Goal: Task Accomplishment & Management: Manage account settings

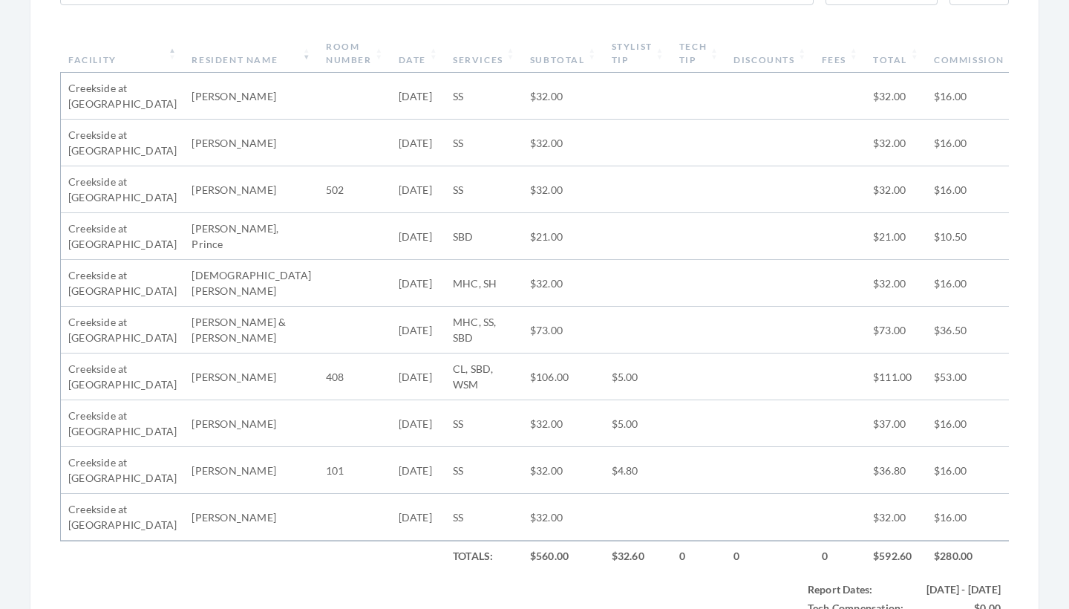
scroll to position [575, 0]
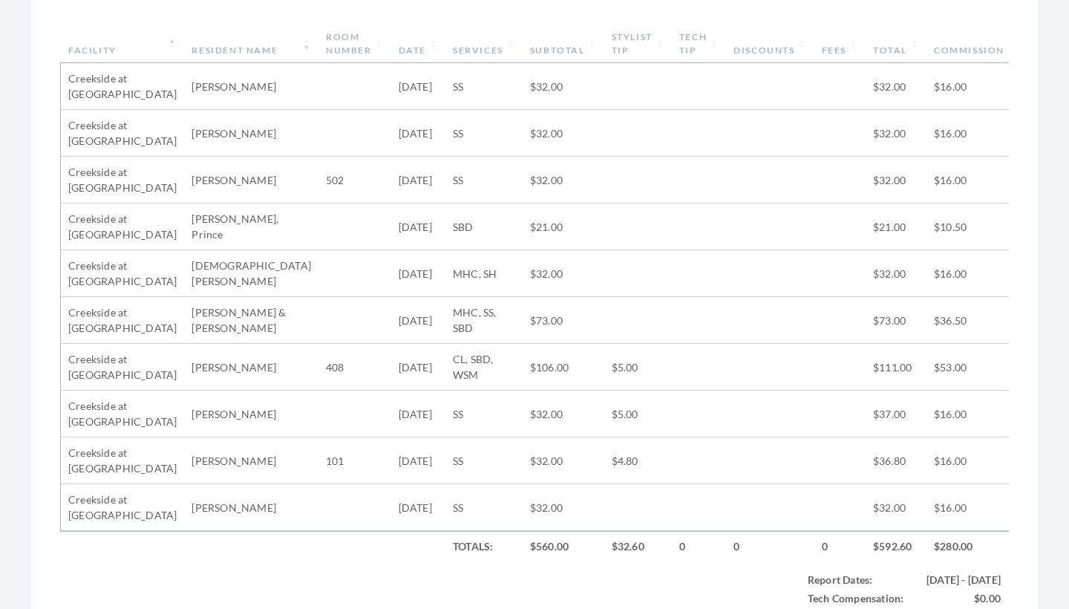
click at [537, 53] on th "Subtotal" at bounding box center [564, 43] width 82 height 39
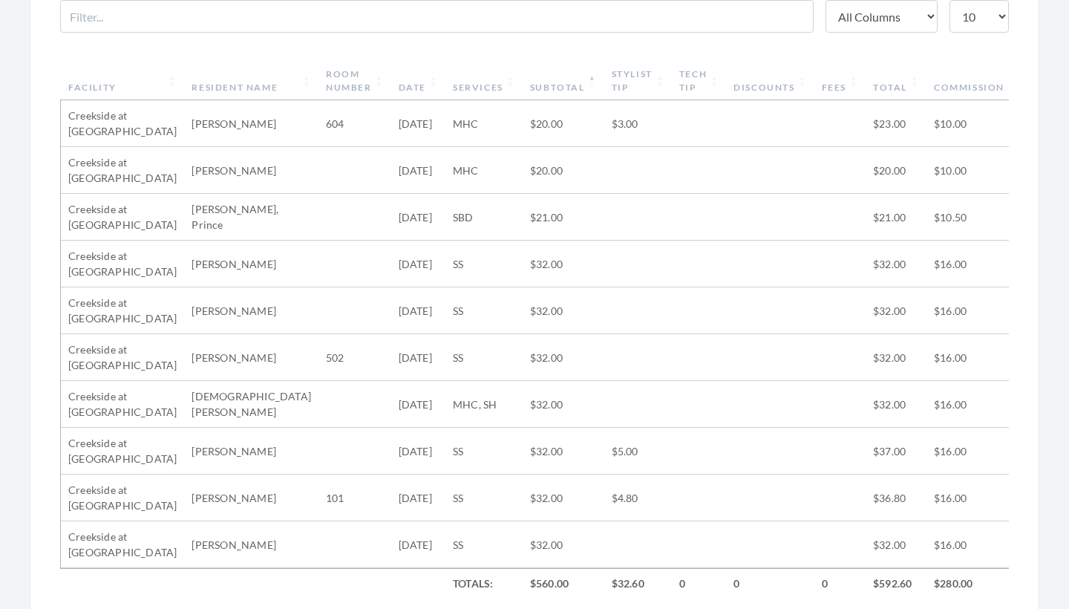
scroll to position [533, 0]
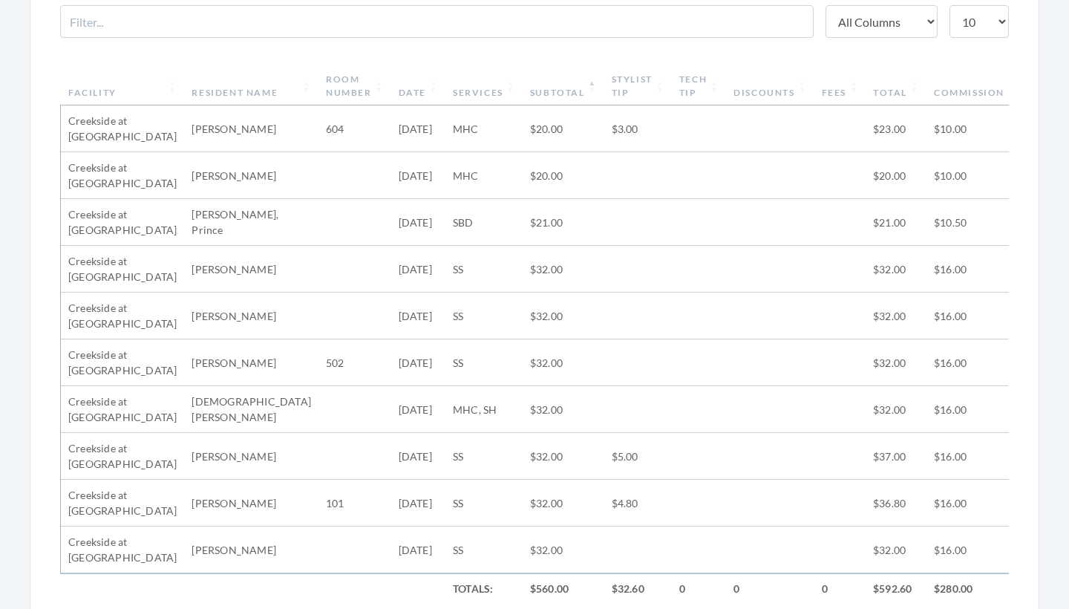
click at [545, 87] on th "Subtotal" at bounding box center [564, 86] width 82 height 39
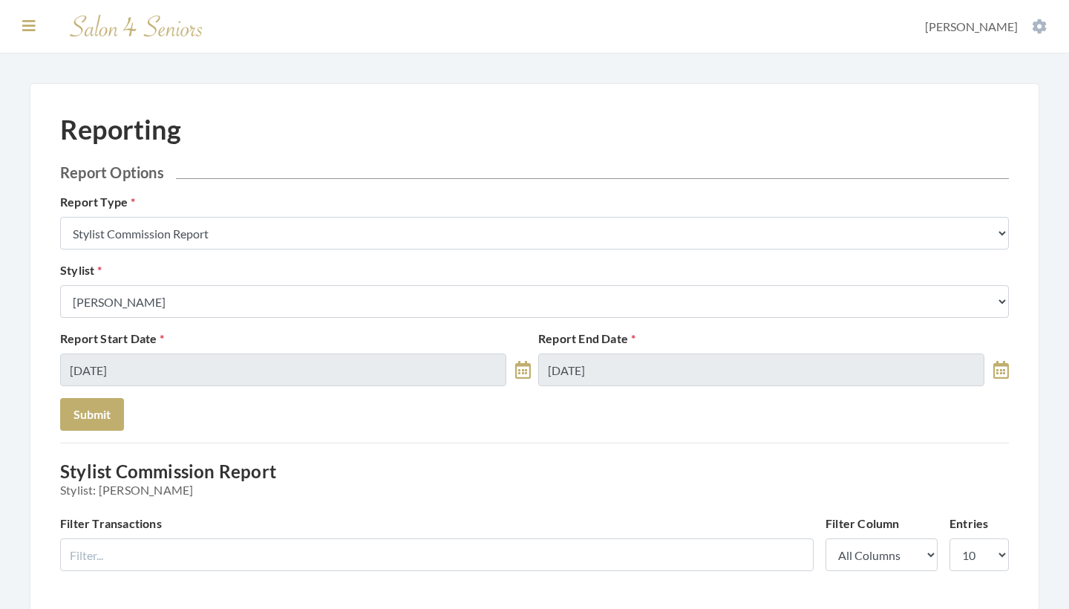
scroll to position [0, 0]
click at [23, 29] on icon at bounding box center [28, 26] width 13 height 15
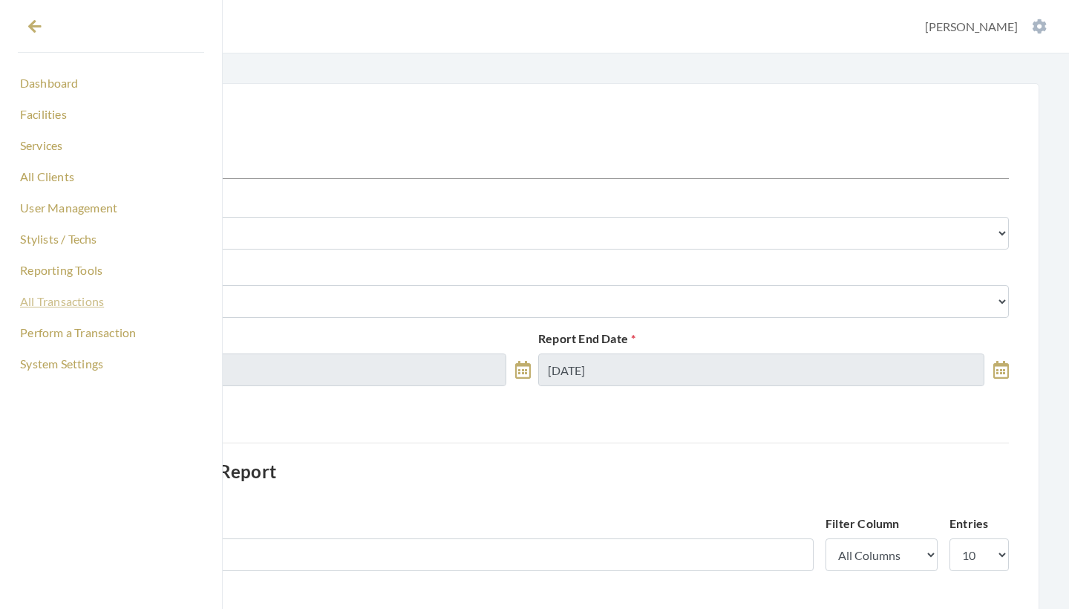
click at [47, 298] on link "All Transactions" at bounding box center [111, 301] width 186 height 25
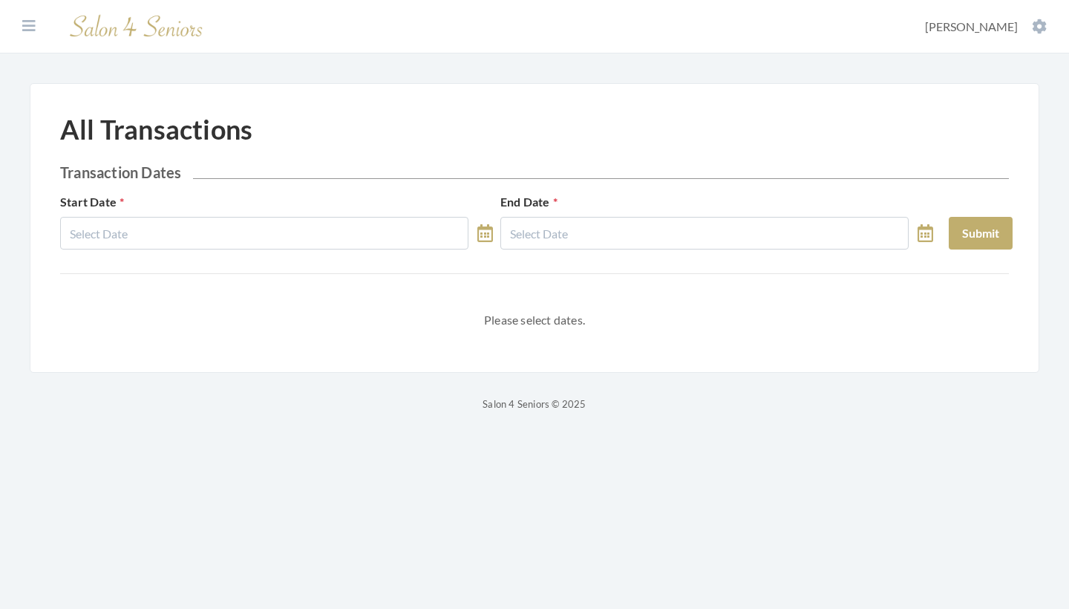
select select "9"
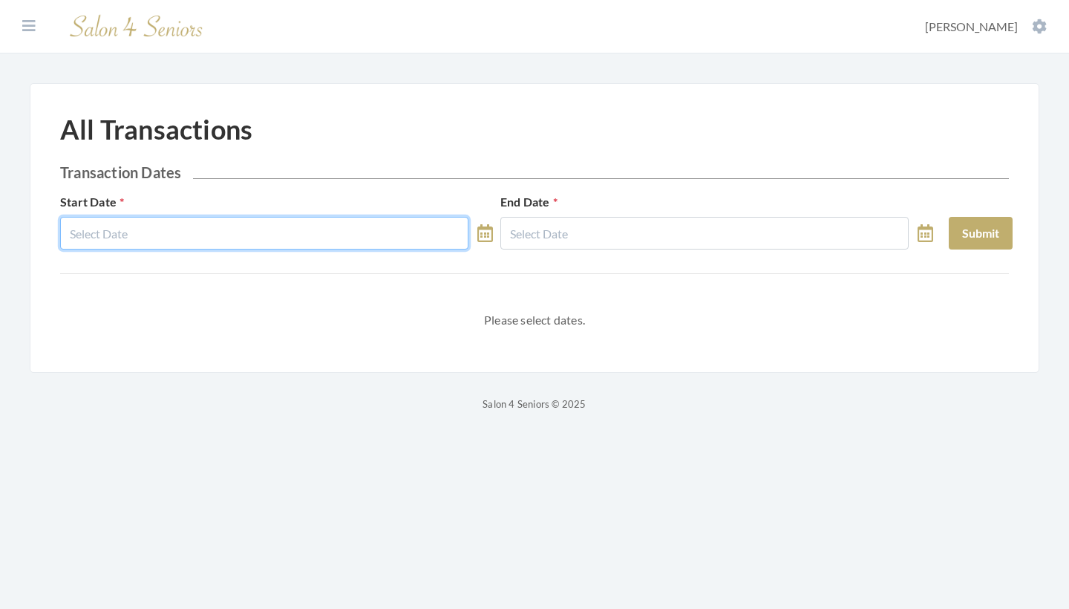
drag, startPoint x: 0, startPoint y: 0, endPoint x: 199, endPoint y: 242, distance: 313.2
click at [199, 242] on body "Dashboard Facilities Services All Clients User Management Stylists / Techs Repo…" at bounding box center [534, 206] width 1069 height 413
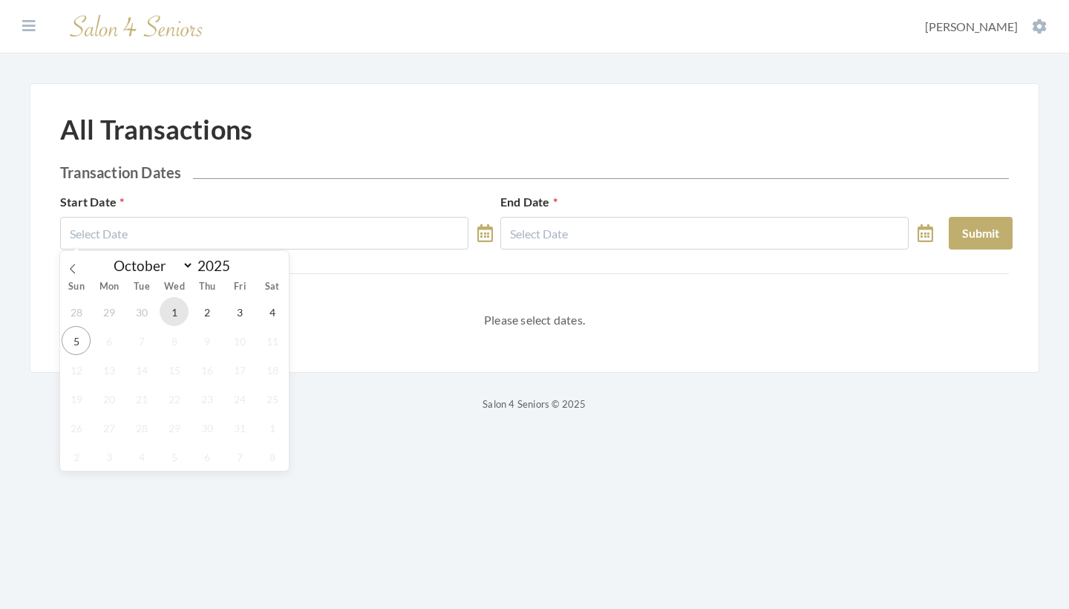
click at [185, 315] on span "1" at bounding box center [174, 311] width 29 height 29
type input "10/01/2025"
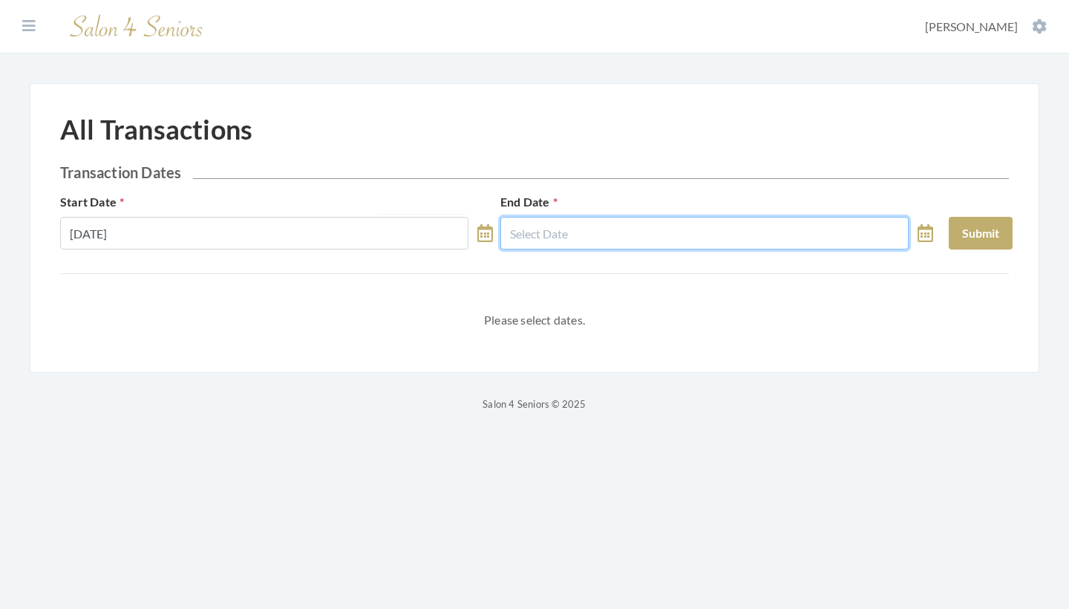
click at [601, 237] on body "Dashboard Facilities Services All Clients User Management Stylists / Techs Repo…" at bounding box center [534, 206] width 1069 height 413
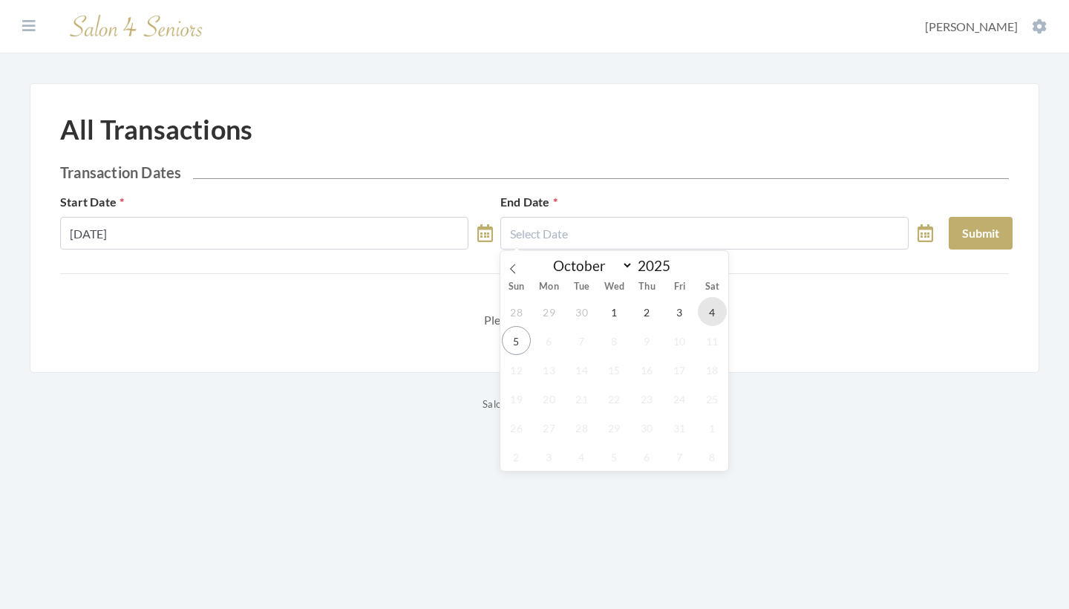
click at [709, 312] on span "4" at bounding box center [712, 311] width 29 height 29
type input "10/04/2025"
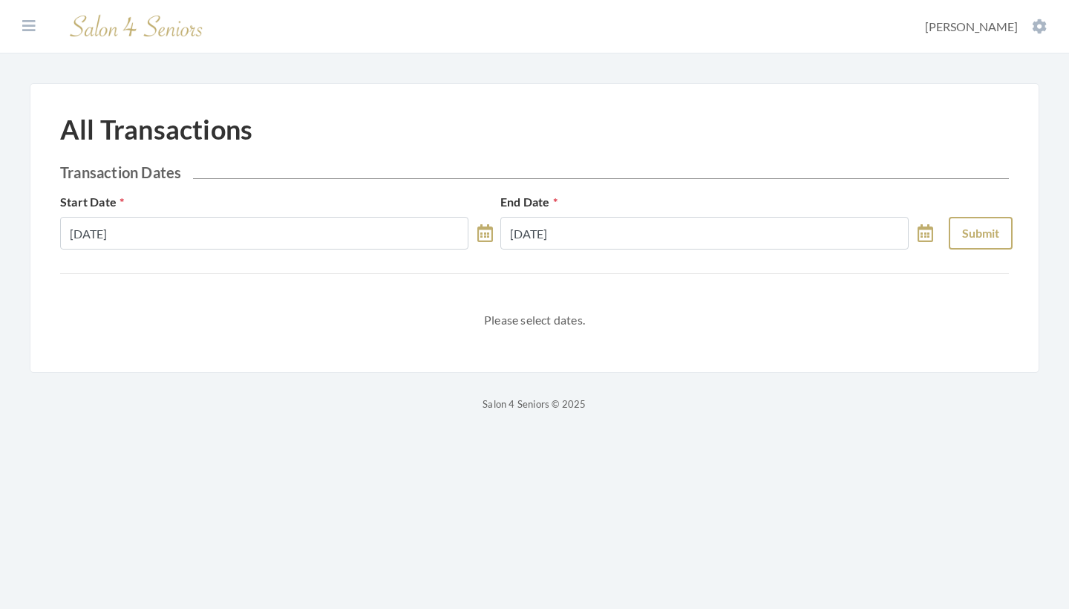
click at [962, 238] on button "Submit" at bounding box center [981, 233] width 64 height 33
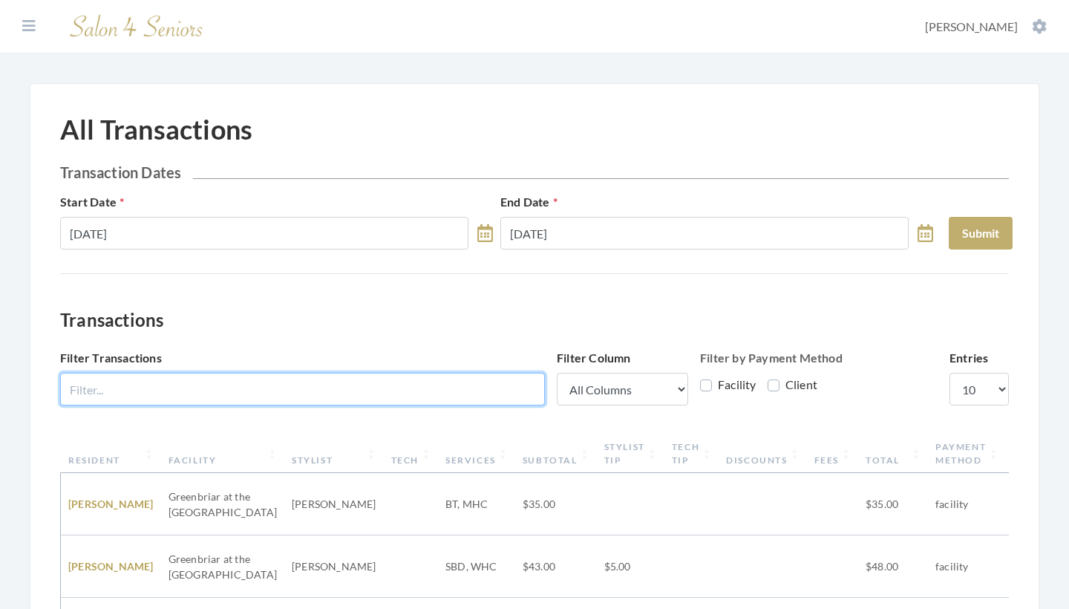
click at [328, 396] on input "Filter Transactions" at bounding box center [302, 389] width 485 height 33
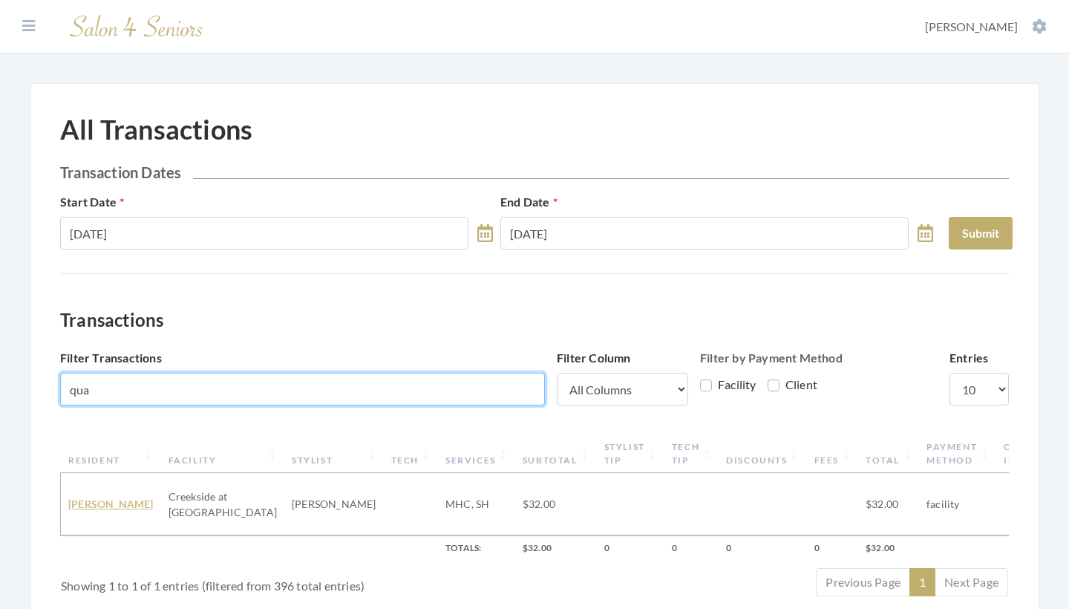
type input "qua"
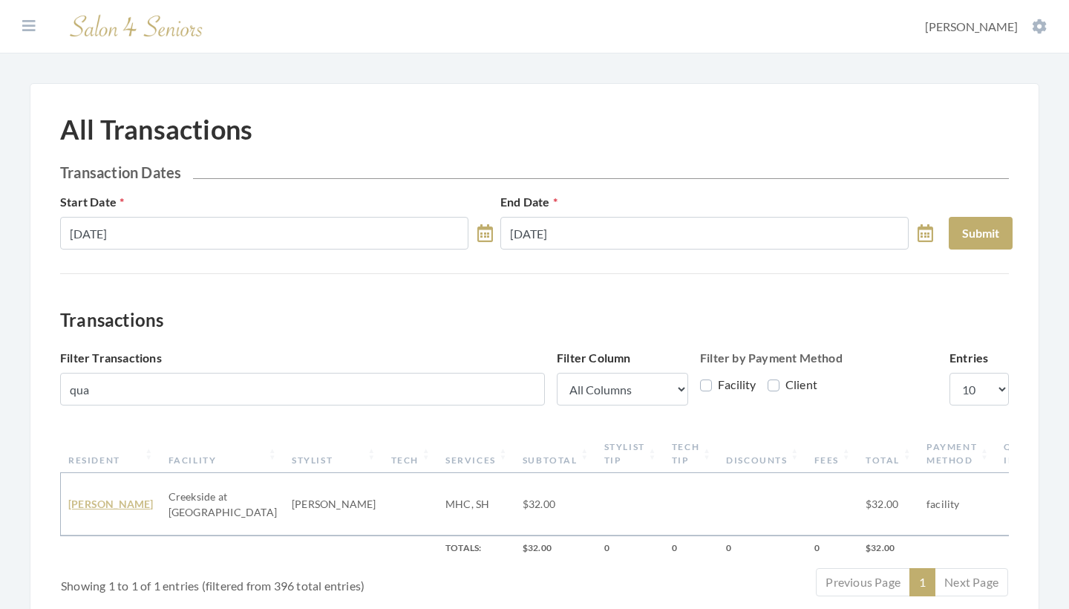
click at [89, 497] on link "Hurston Quates" at bounding box center [110, 503] width 85 height 13
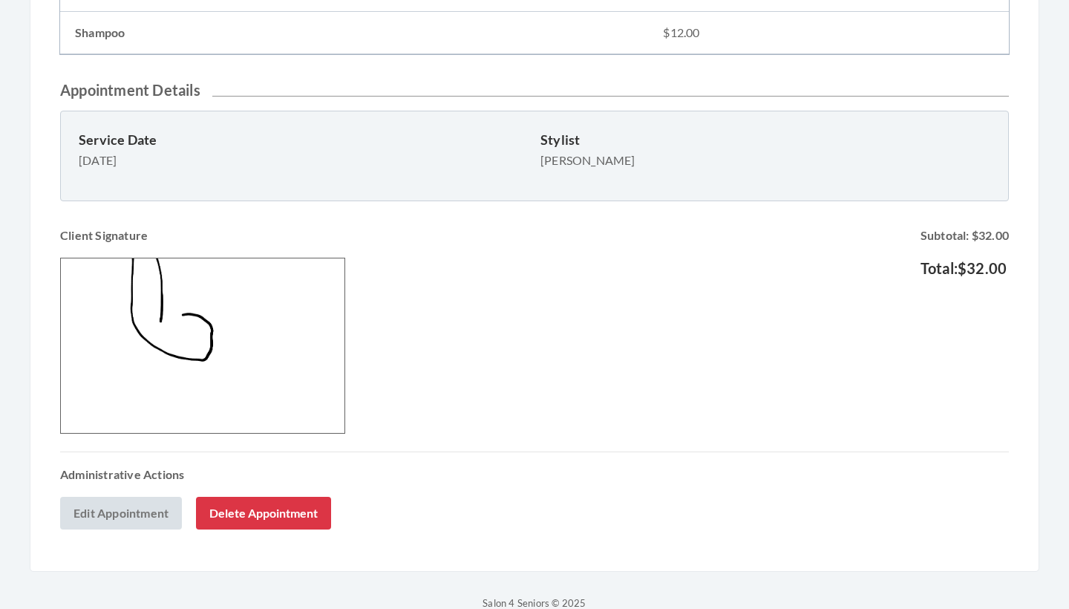
scroll to position [513, 0]
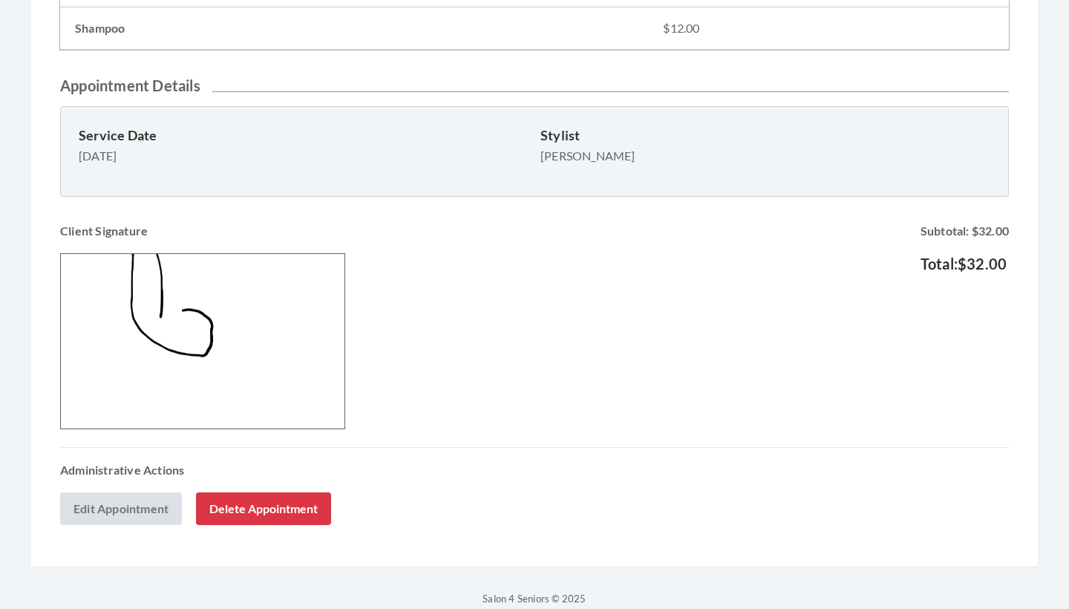
click at [128, 509] on link "Edit Appointment" at bounding box center [121, 508] width 122 height 33
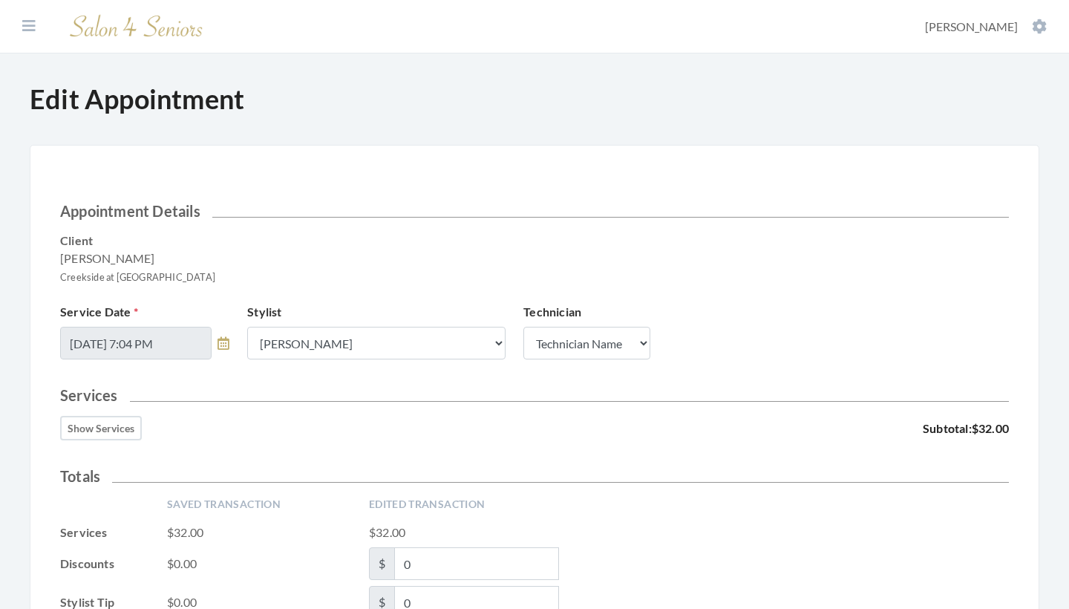
scroll to position [295, 0]
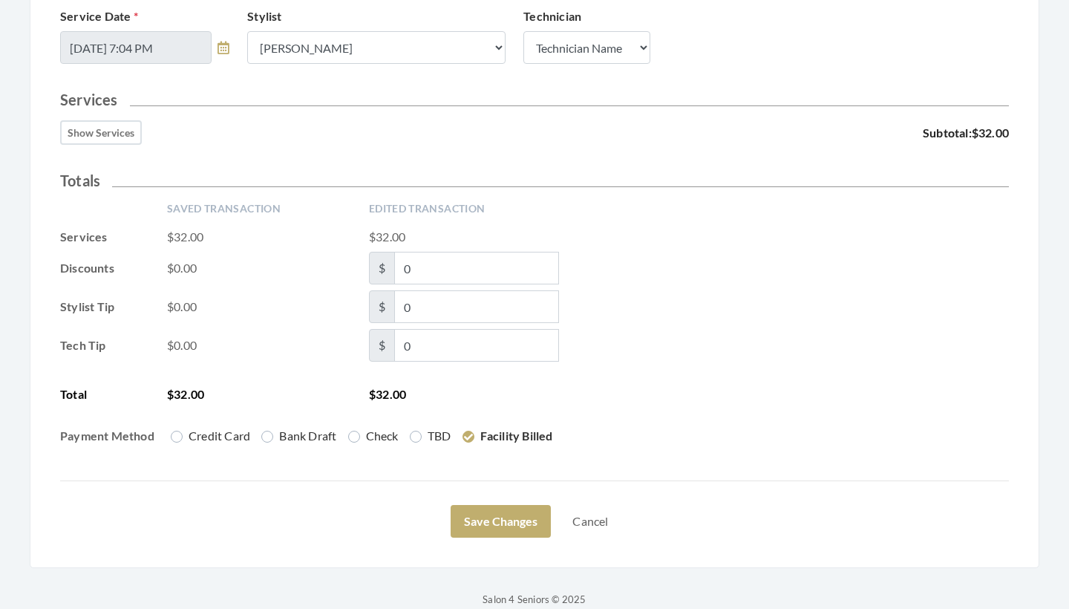
click at [103, 131] on button "Show Services" at bounding box center [101, 132] width 82 height 24
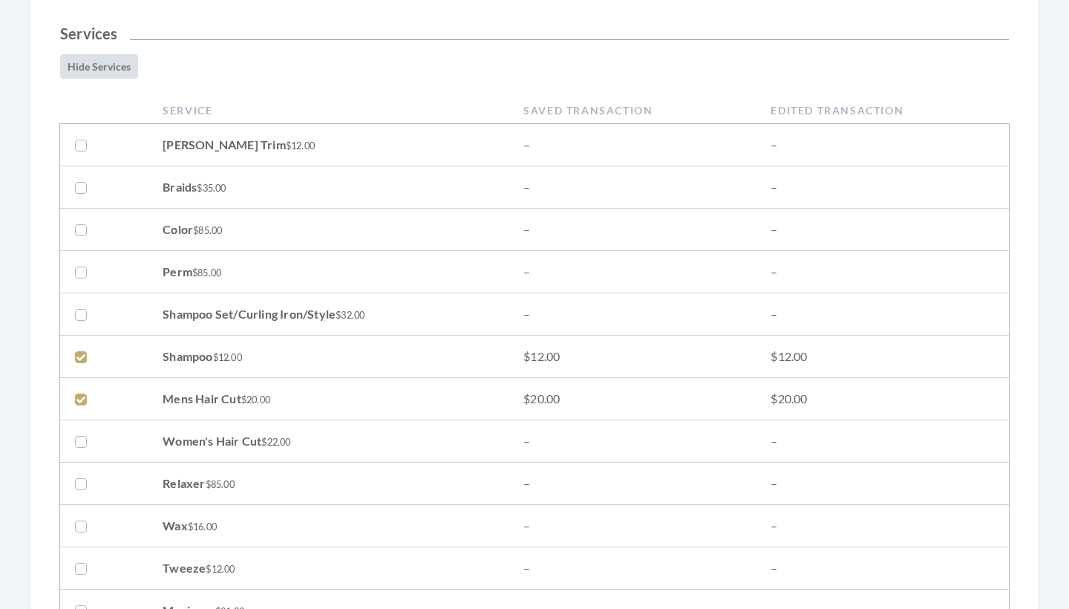
scroll to position [400, 0]
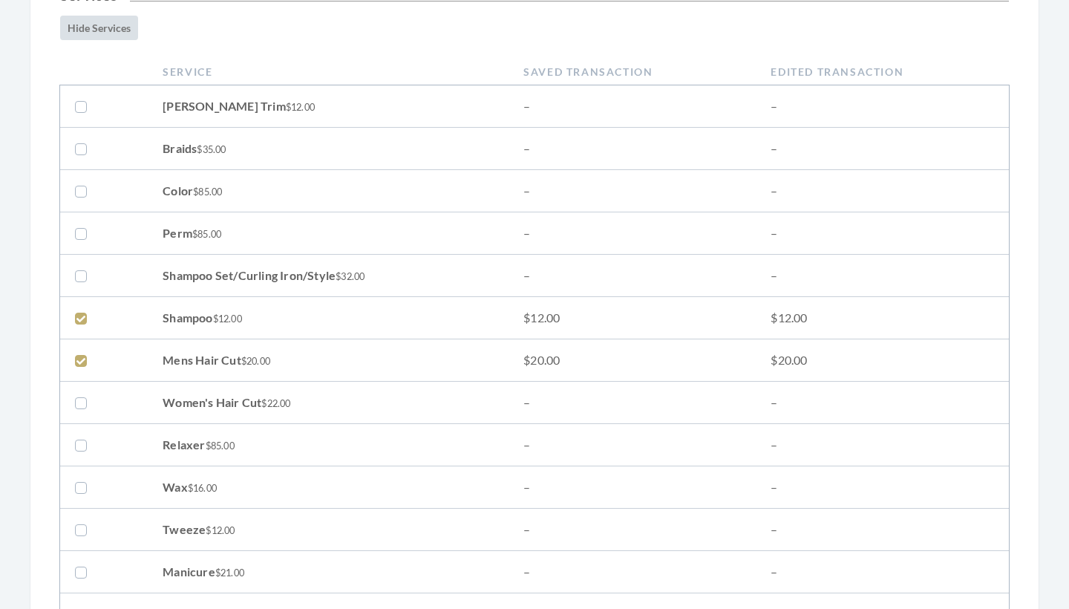
click at [80, 316] on label at bounding box center [84, 318] width 18 height 18
checkbox input "false"
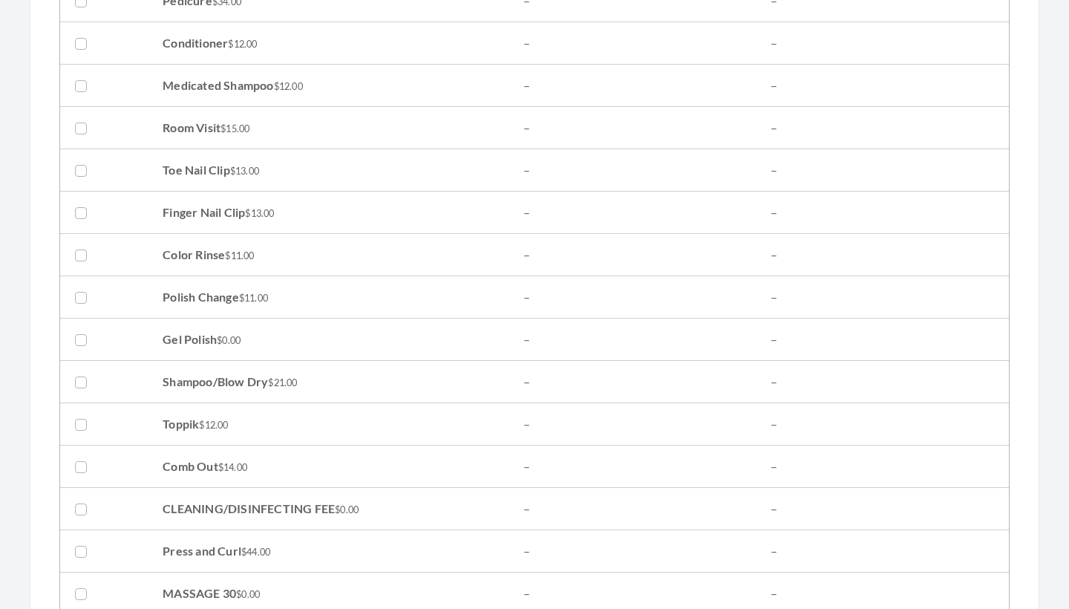
scroll to position [1015, 0]
click at [277, 383] on small "$21.00" at bounding box center [282, 381] width 29 height 12
click at [85, 378] on label at bounding box center [84, 380] width 18 height 18
checkbox input "true"
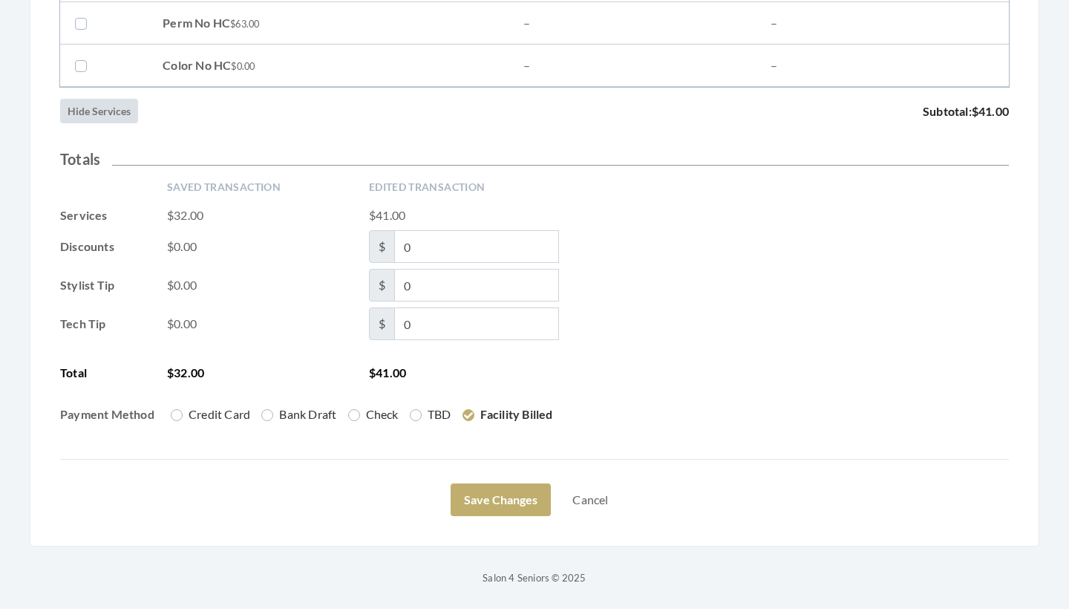
scroll to position [2429, 0]
click at [485, 494] on button "Save Changes" at bounding box center [501, 499] width 100 height 33
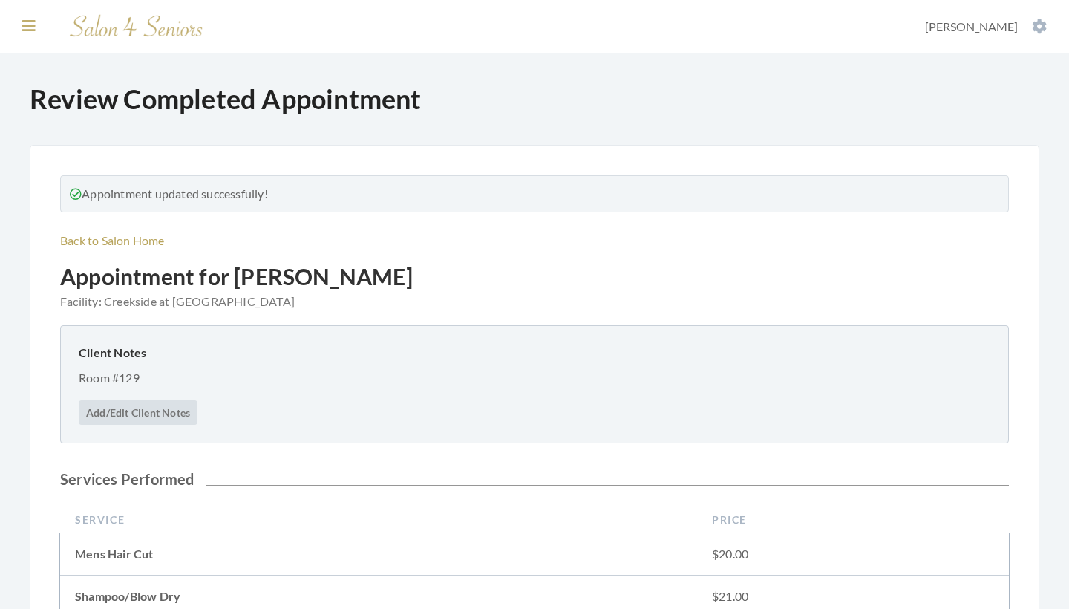
click at [28, 26] on icon at bounding box center [28, 26] width 13 height 15
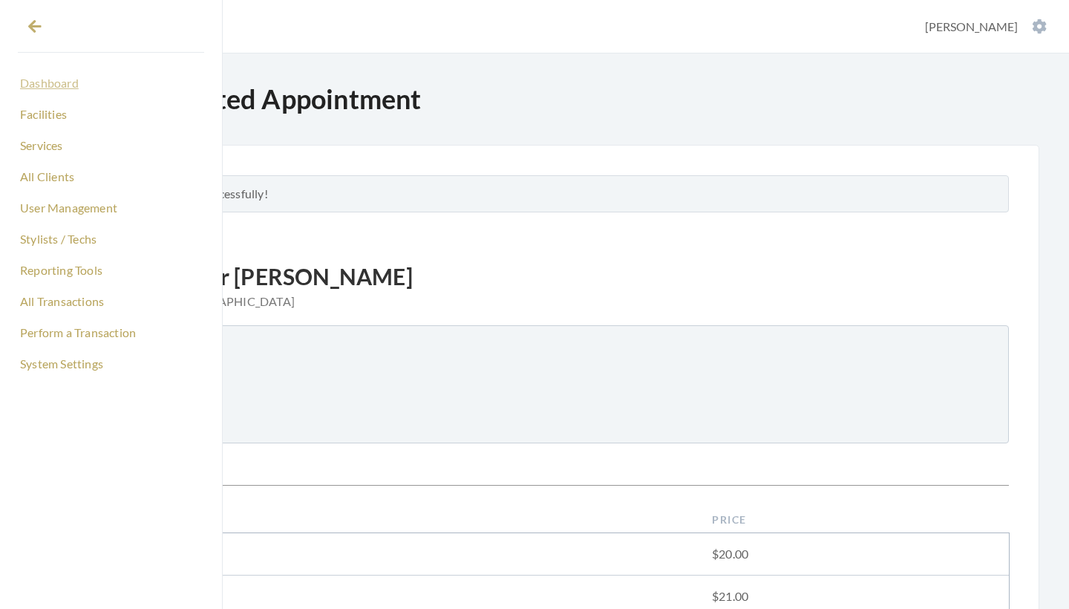
click at [46, 81] on link "Dashboard" at bounding box center [111, 83] width 186 height 25
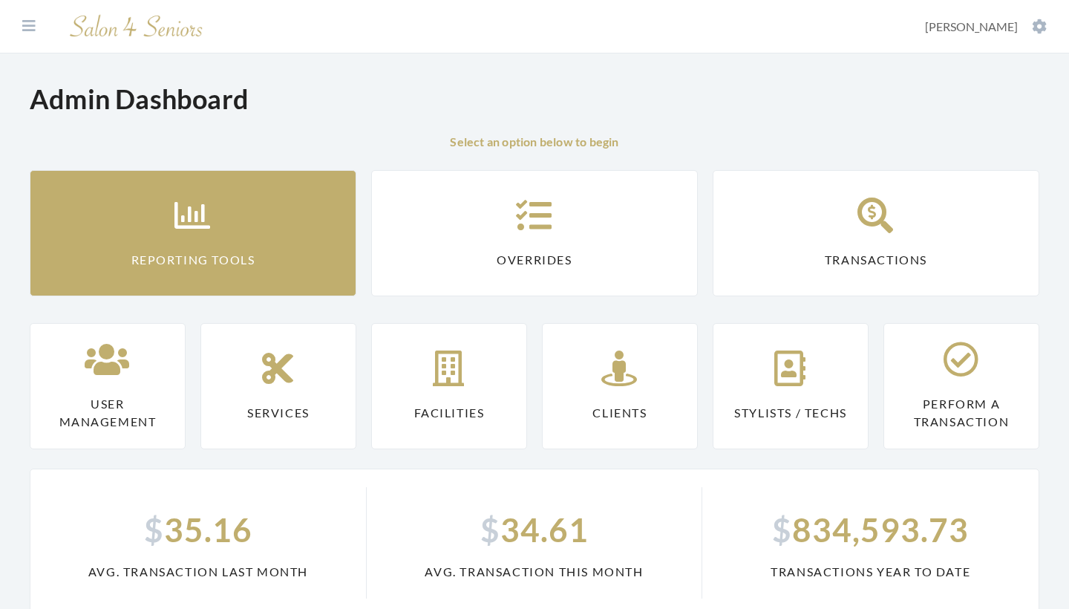
click at [289, 212] on link "Reporting Tools" at bounding box center [193, 233] width 327 height 126
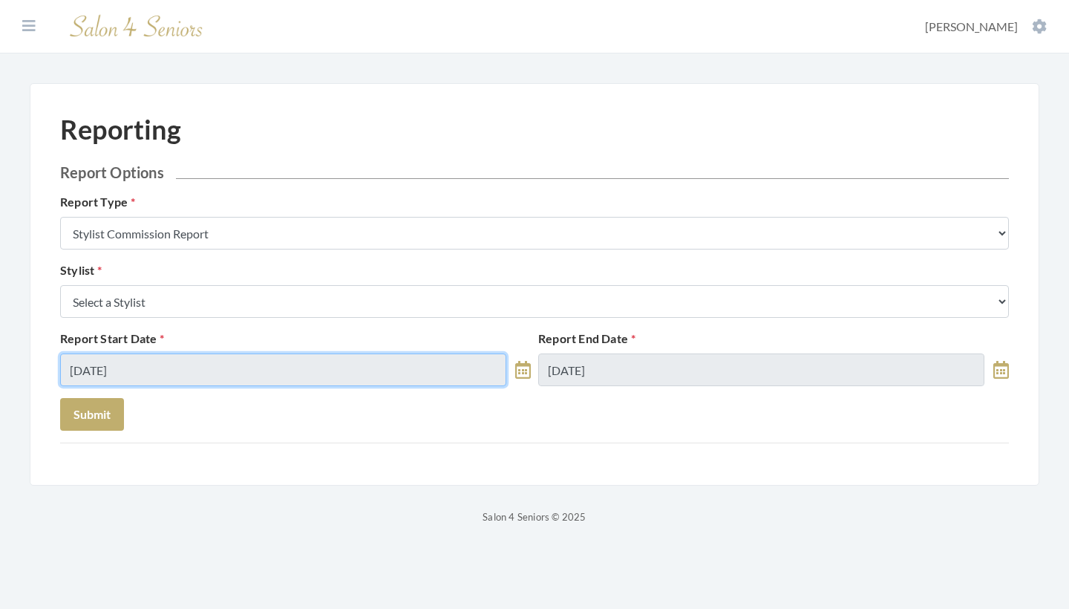
click at [152, 363] on input "10/05/2025" at bounding box center [283, 369] width 446 height 33
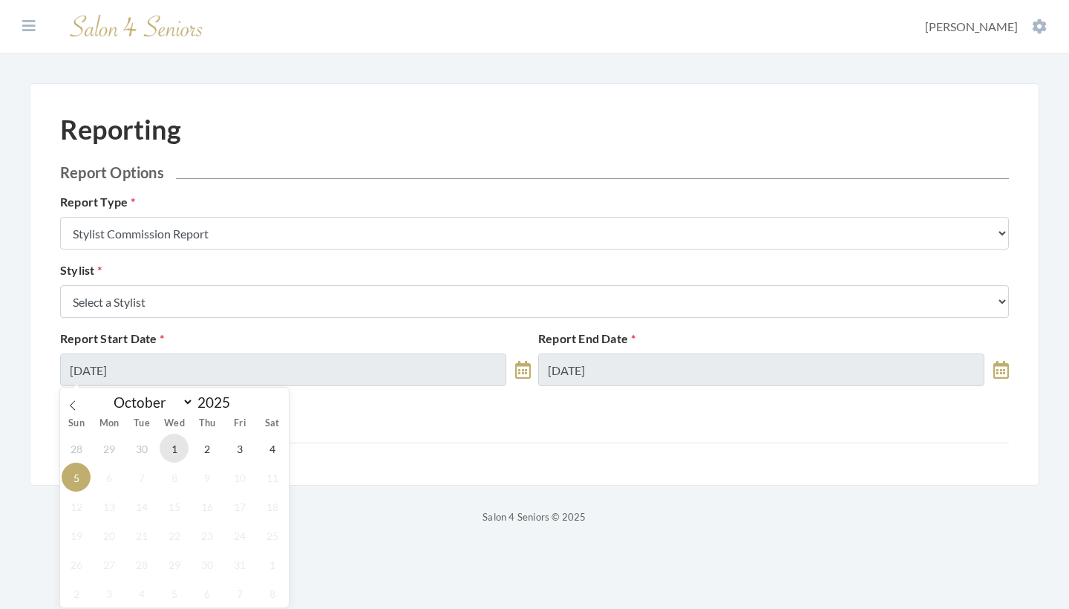
click at [177, 458] on span "1" at bounding box center [174, 447] width 29 height 29
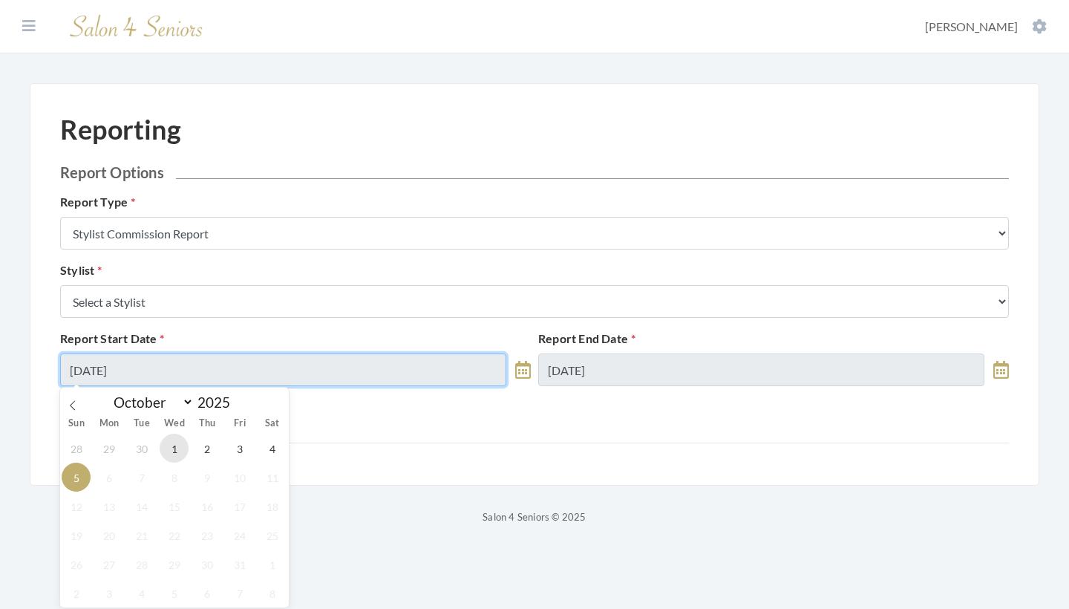
type input "[DATE]"
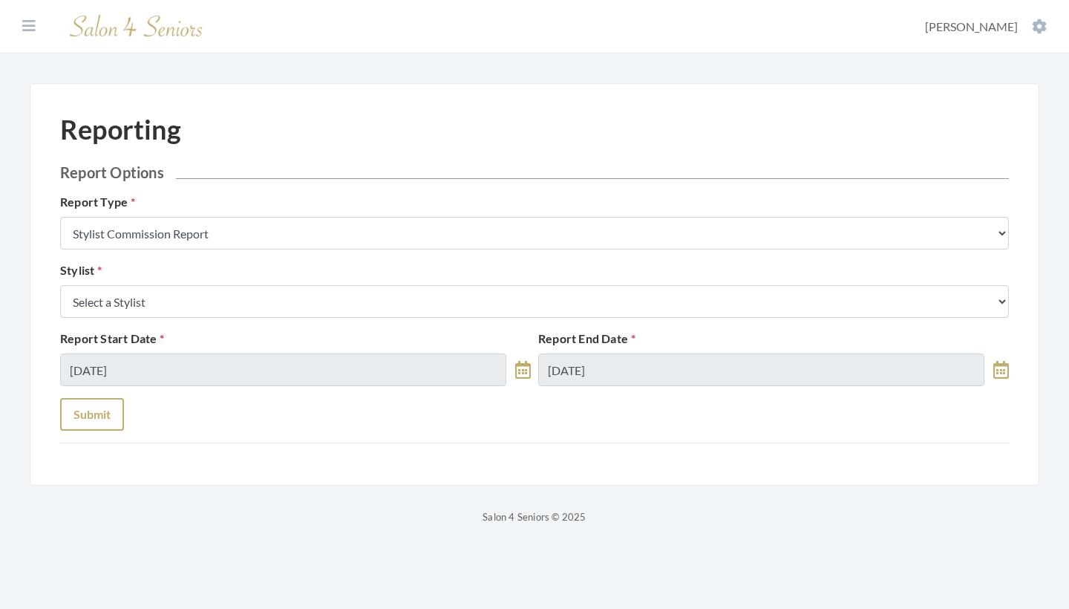
click at [87, 409] on button "Submit" at bounding box center [92, 414] width 64 height 33
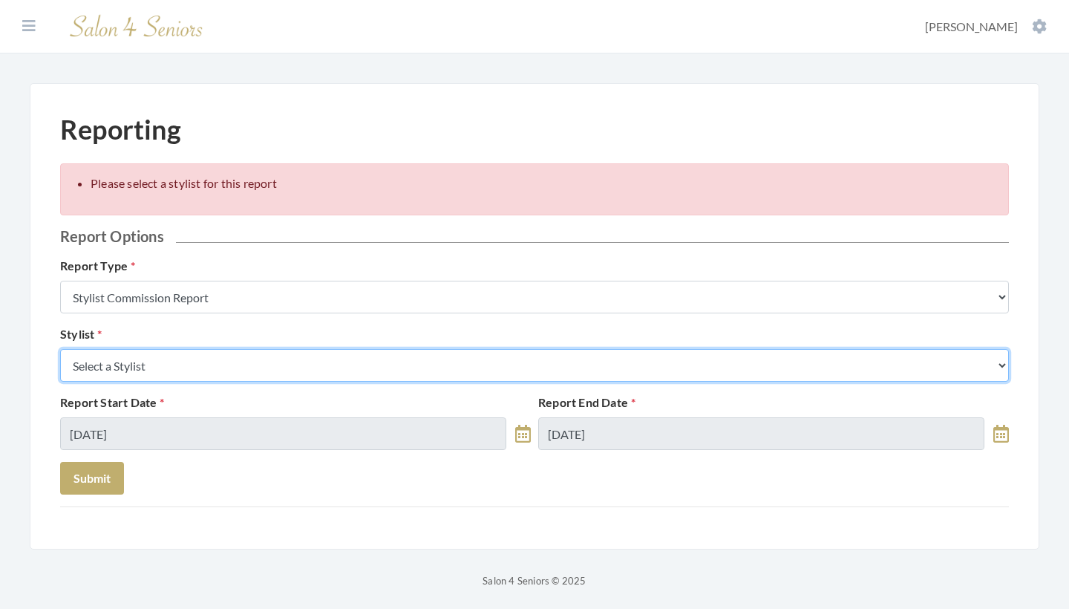
drag, startPoint x: 222, startPoint y: 364, endPoint x: 206, endPoint y: 367, distance: 15.7
click at [222, 364] on select "Select a Stylist [PERSON_NAME] [PERSON_NAME] [PERSON_NAME] [PERSON_NAME] [PERSO…" at bounding box center [534, 365] width 949 height 33
select select "181"
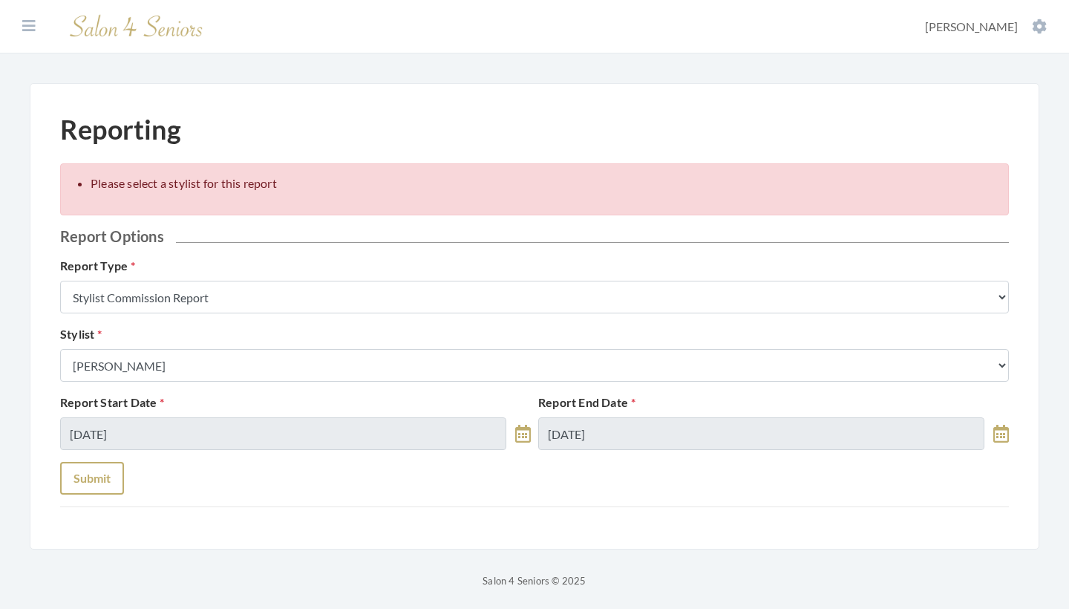
click at [99, 478] on button "Submit" at bounding box center [92, 478] width 64 height 33
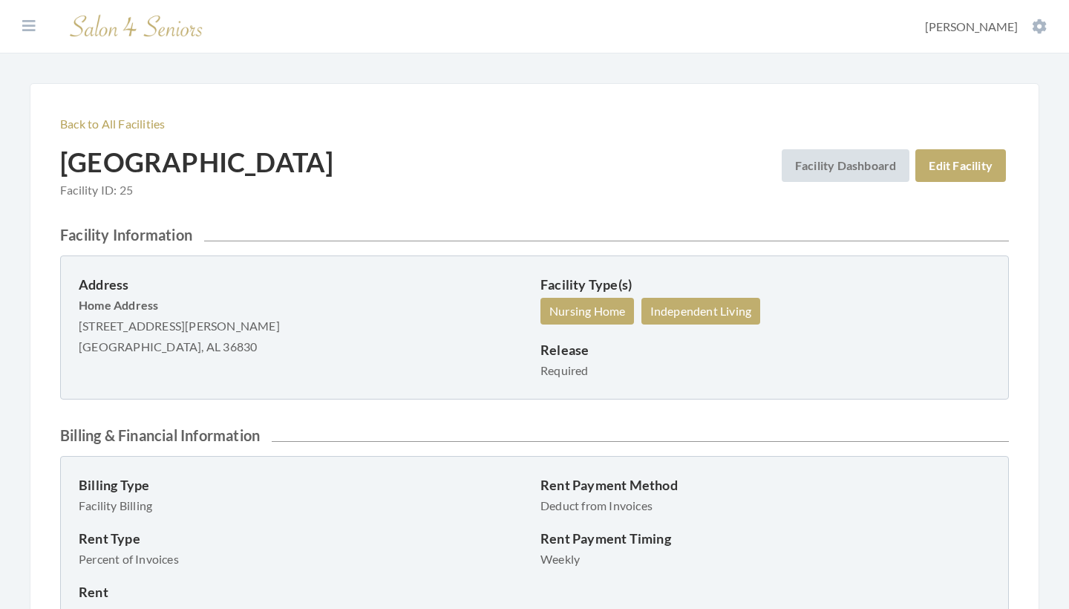
scroll to position [37, 0]
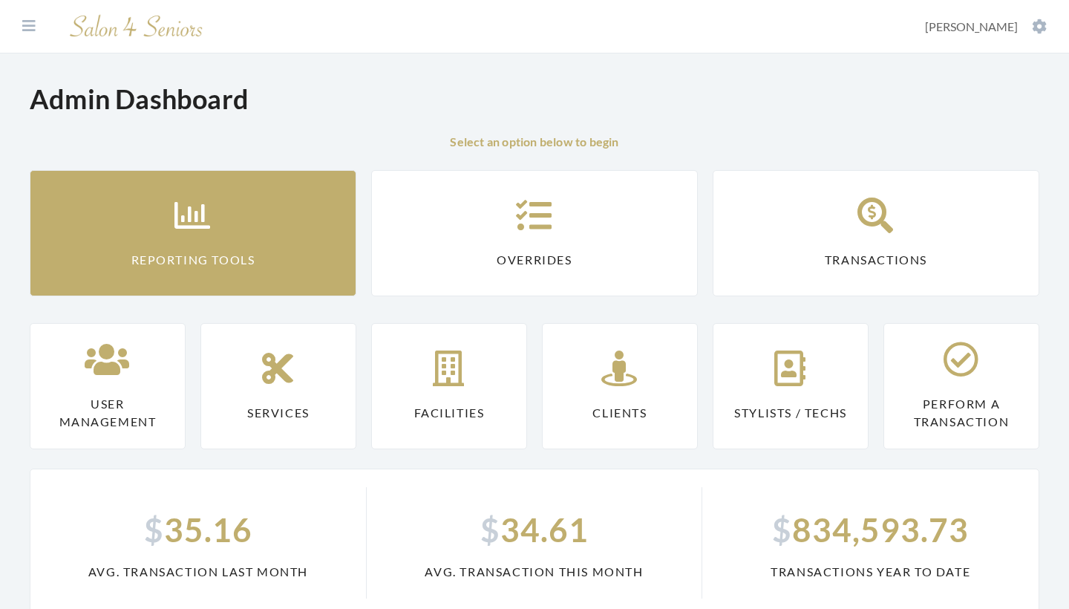
click at [295, 254] on link "Reporting Tools" at bounding box center [193, 233] width 327 height 126
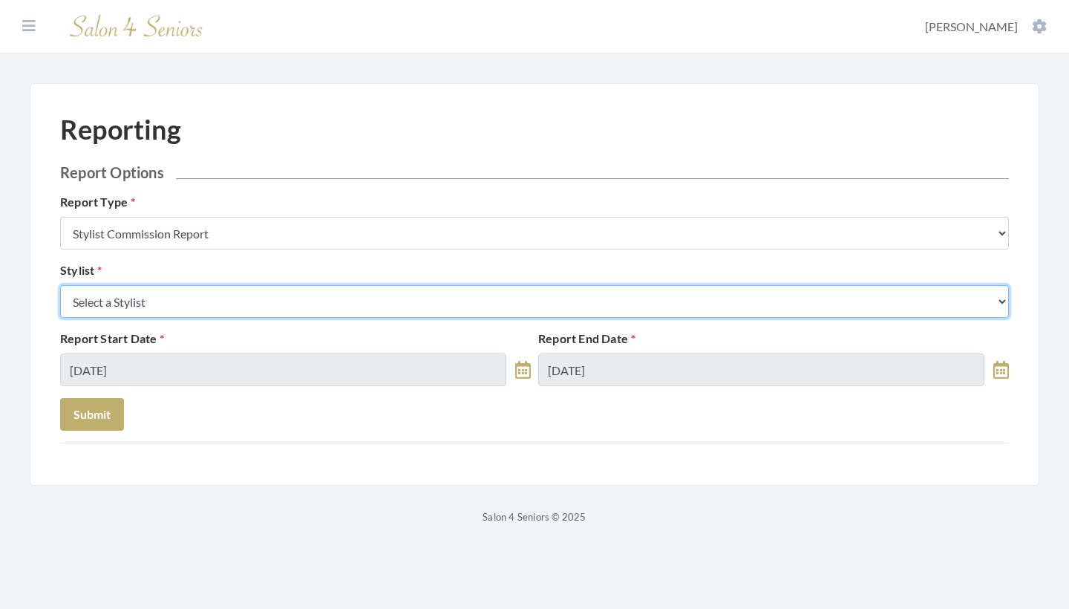
select select "23"
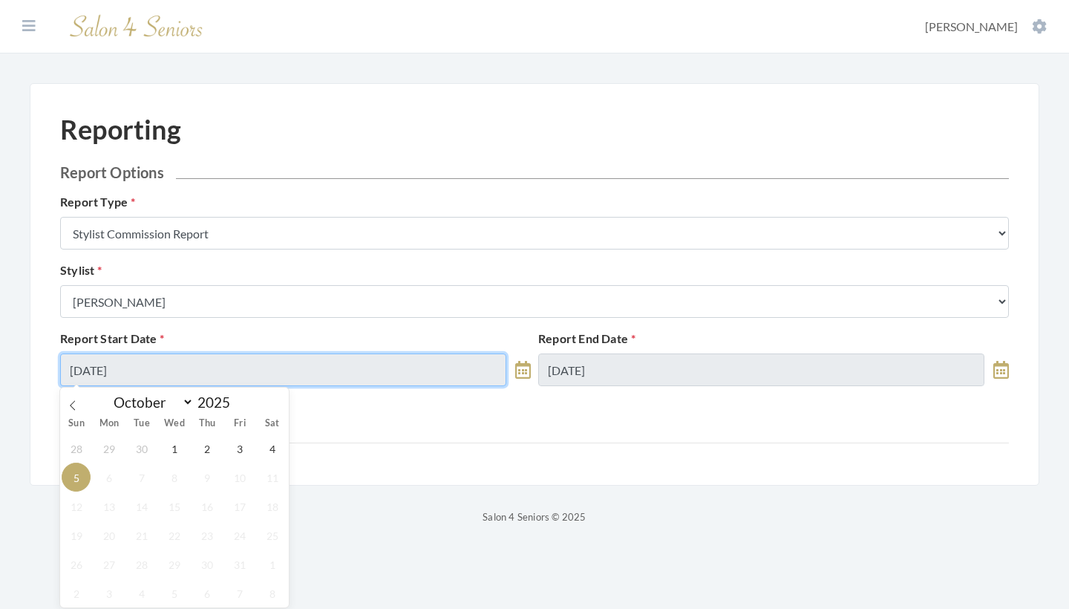
click at [218, 364] on input "[DATE]" at bounding box center [283, 369] width 446 height 33
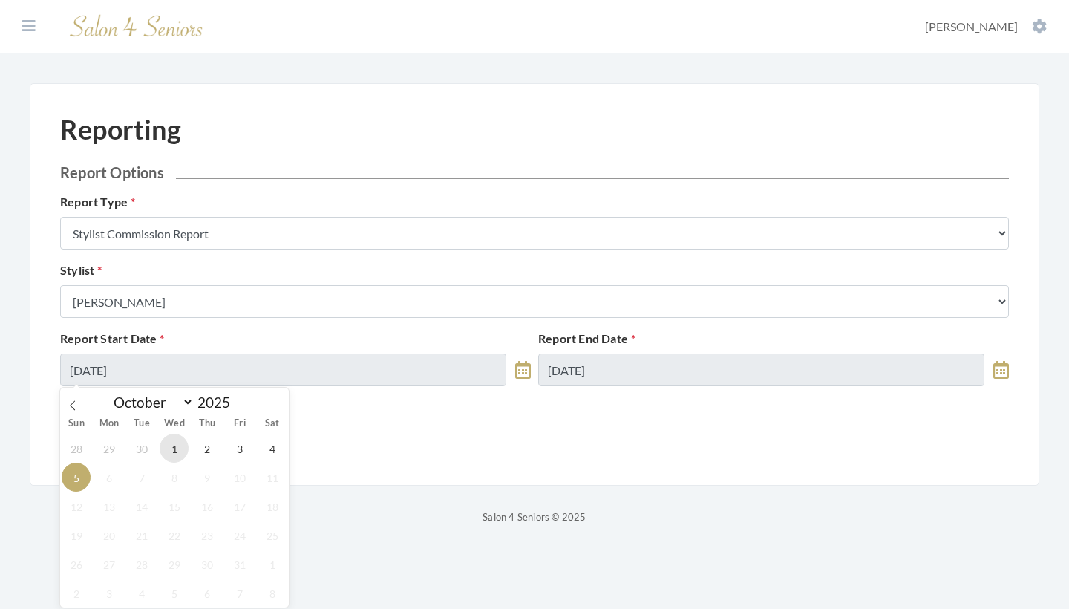
click at [180, 451] on span "1" at bounding box center [174, 447] width 29 height 29
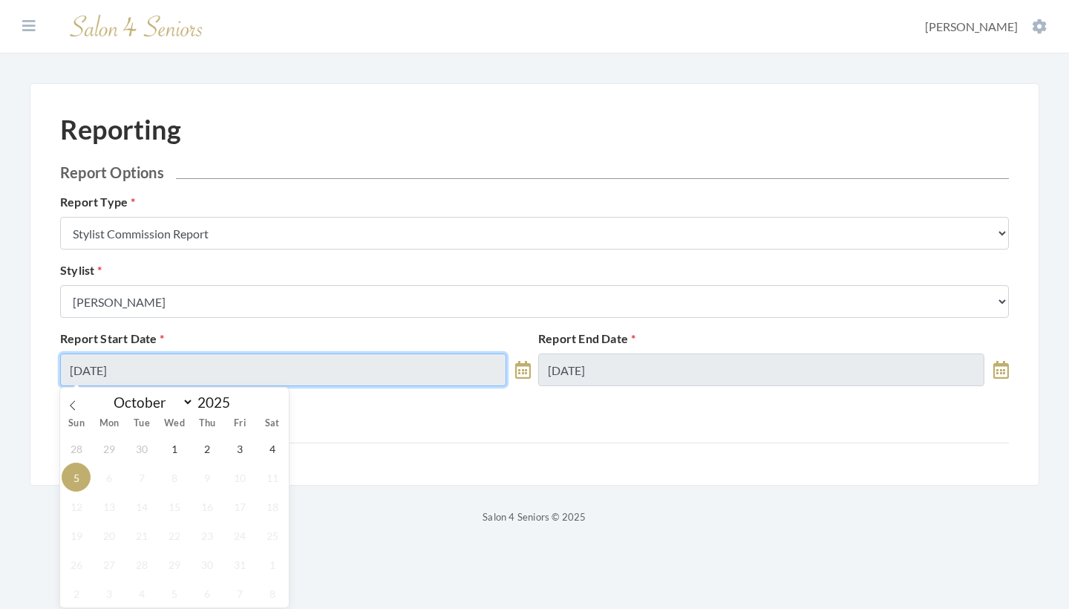
type input "[DATE]"
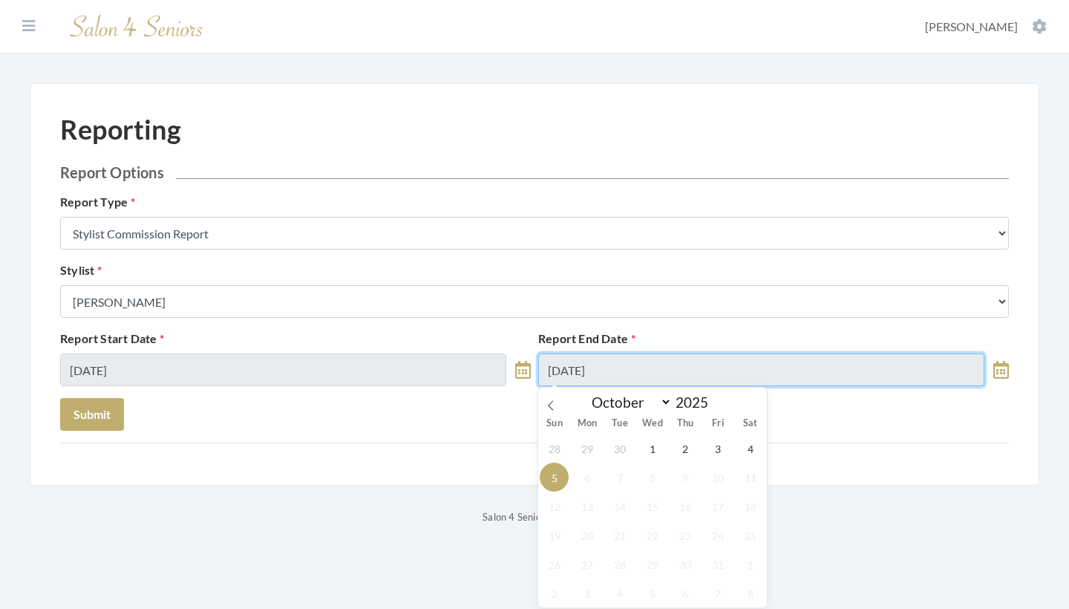
click at [623, 364] on input "[DATE]" at bounding box center [761, 369] width 446 height 33
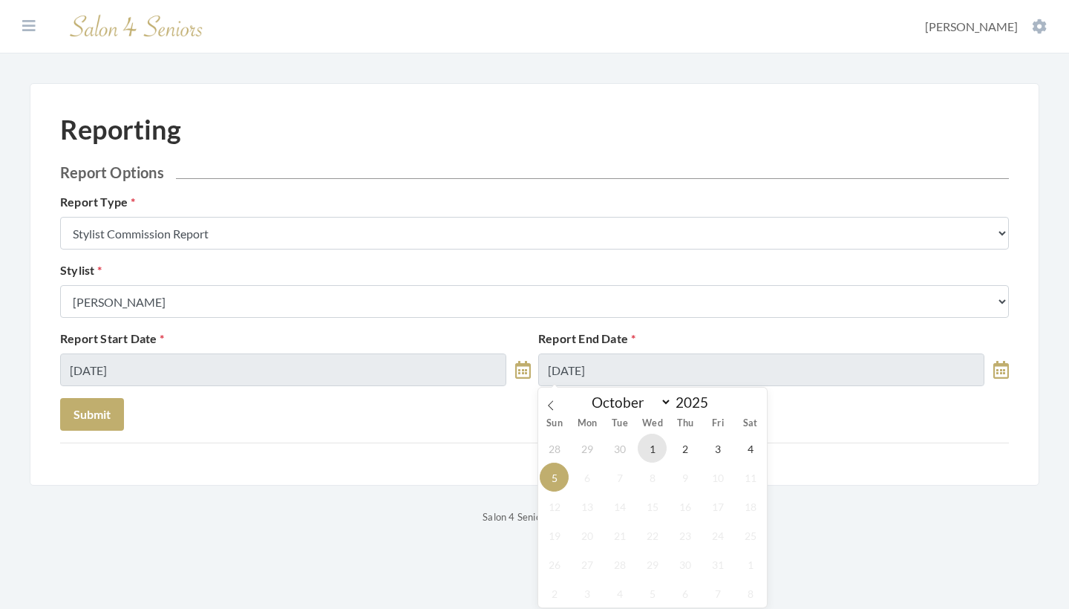
click at [643, 445] on span "1" at bounding box center [652, 447] width 29 height 29
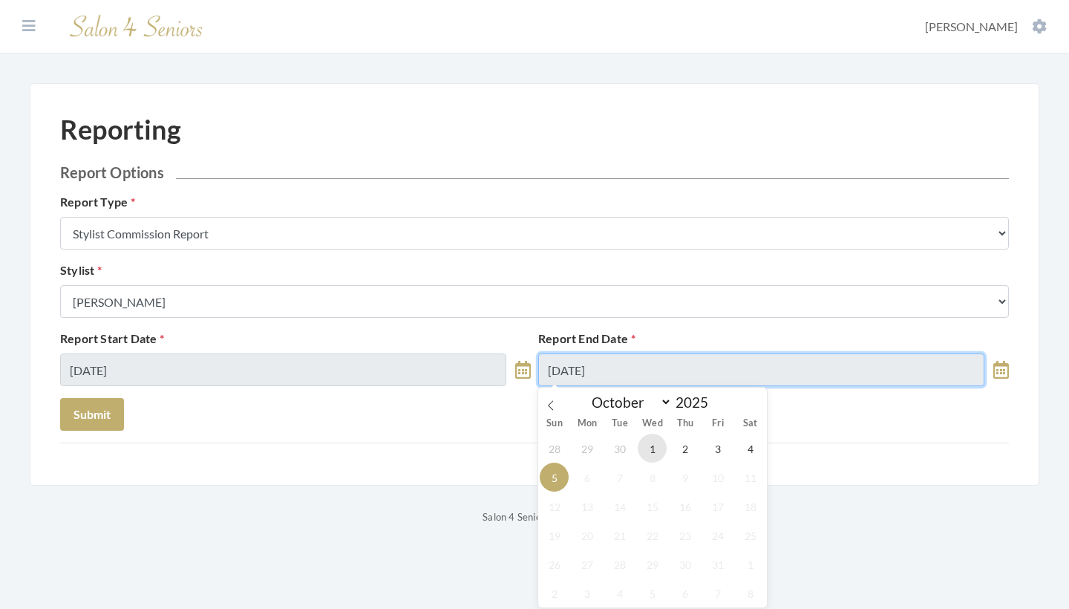
type input "[DATE]"
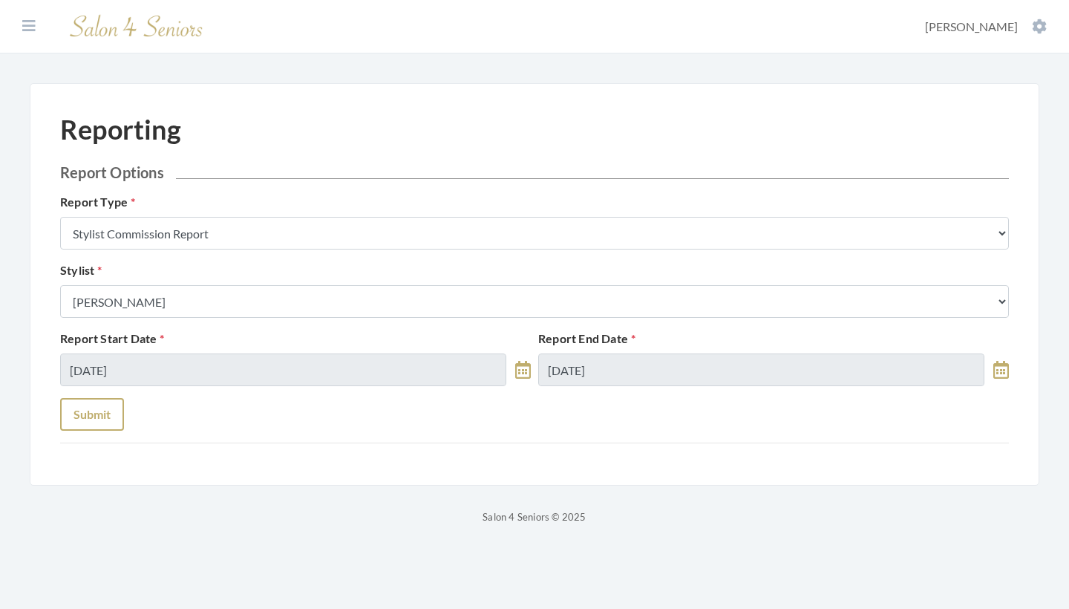
click at [88, 416] on button "Submit" at bounding box center [92, 414] width 64 height 33
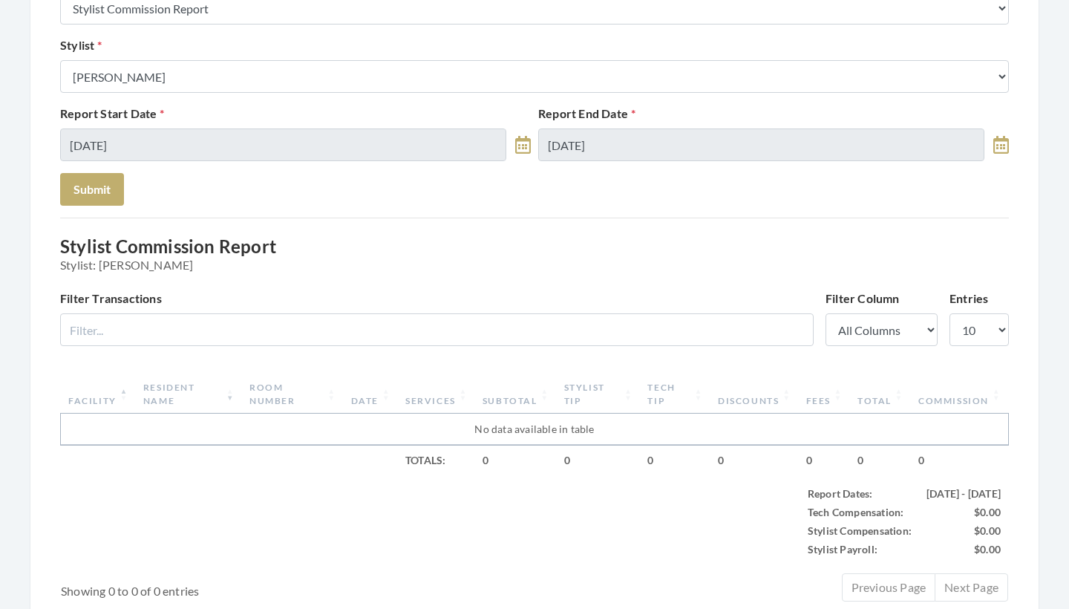
scroll to position [226, 0]
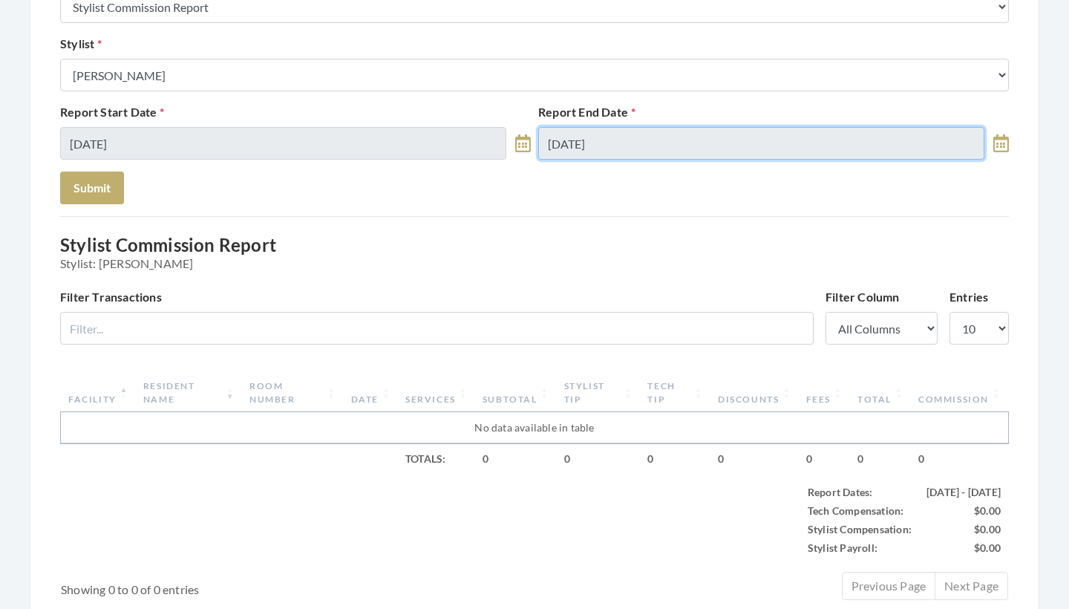
click at [592, 146] on input "[DATE]" at bounding box center [761, 143] width 446 height 33
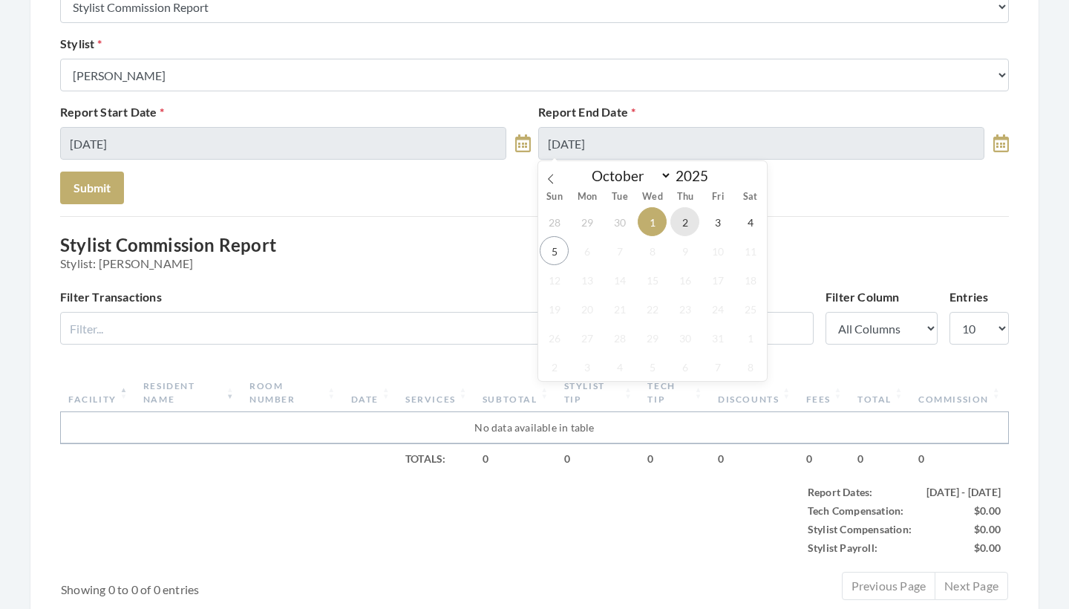
click at [686, 221] on span "2" at bounding box center [684, 221] width 29 height 29
type input "[DATE]"
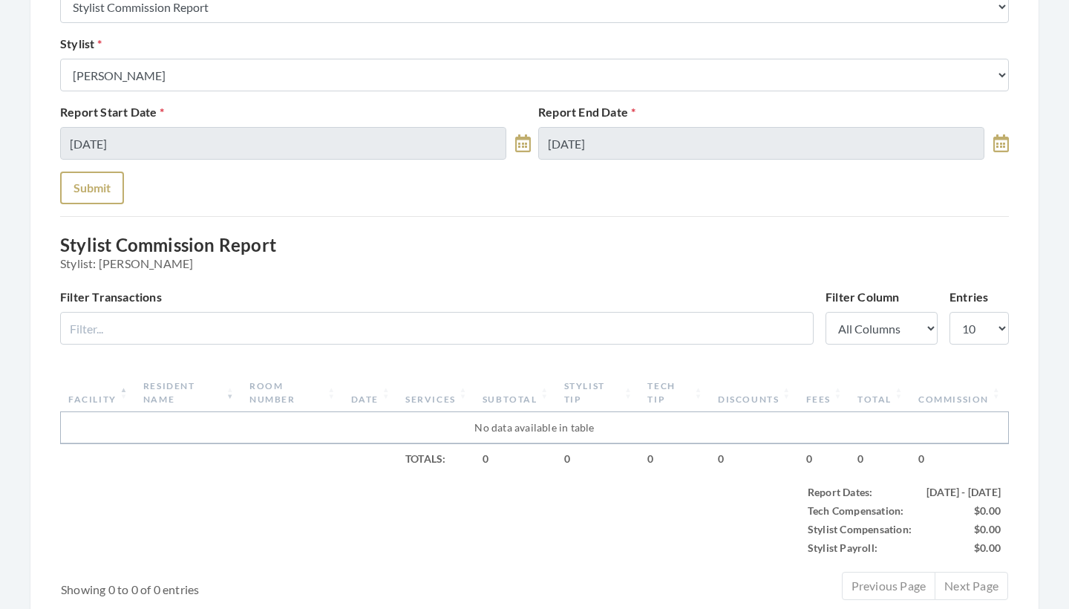
click at [88, 197] on button "Submit" at bounding box center [92, 187] width 64 height 33
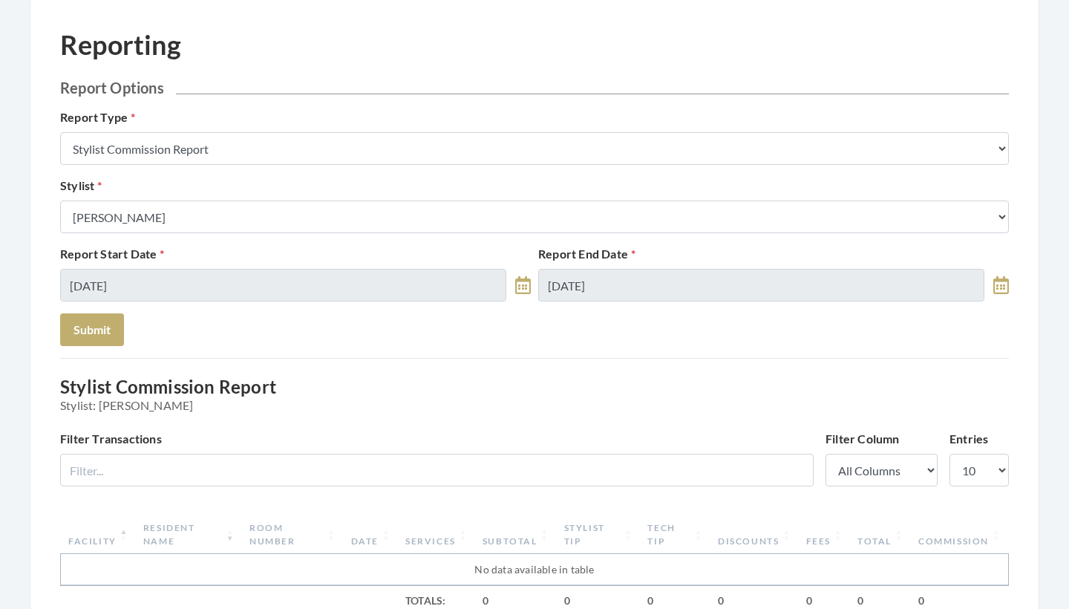
scroll to position [48, 0]
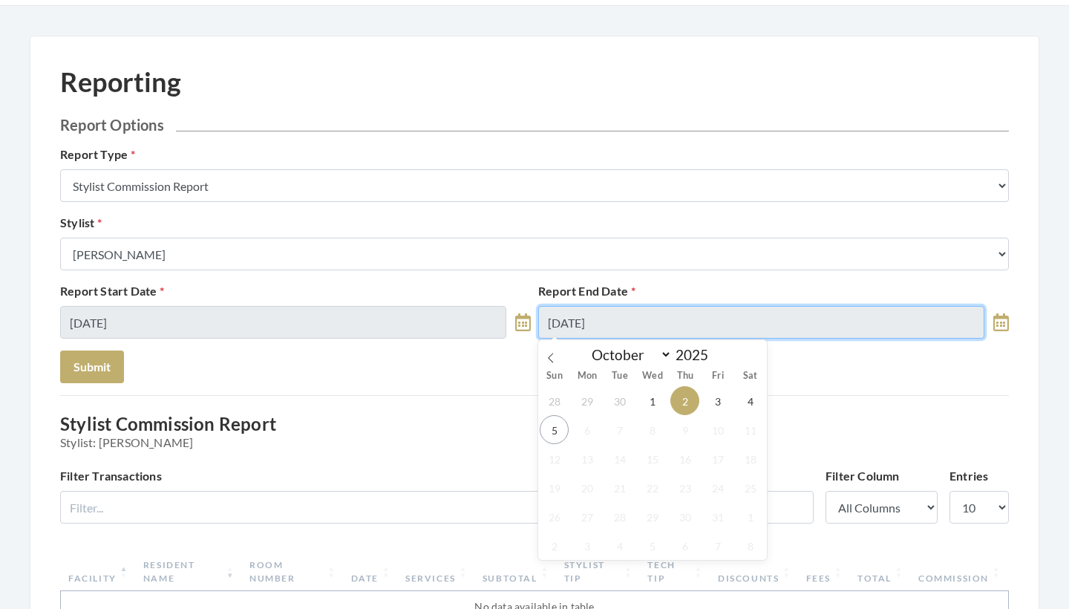
click at [626, 307] on input "[DATE]" at bounding box center [761, 322] width 446 height 33
click at [712, 397] on span "3" at bounding box center [717, 400] width 29 height 29
type input "[DATE]"
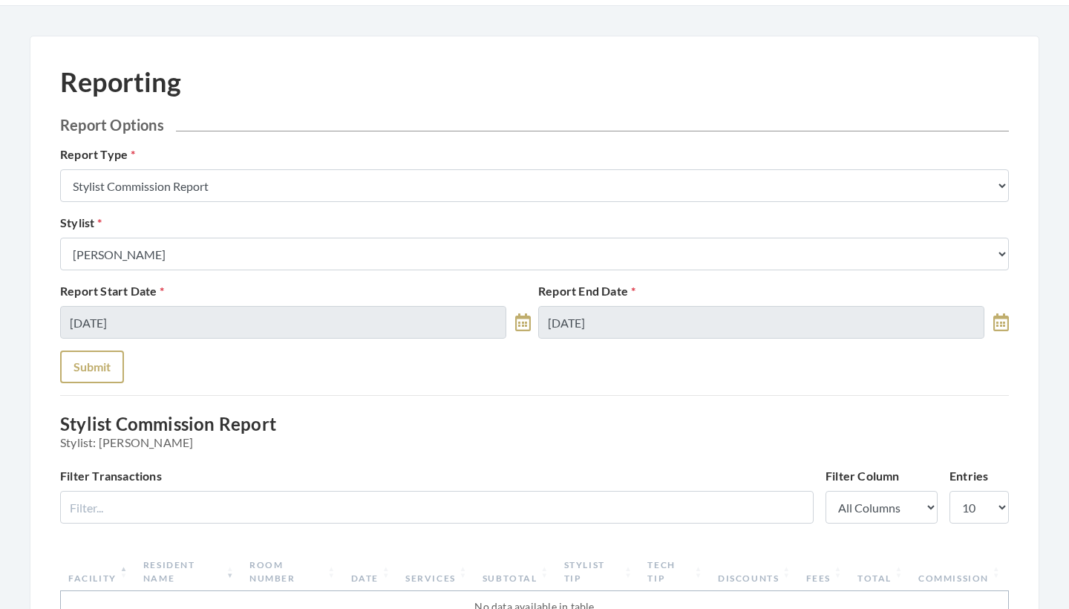
click at [95, 361] on button "Submit" at bounding box center [92, 366] width 64 height 33
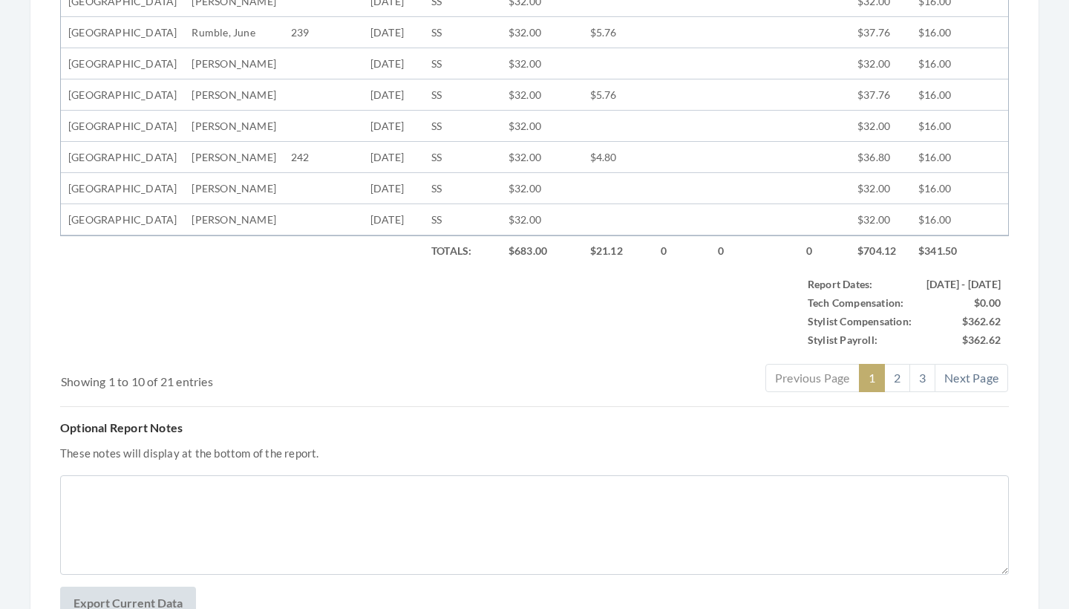
scroll to position [732, 0]
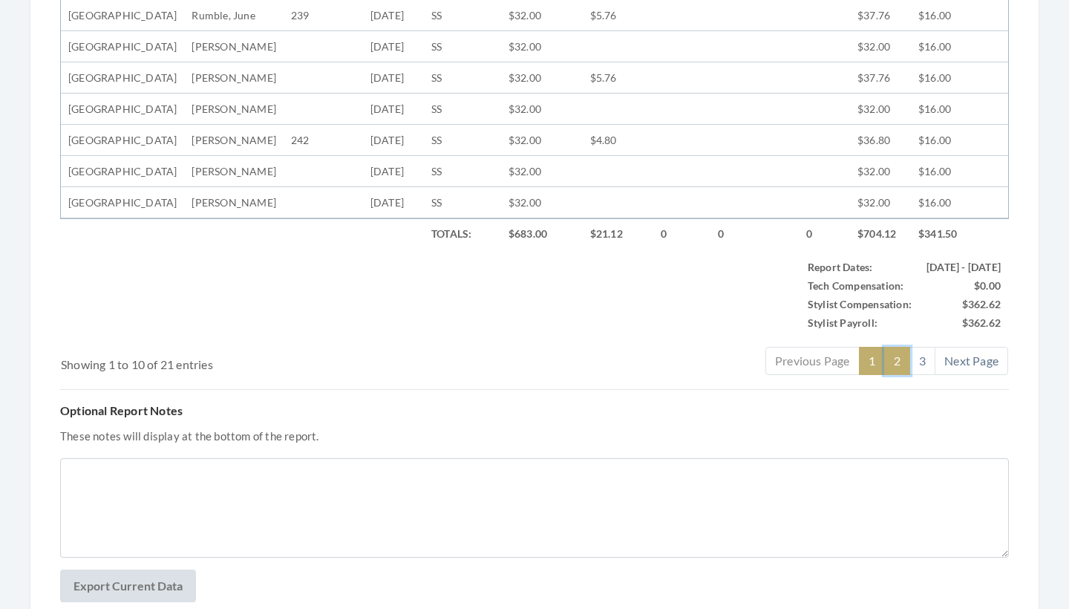
click at [890, 375] on link "2" at bounding box center [897, 361] width 26 height 28
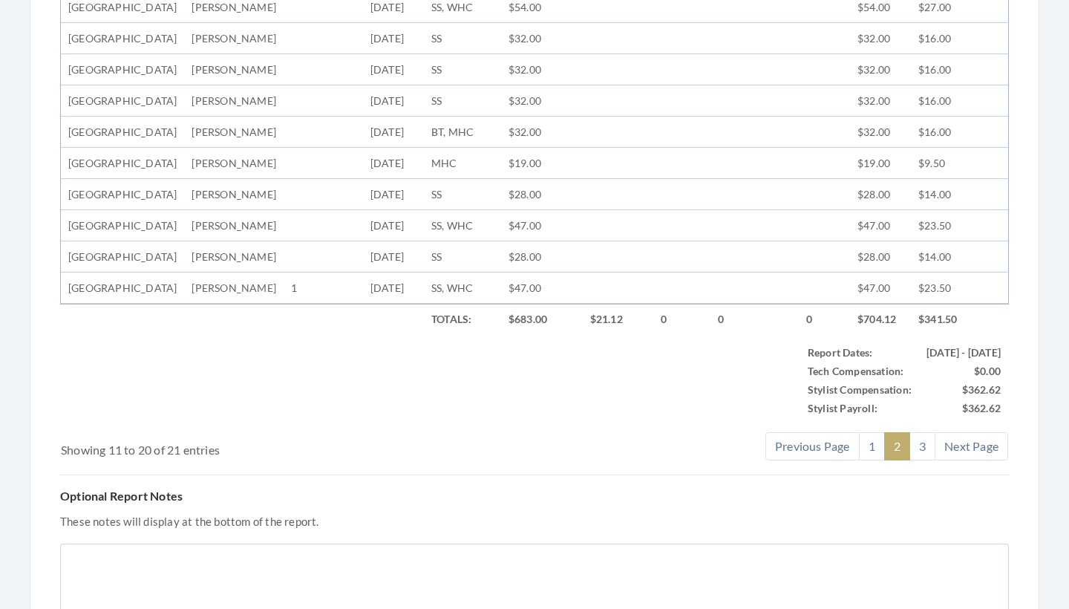
scroll to position [648, 0]
click at [928, 459] on link "3" at bounding box center [922, 444] width 26 height 28
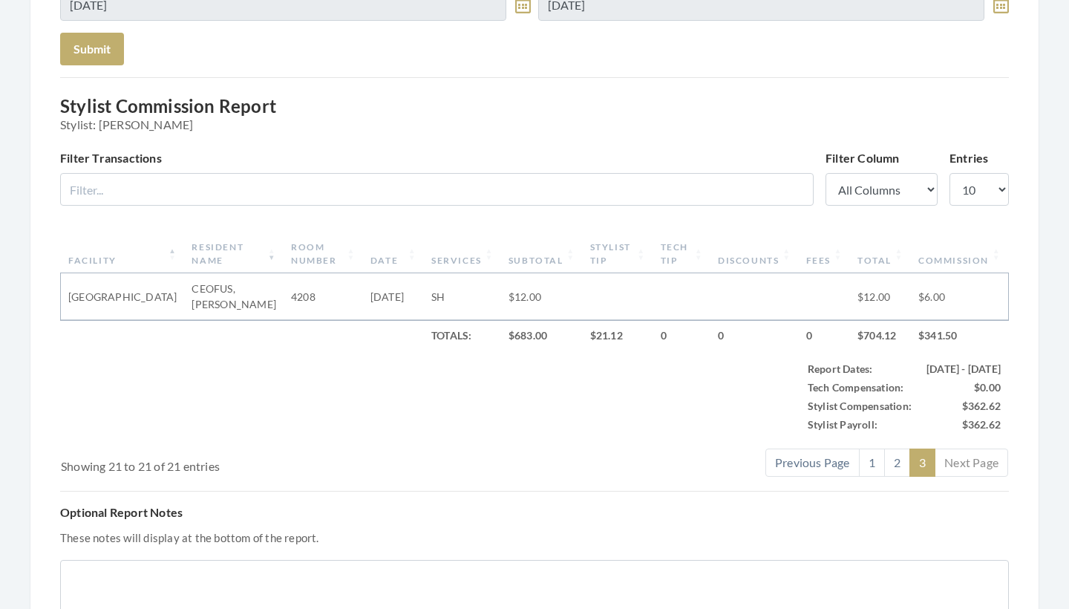
scroll to position [367, 0]
click at [893, 460] on link "2" at bounding box center [897, 460] width 26 height 28
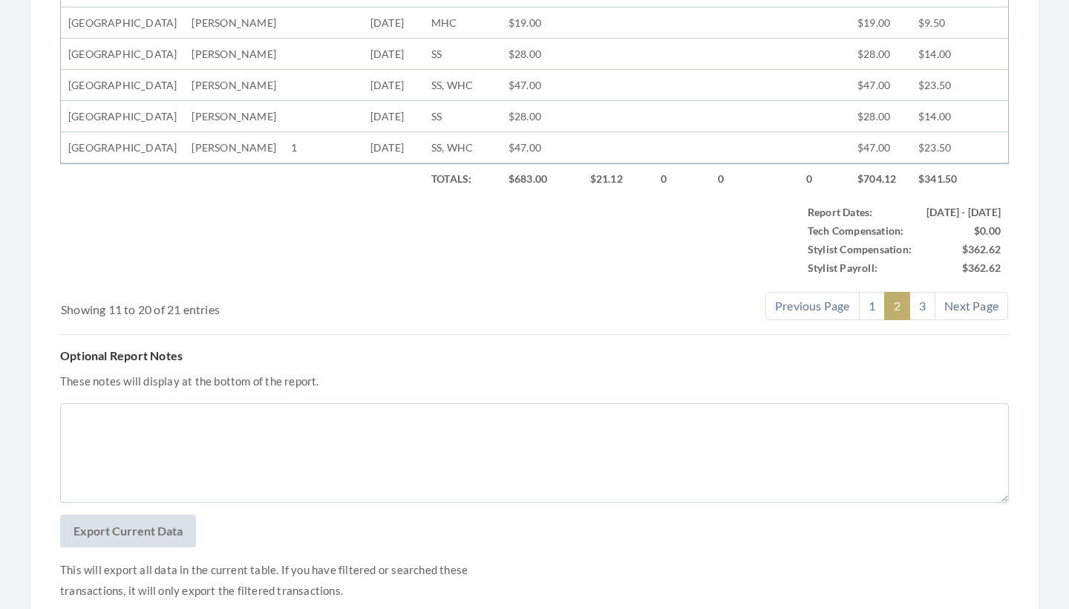
scroll to position [786, 0]
click at [869, 321] on link "1" at bounding box center [872, 306] width 26 height 28
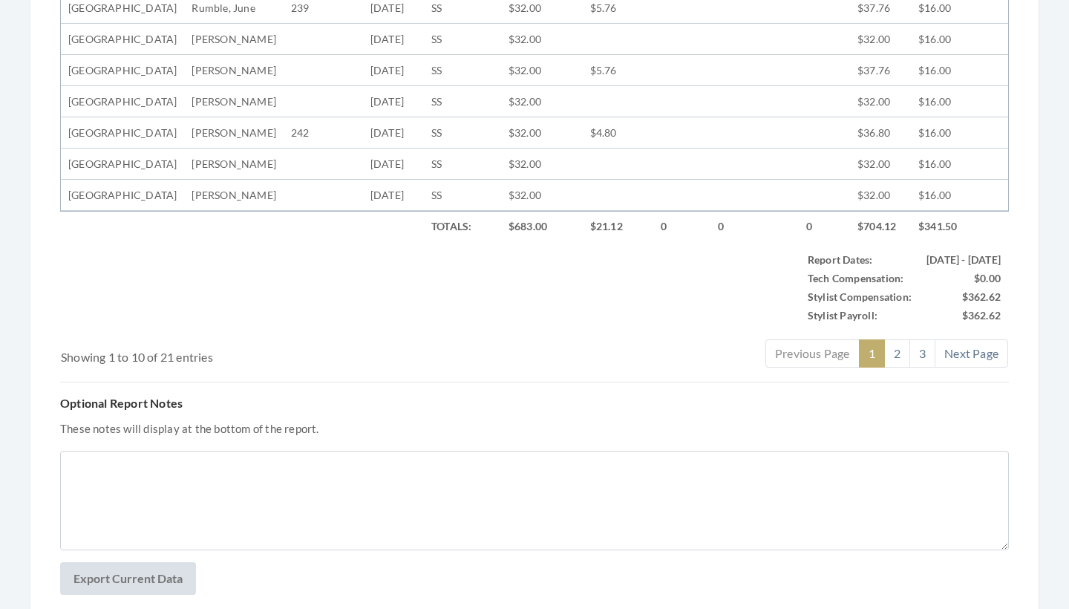
scroll to position [753, 0]
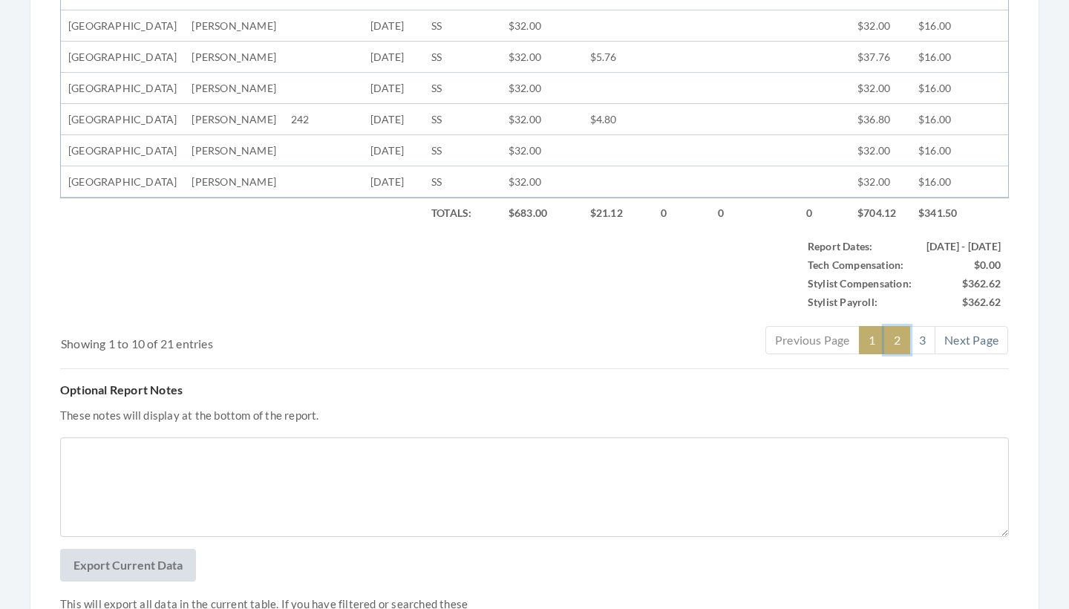
click at [888, 354] on link "2" at bounding box center [897, 340] width 26 height 28
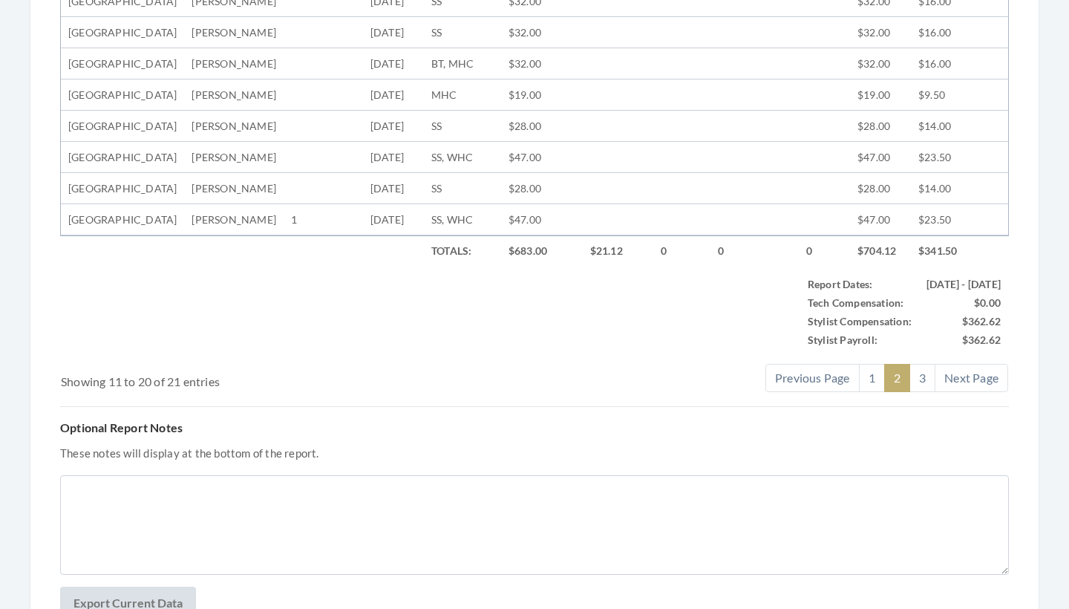
scroll to position [715, 0]
click at [917, 392] on link "3" at bounding box center [922, 378] width 26 height 28
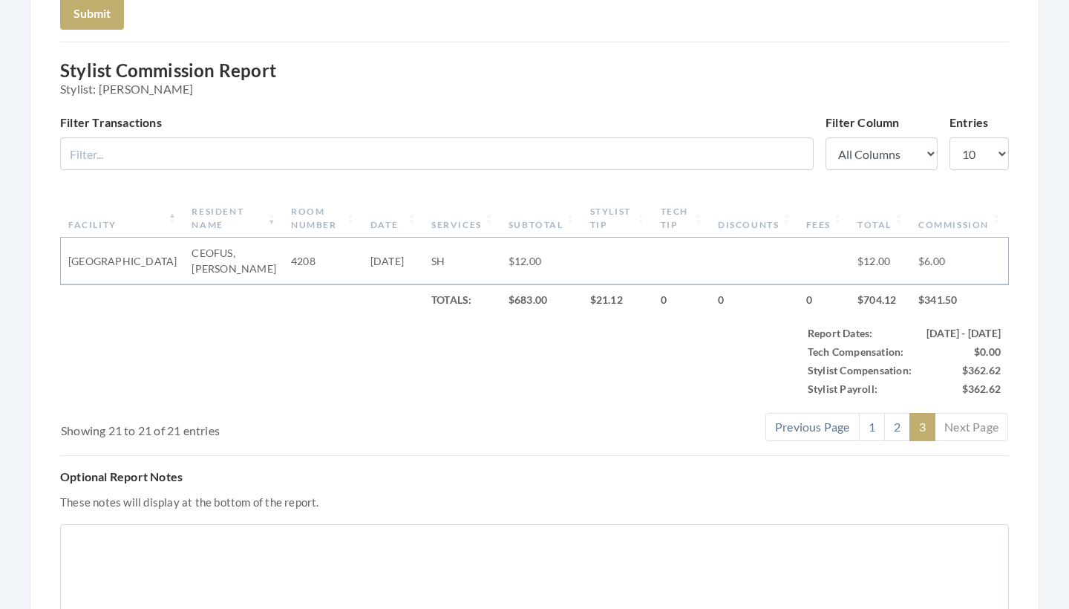
scroll to position [402, 0]
click at [871, 428] on link "1" at bounding box center [872, 425] width 26 height 28
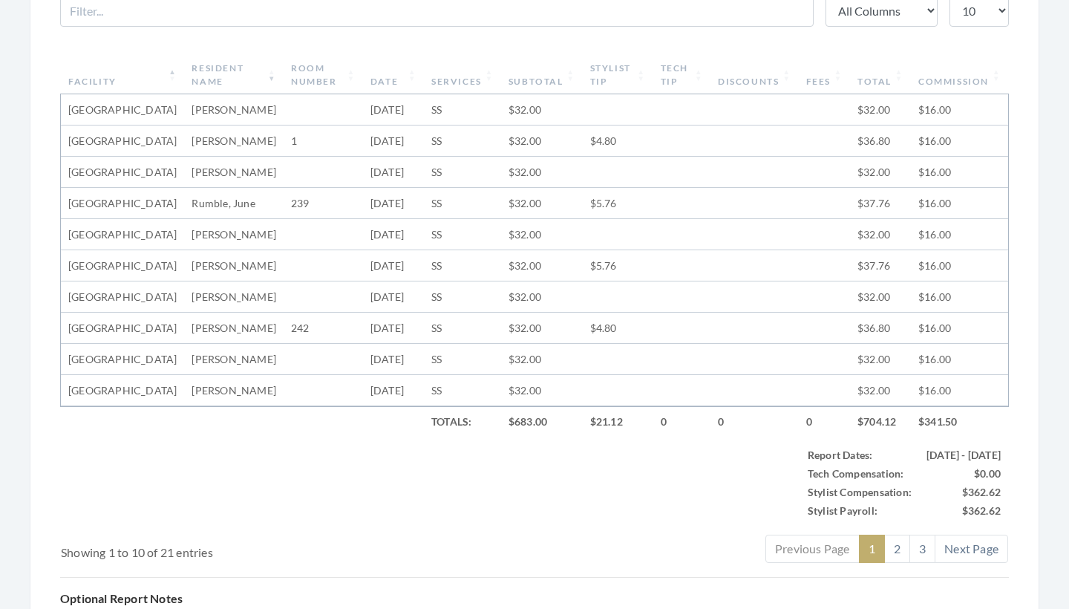
scroll to position [416, 0]
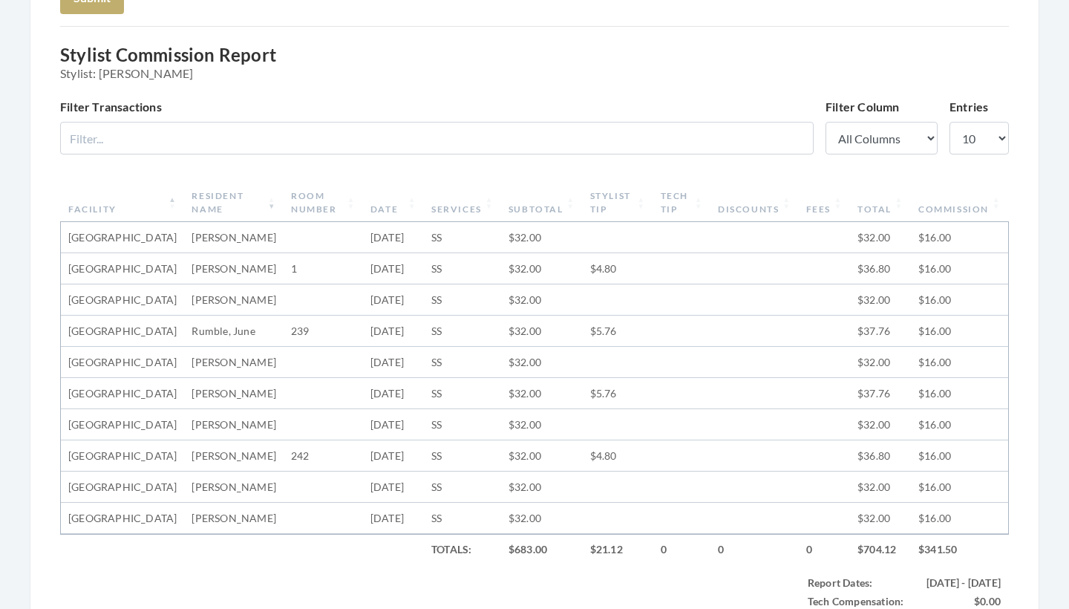
click at [117, 206] on th "Facility" at bounding box center [122, 202] width 123 height 39
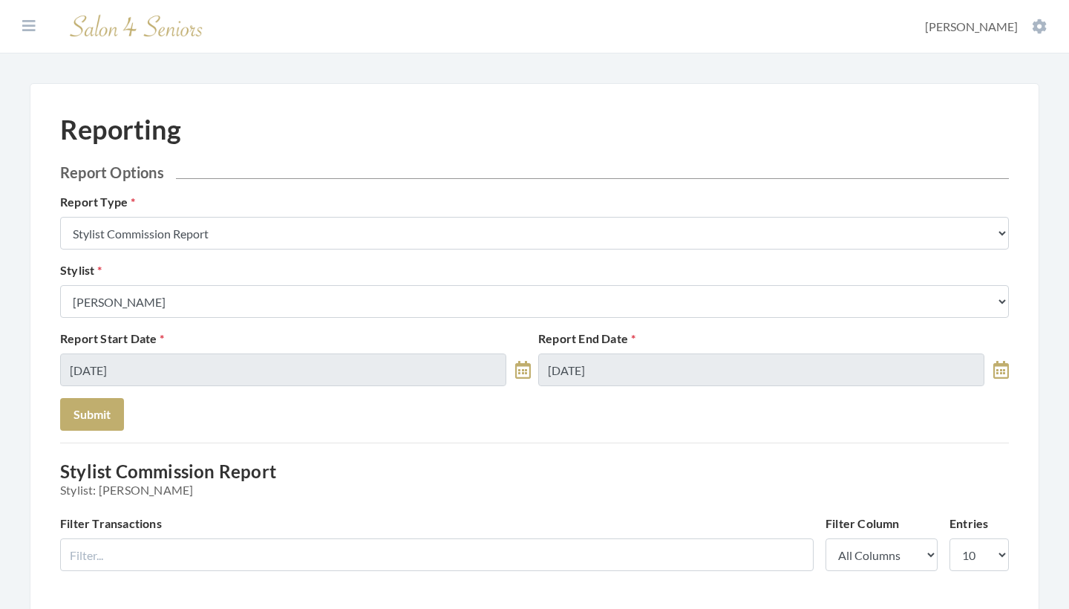
scroll to position [0, 0]
click at [317, 284] on div "Stylist Select a Stylist Alaina Krumm Alisha Teasley Anna White Ashley Venable …" at bounding box center [534, 289] width 956 height 56
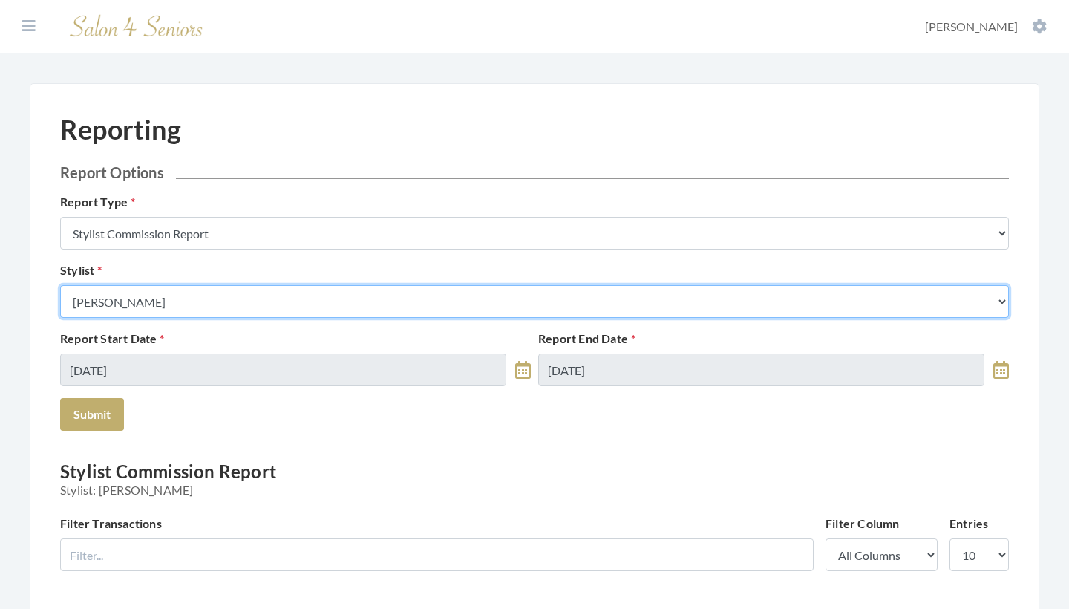
select select "26"
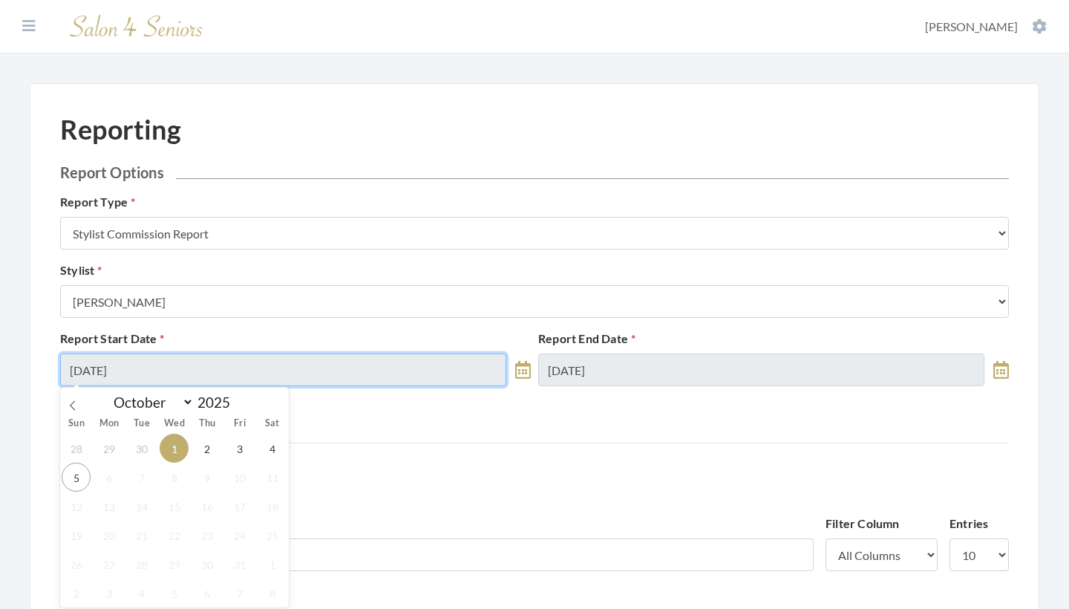
click at [187, 364] on input "10/01/2025" at bounding box center [283, 369] width 446 height 33
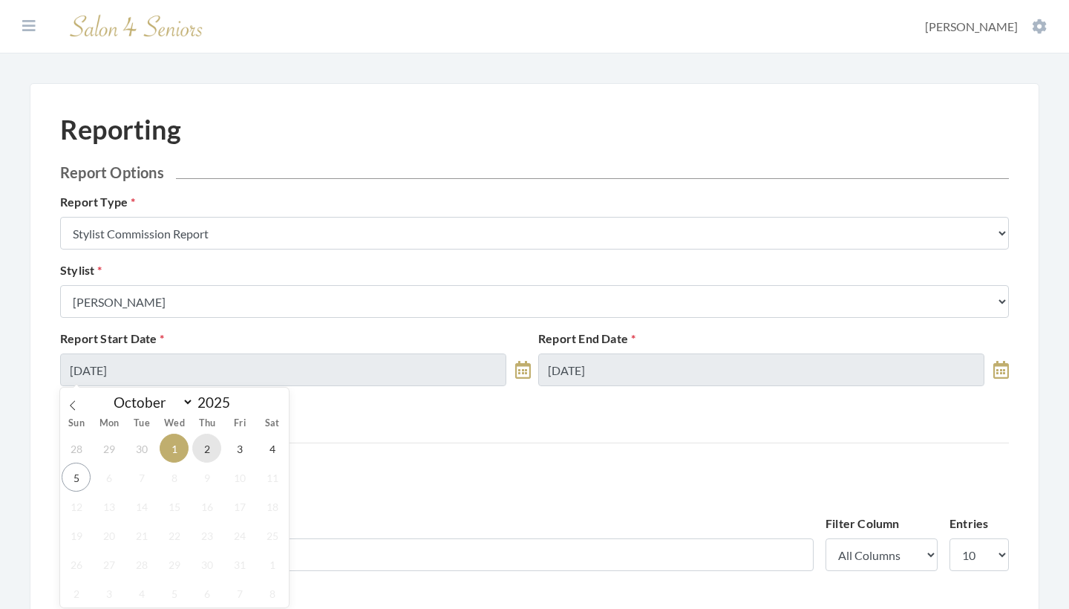
click at [217, 452] on span "2" at bounding box center [206, 447] width 29 height 29
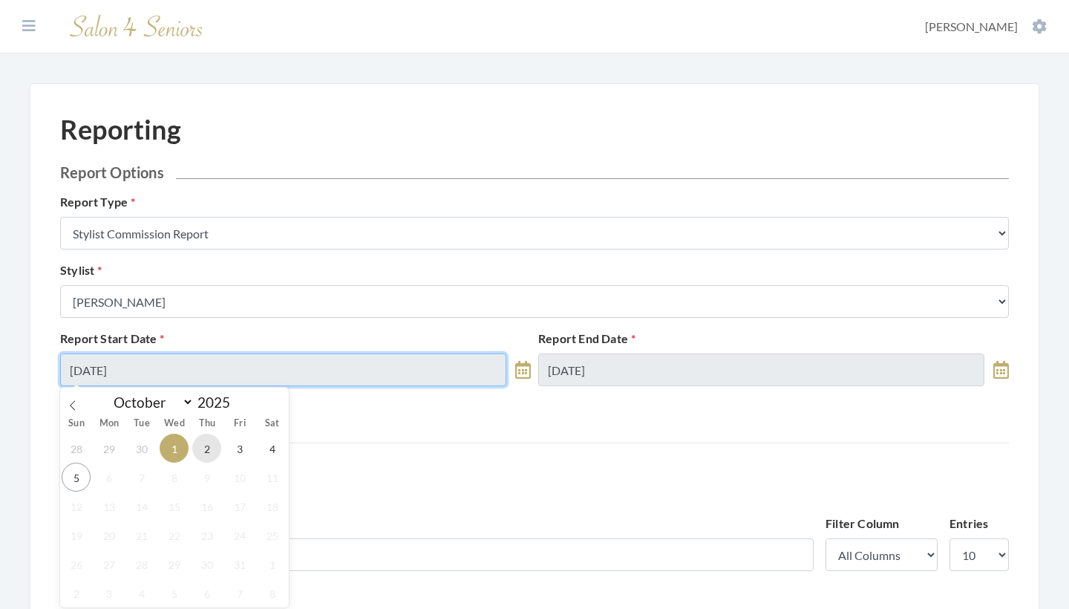
type input "10/02/2025"
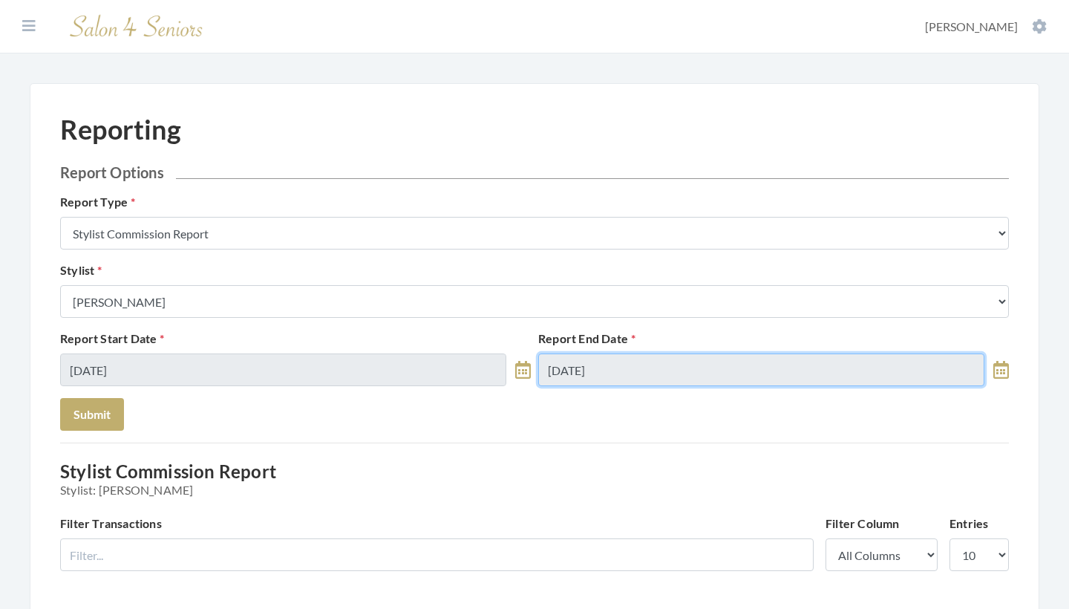
click at [598, 362] on input "[DATE]" at bounding box center [761, 369] width 446 height 33
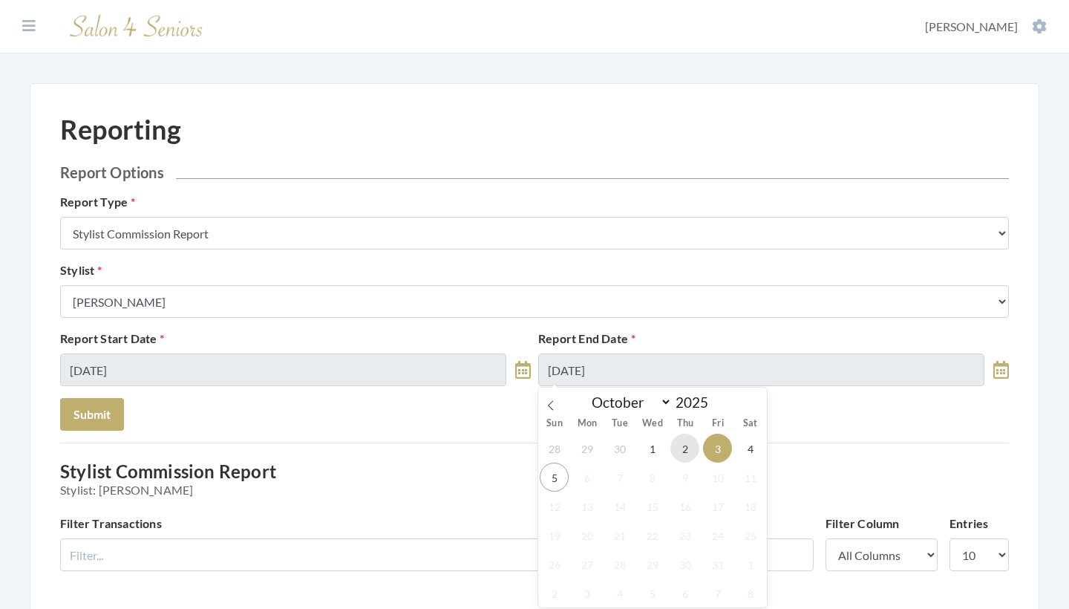
click at [675, 451] on span "2" at bounding box center [684, 447] width 29 height 29
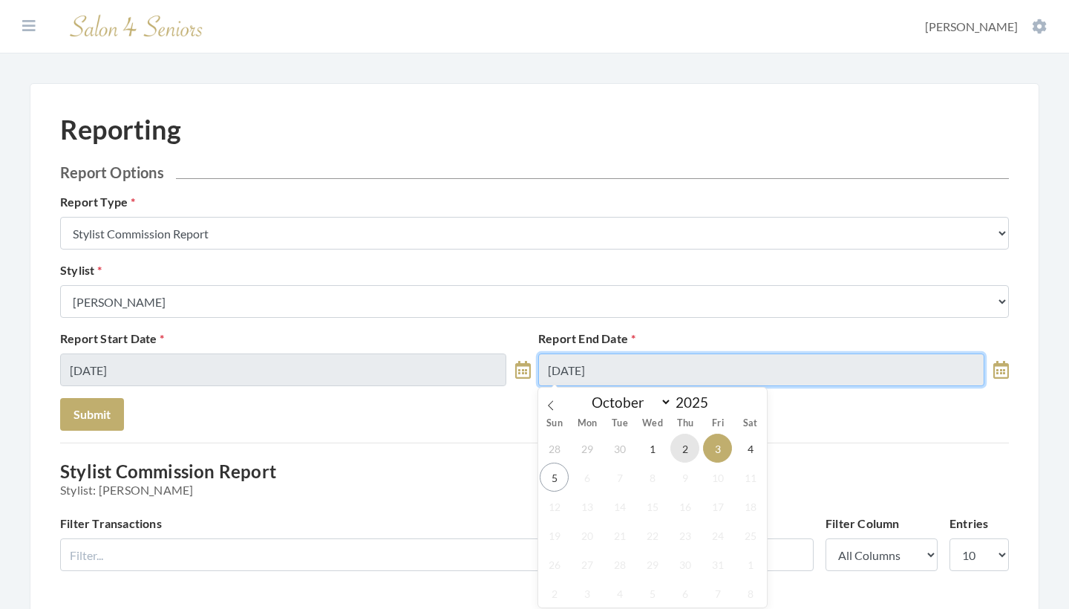
type input "10/02/2025"
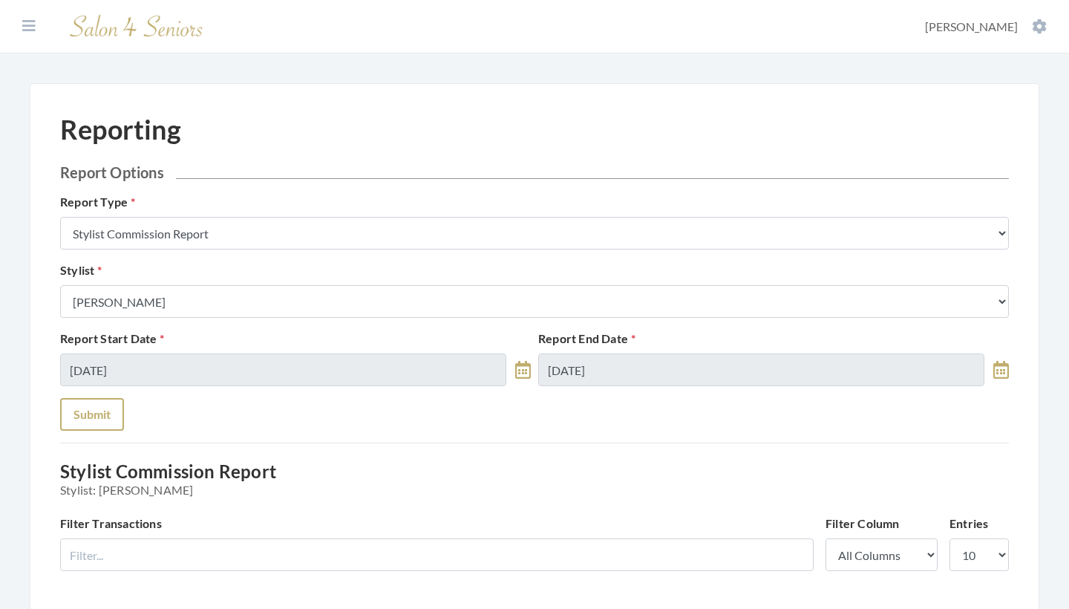
click at [106, 423] on button "Submit" at bounding box center [92, 414] width 64 height 33
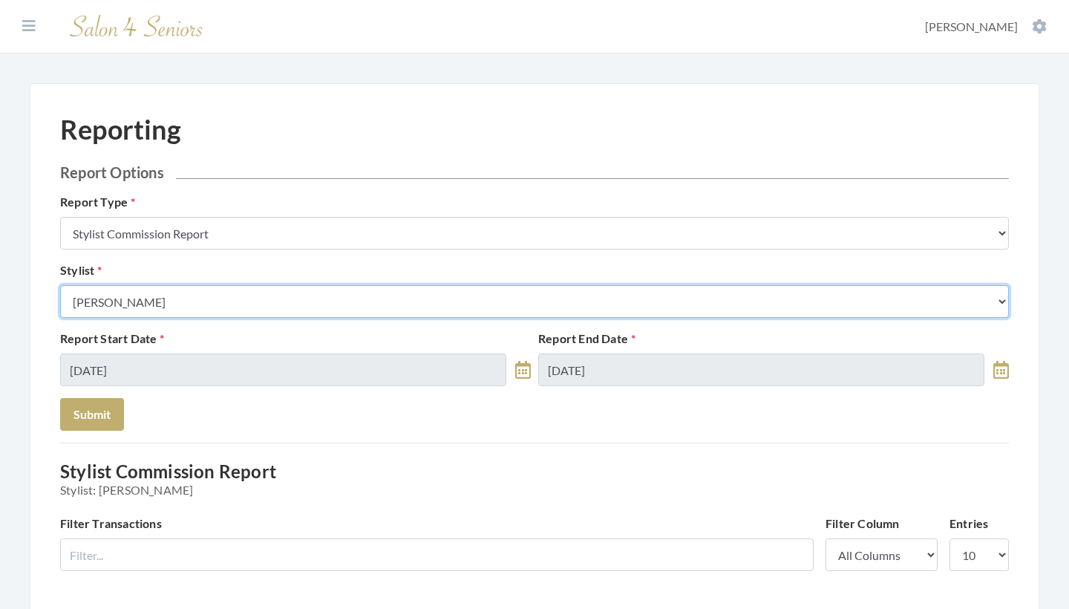
select select "153"
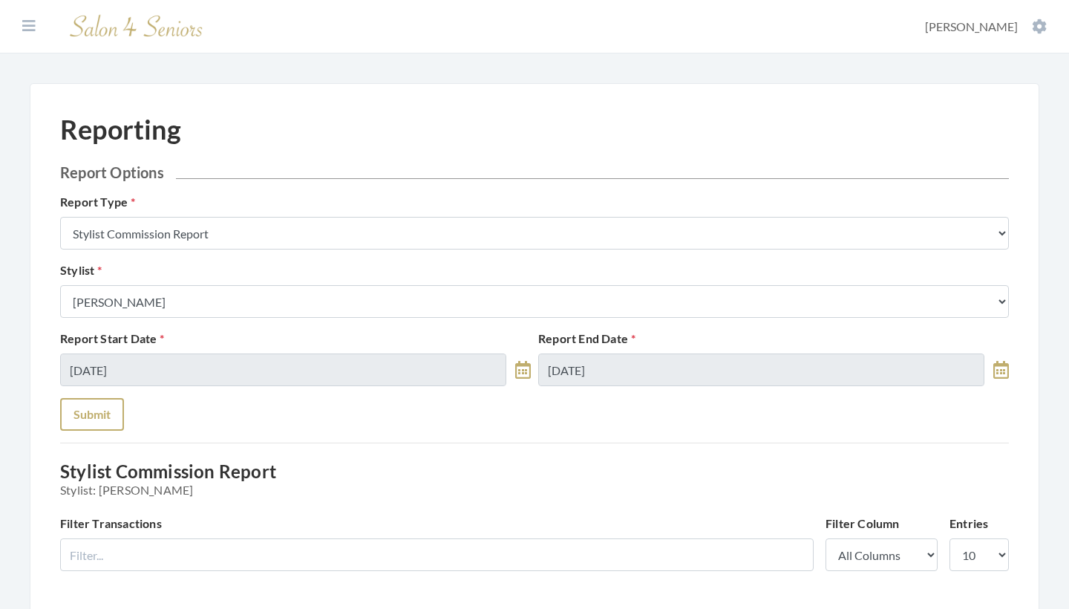
click at [108, 416] on button "Submit" at bounding box center [92, 414] width 64 height 33
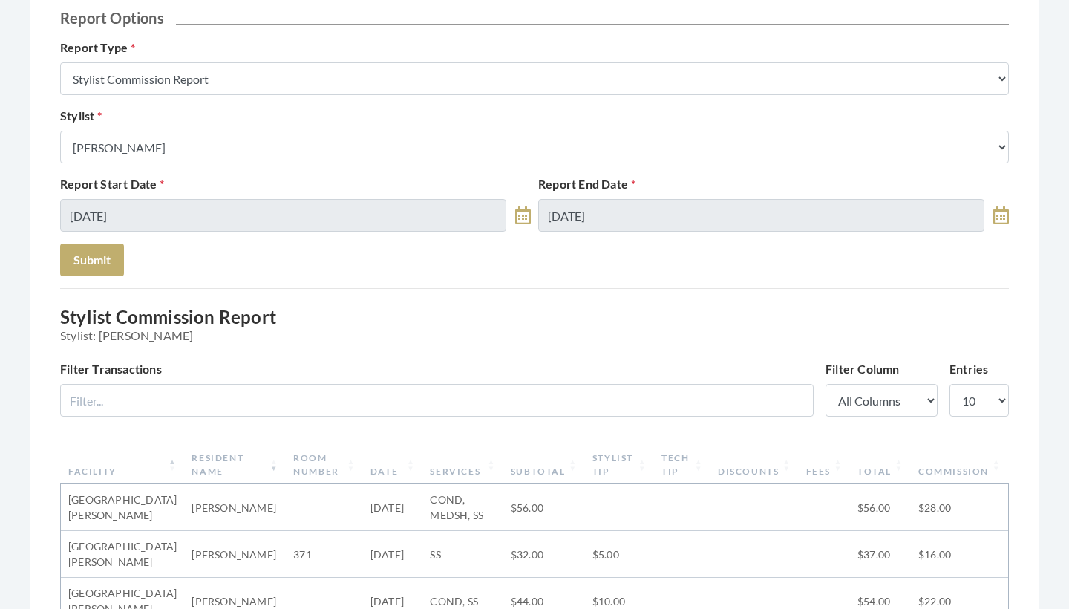
scroll to position [140, 0]
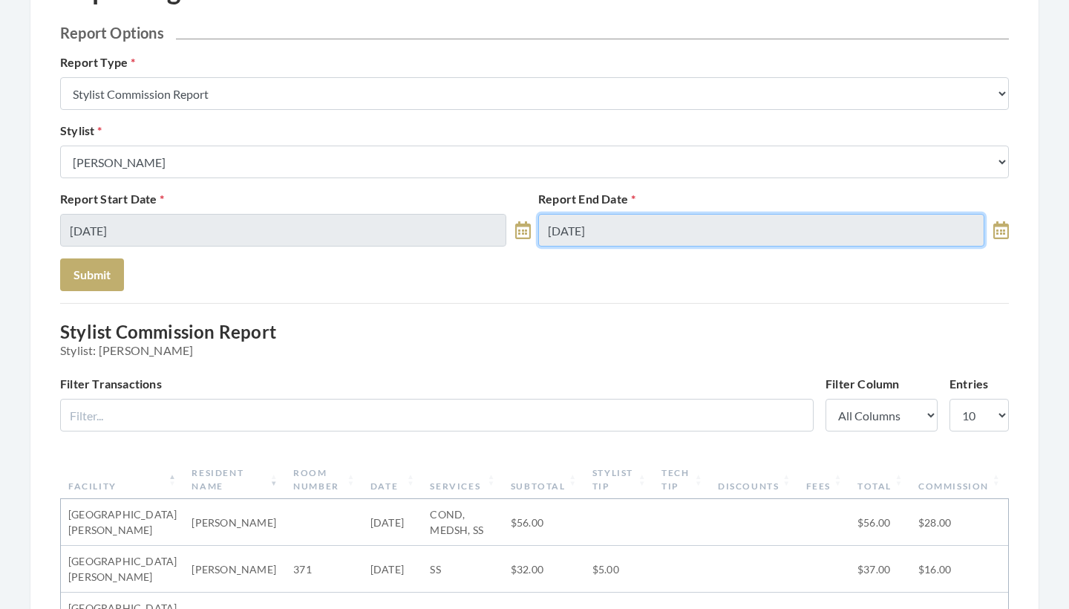
click at [630, 226] on input "[DATE]" at bounding box center [761, 230] width 446 height 33
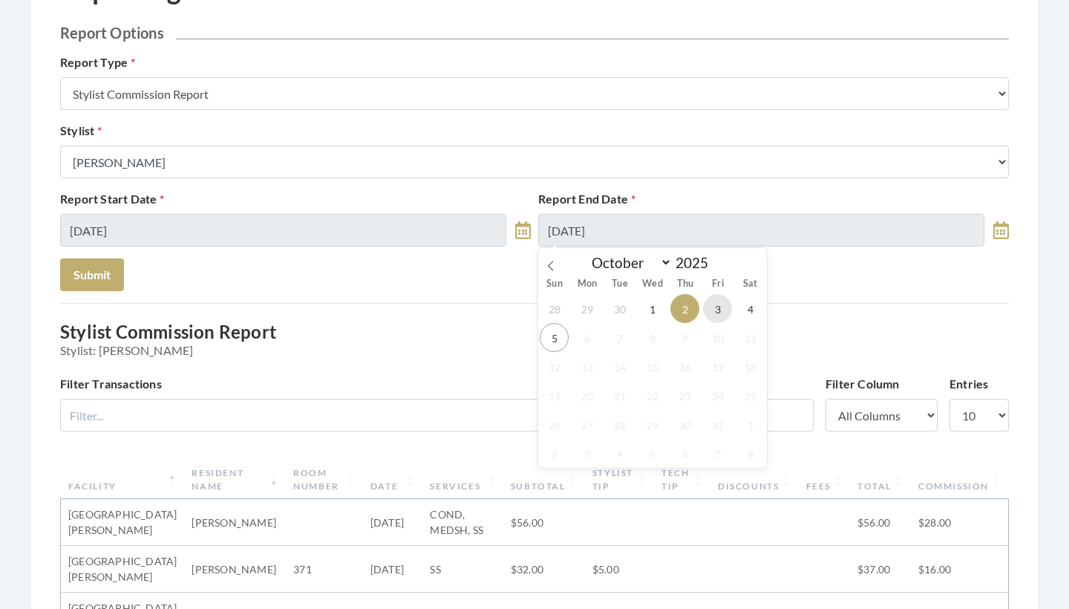
click at [707, 298] on span "3" at bounding box center [717, 308] width 29 height 29
type input "[DATE]"
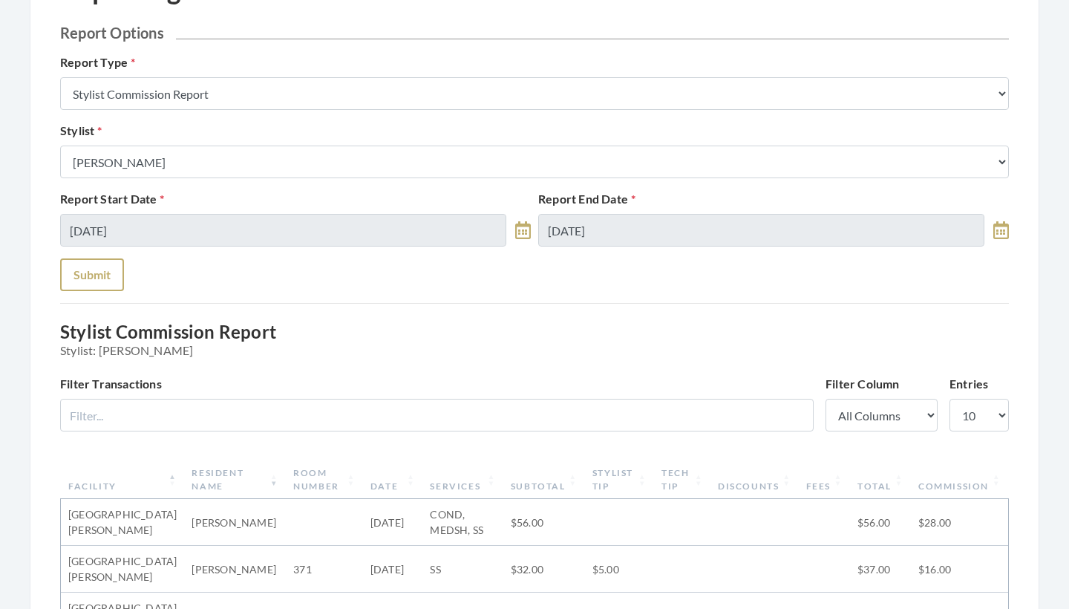
click at [89, 271] on button "Submit" at bounding box center [92, 274] width 64 height 33
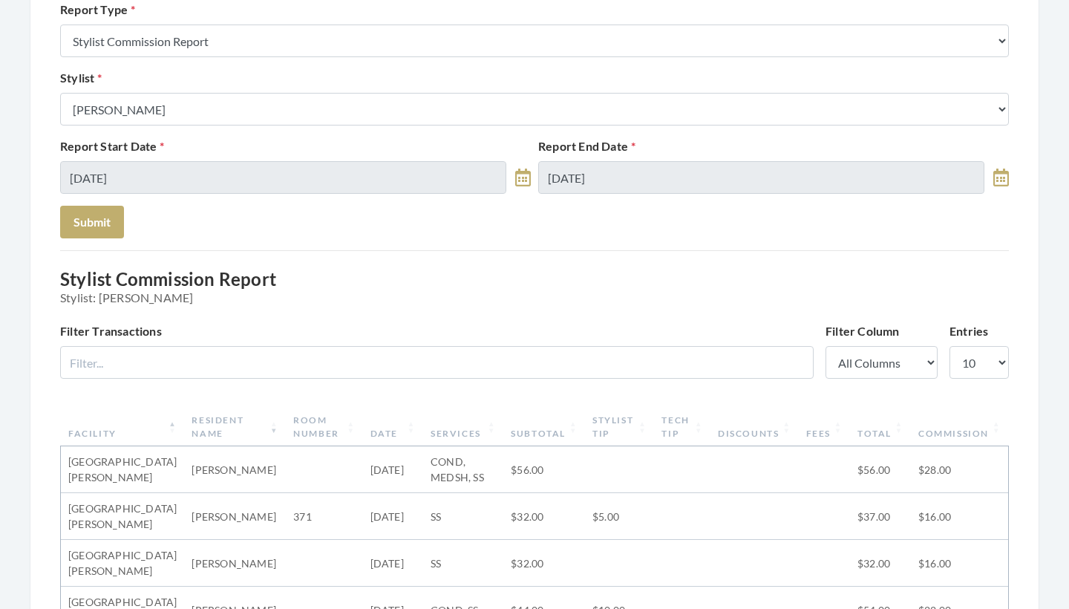
scroll to position [191, 0]
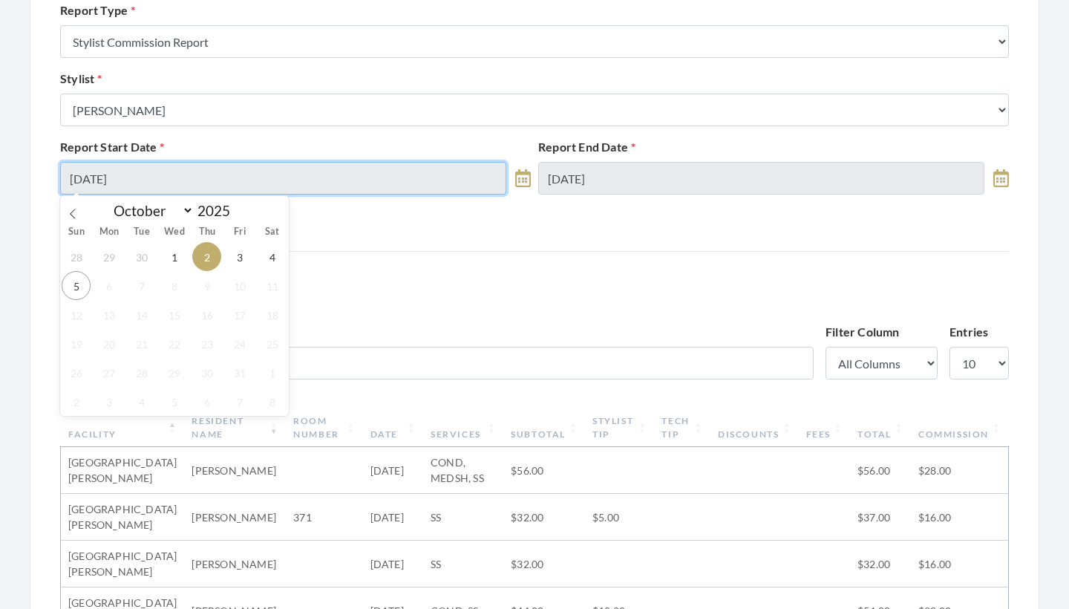
click at [325, 170] on input "[DATE]" at bounding box center [283, 178] width 446 height 33
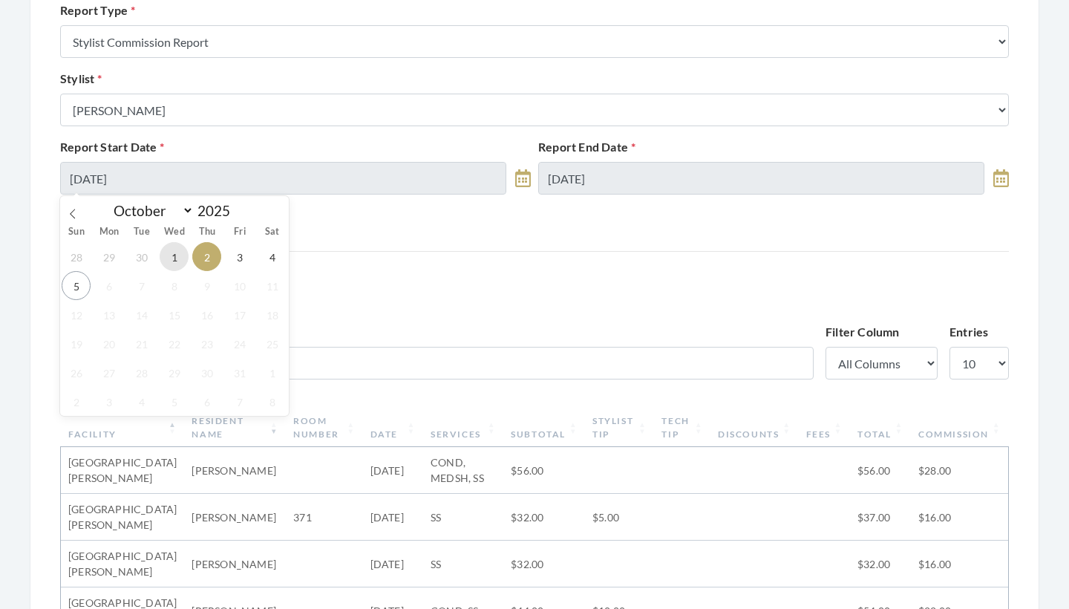
click at [179, 258] on span "1" at bounding box center [174, 256] width 29 height 29
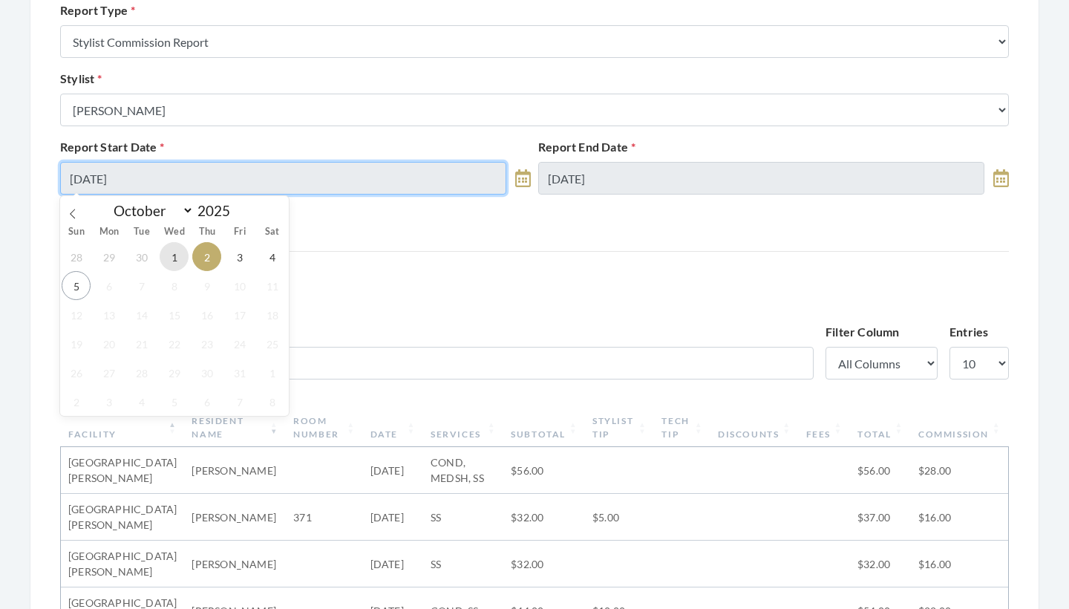
type input "[DATE]"
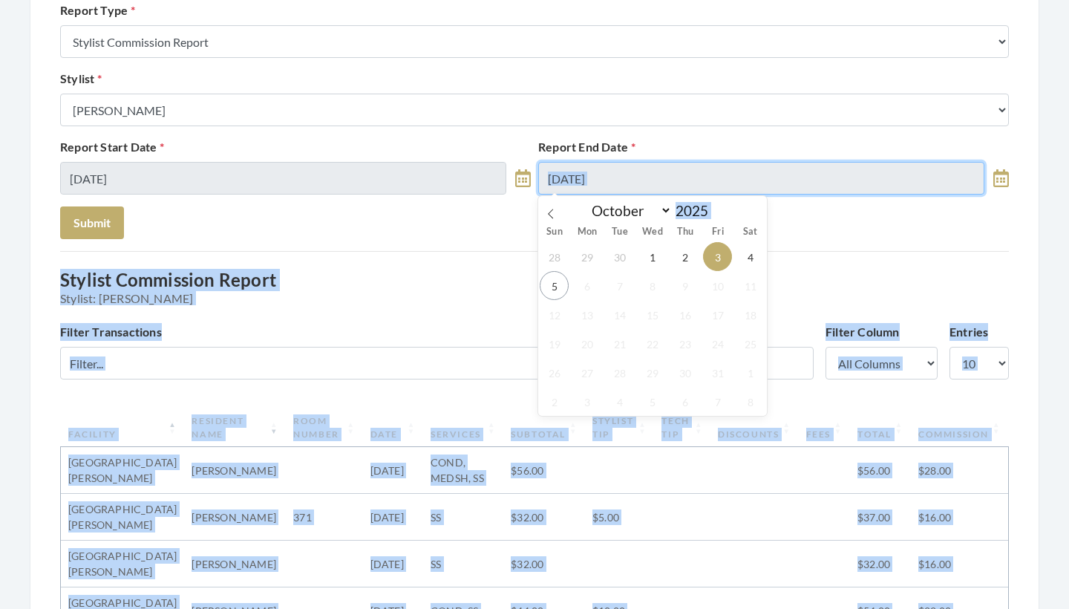
click at [604, 182] on input "10/03/2025" at bounding box center [761, 178] width 446 height 33
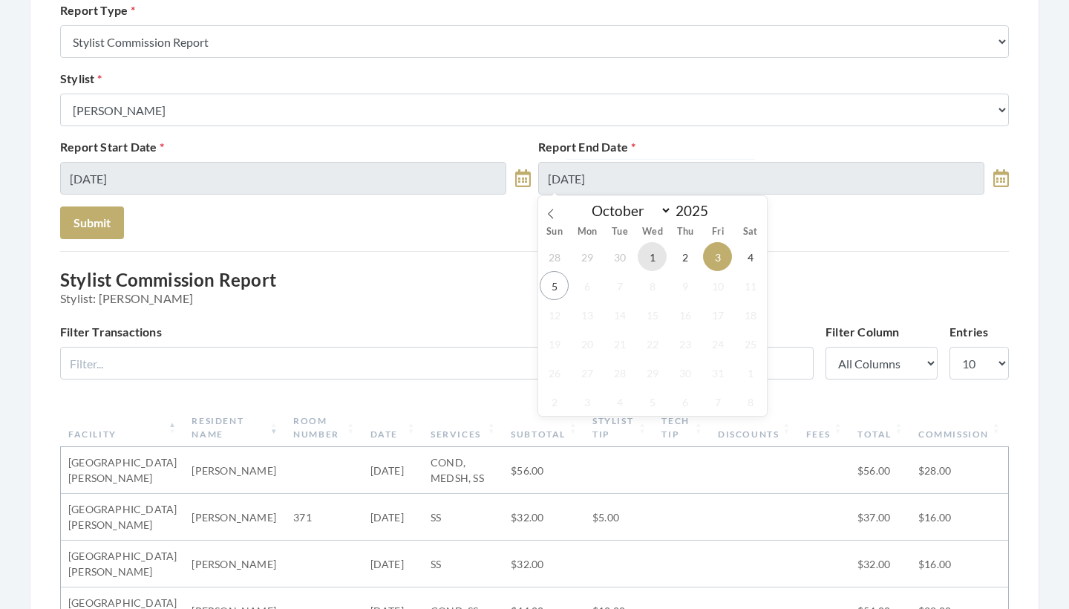
click at [638, 254] on span "1" at bounding box center [652, 256] width 29 height 29
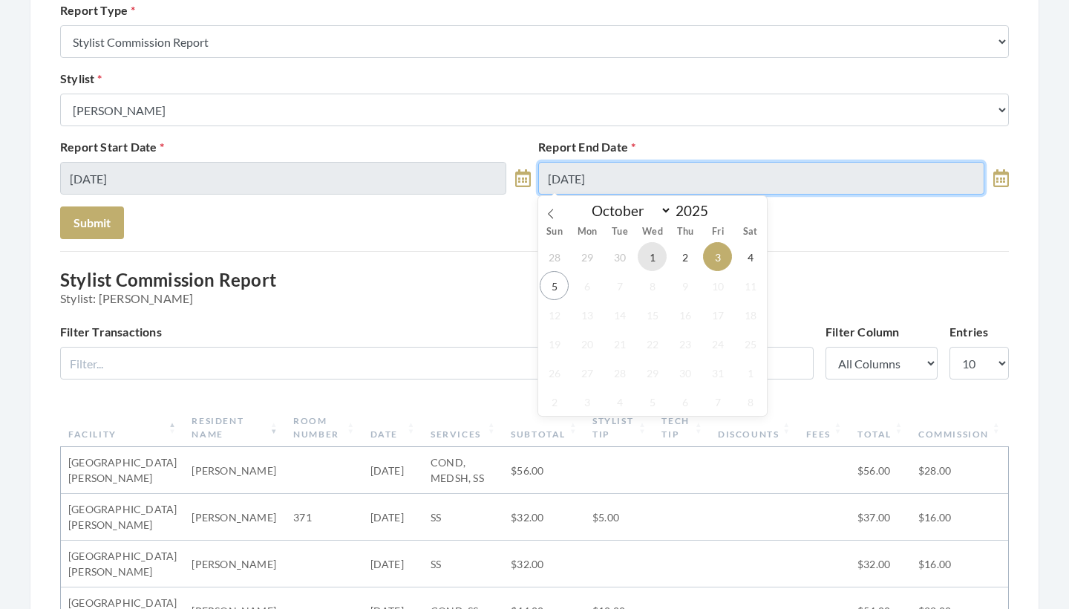
type input "[DATE]"
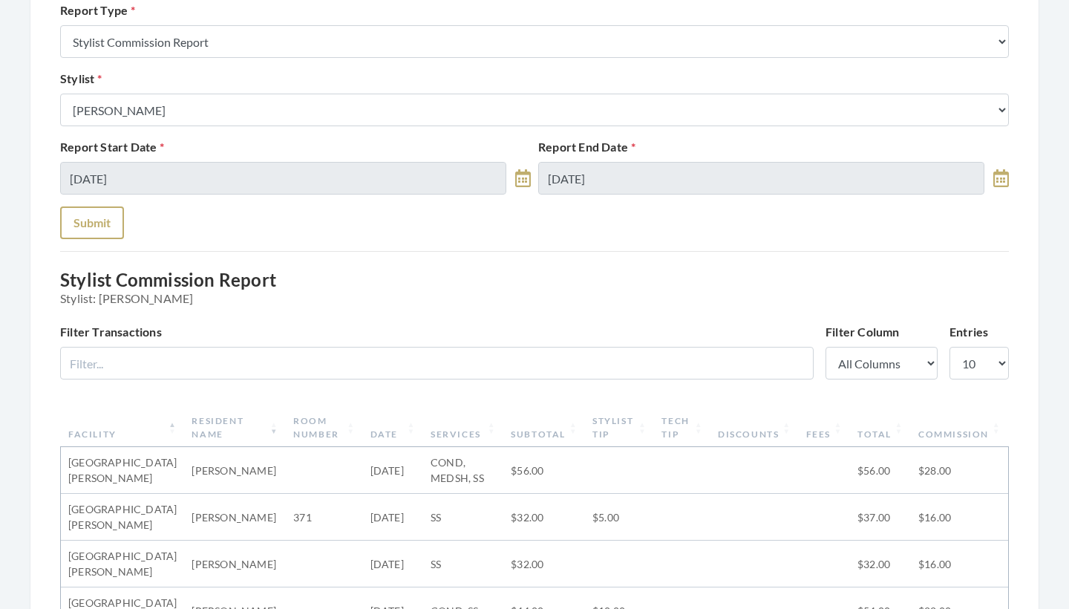
click at [108, 230] on button "Submit" at bounding box center [92, 222] width 64 height 33
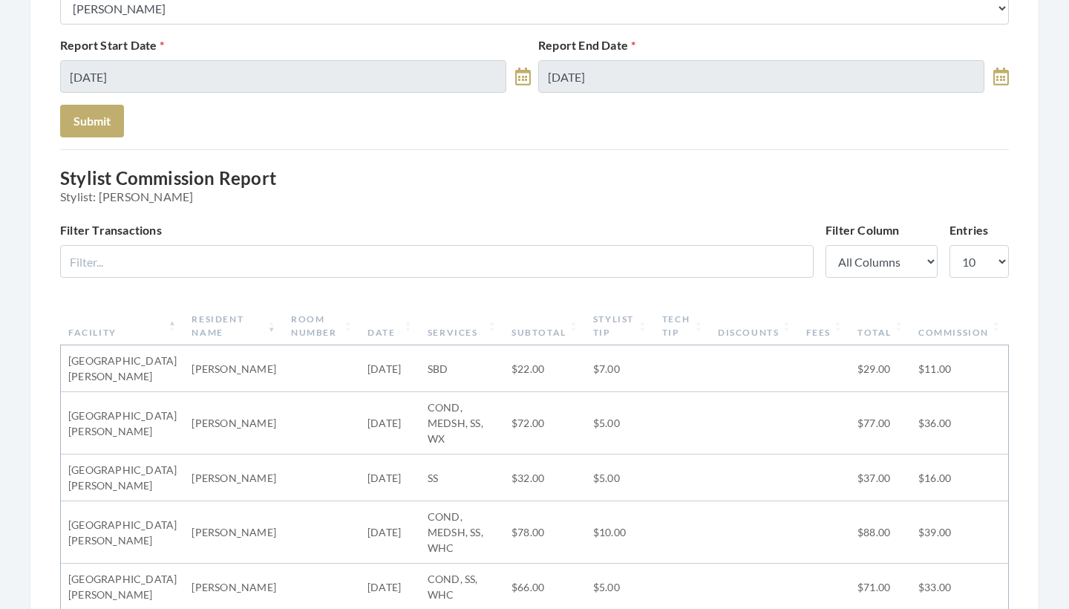
scroll to position [165, 0]
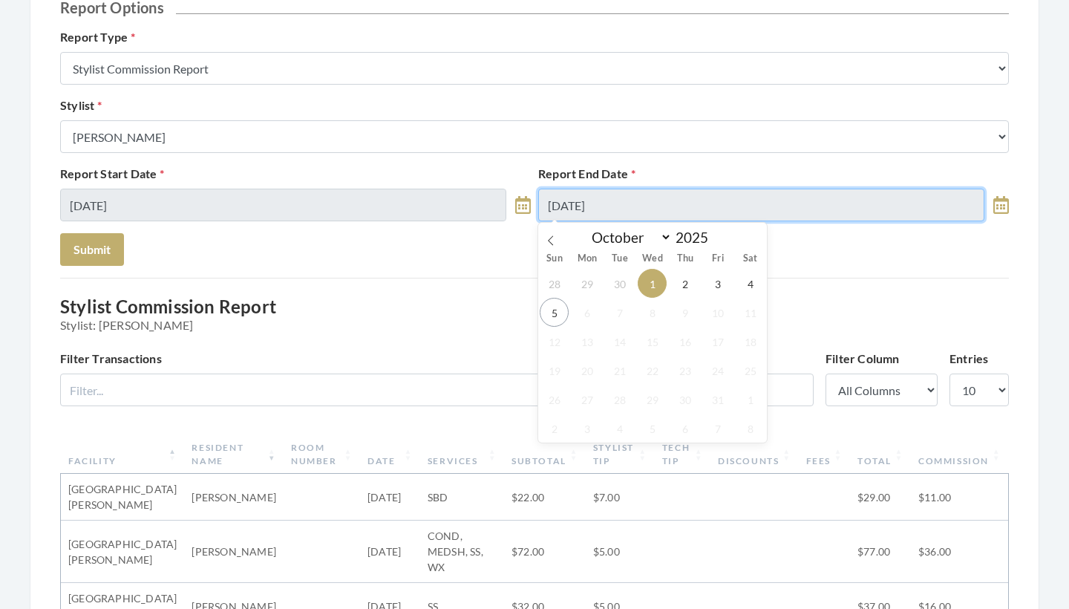
click at [622, 207] on input "[DATE]" at bounding box center [761, 205] width 446 height 33
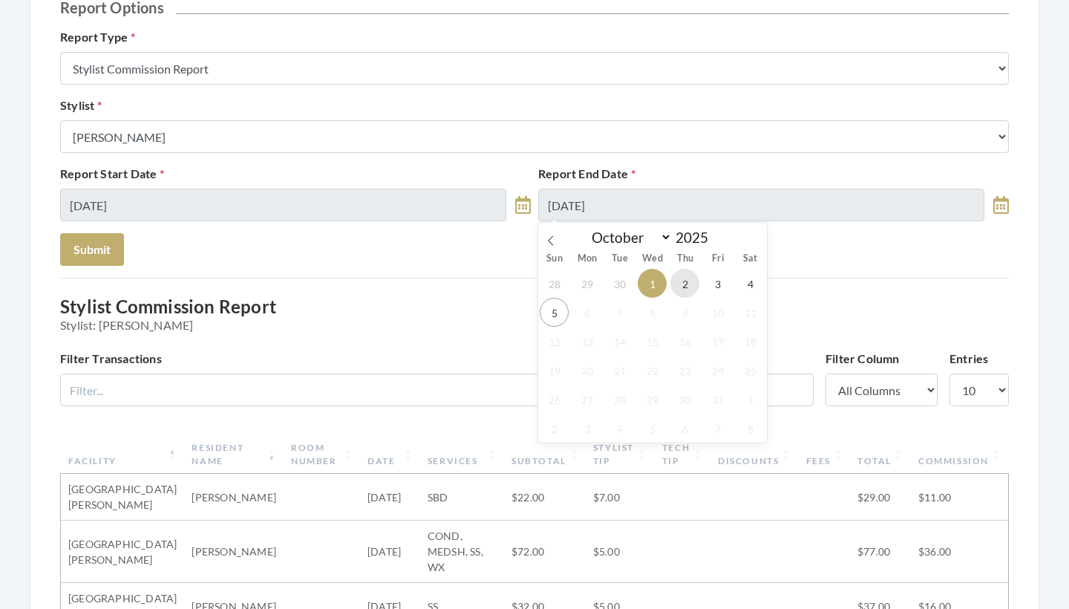
click at [684, 292] on span "2" at bounding box center [684, 283] width 29 height 29
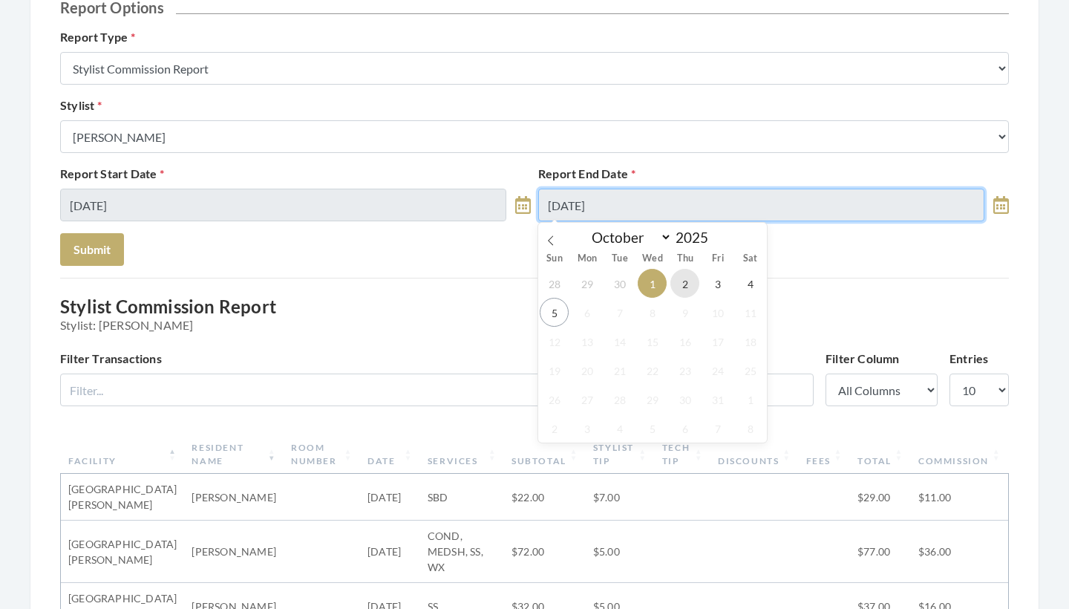
type input "[DATE]"
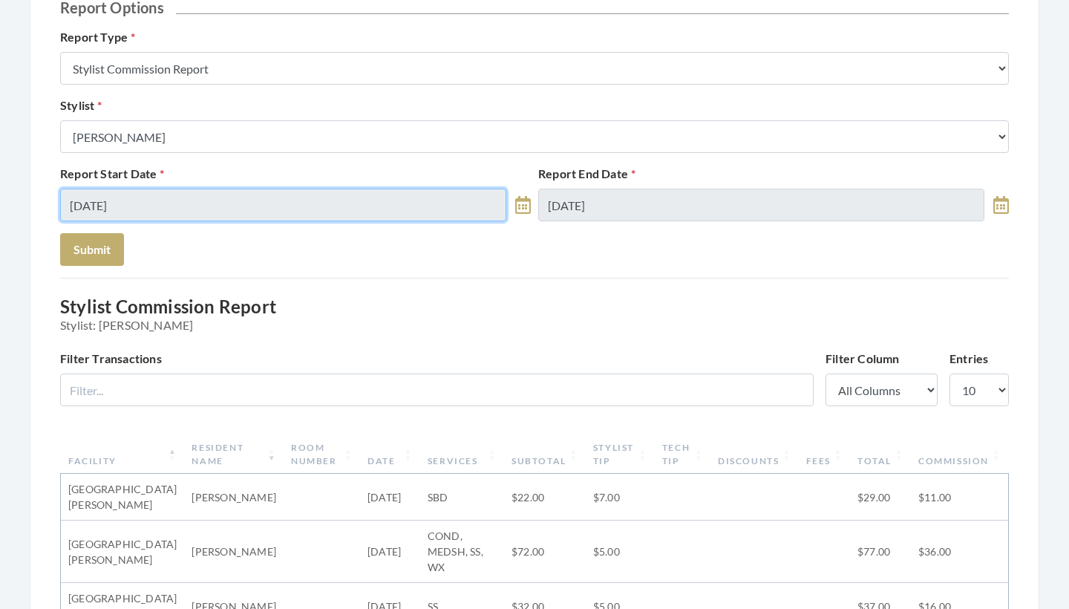
click at [415, 209] on input "[DATE]" at bounding box center [283, 205] width 446 height 33
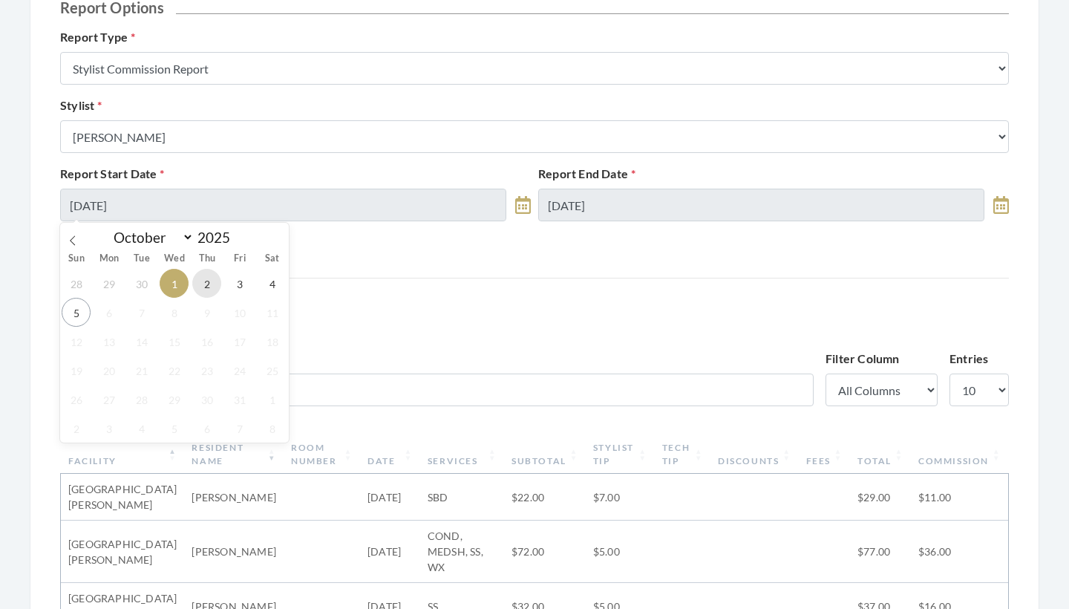
click at [212, 289] on span "2" at bounding box center [206, 283] width 29 height 29
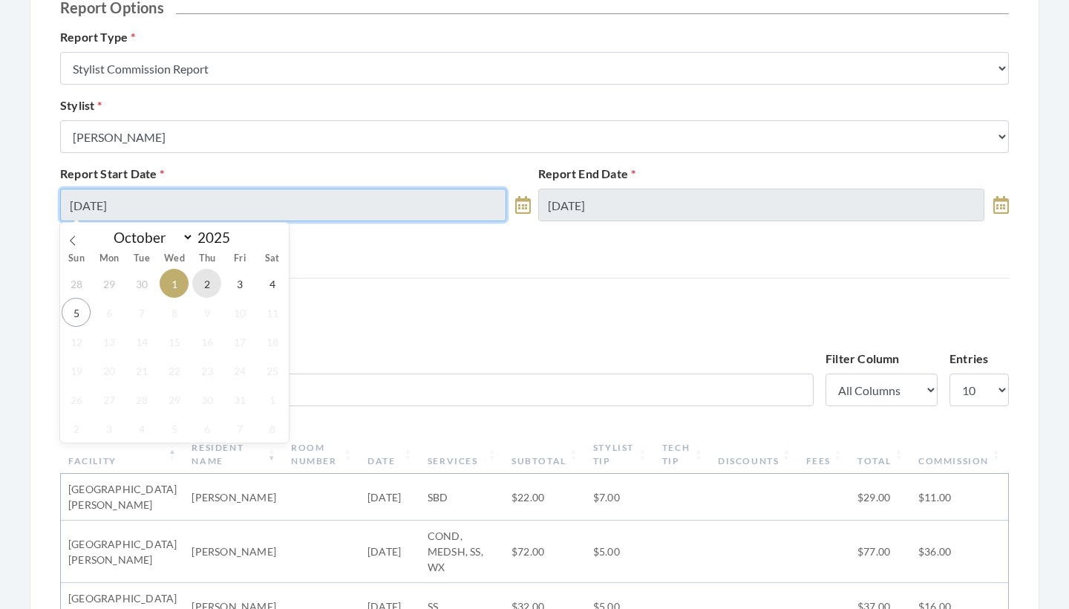
type input "10/02/2025"
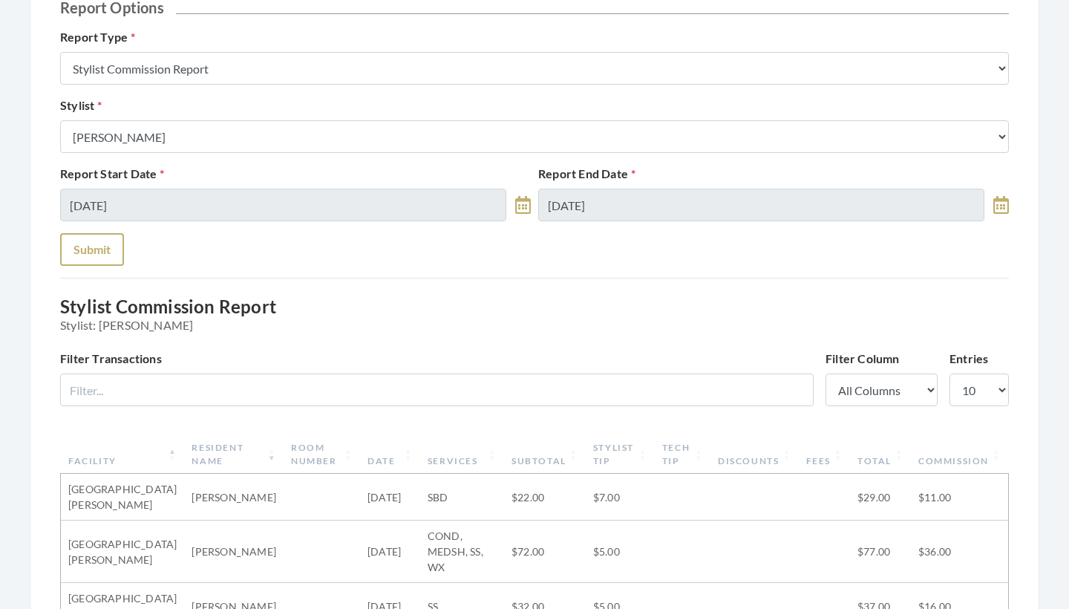
click at [96, 258] on button "Submit" at bounding box center [92, 249] width 64 height 33
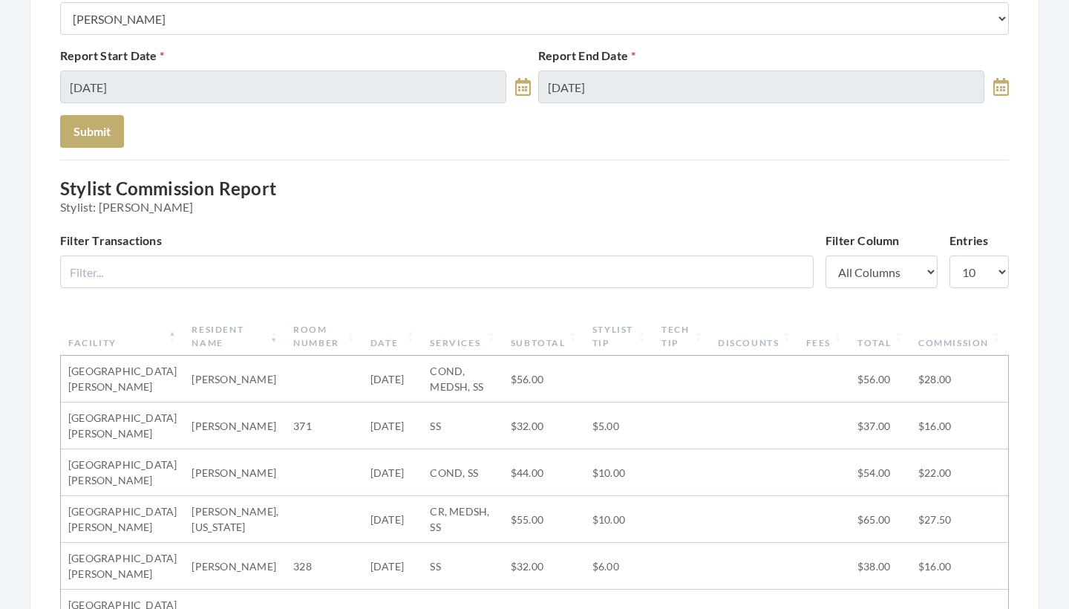
scroll to position [138, 0]
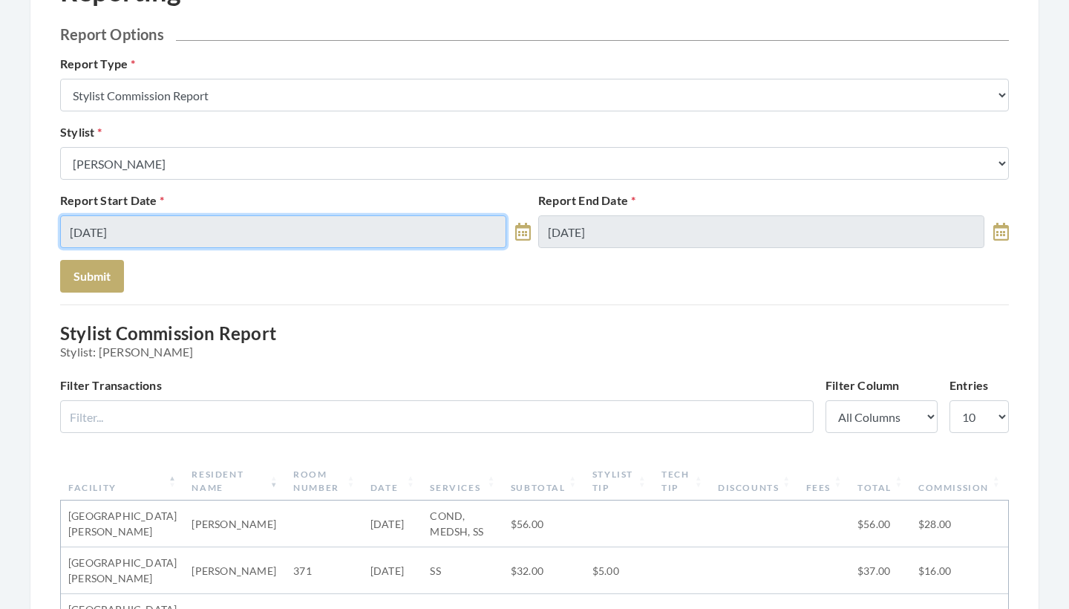
click at [393, 226] on input "[DATE]" at bounding box center [283, 231] width 446 height 33
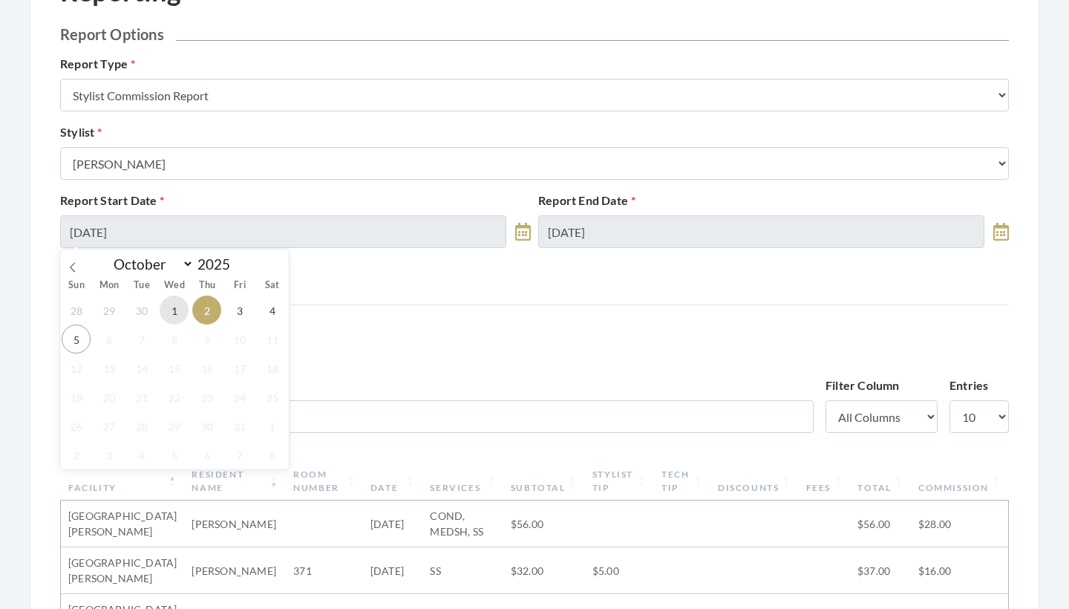
click at [177, 304] on span "1" at bounding box center [174, 309] width 29 height 29
type input "[DATE]"
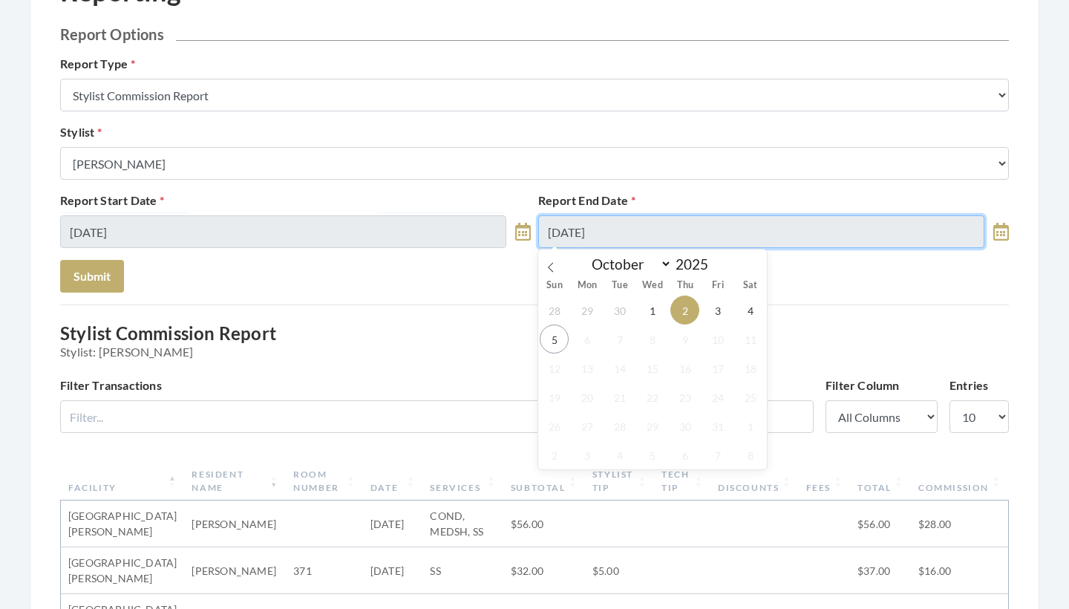
click at [619, 229] on input "[DATE]" at bounding box center [761, 231] width 446 height 33
click at [648, 307] on span "1" at bounding box center [652, 309] width 29 height 29
type input "[DATE]"
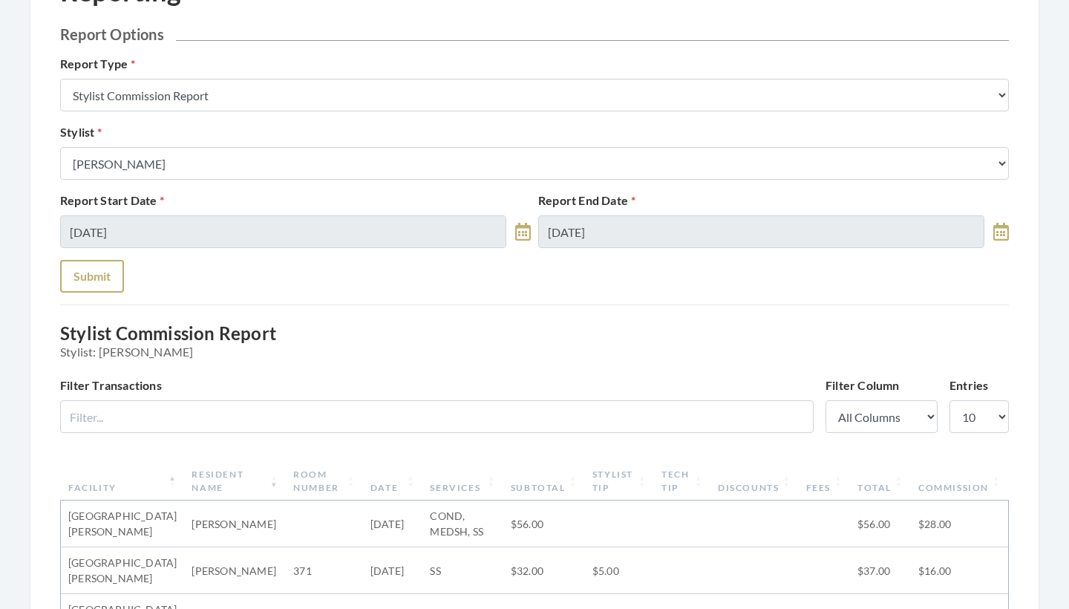
click at [98, 276] on button "Submit" at bounding box center [92, 276] width 64 height 33
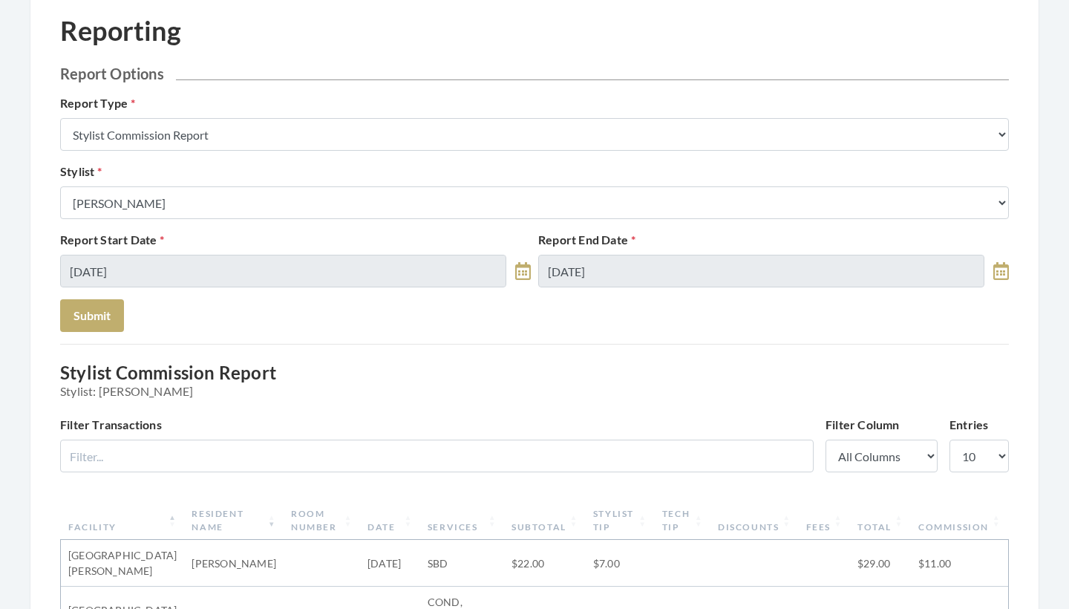
scroll to position [59, 0]
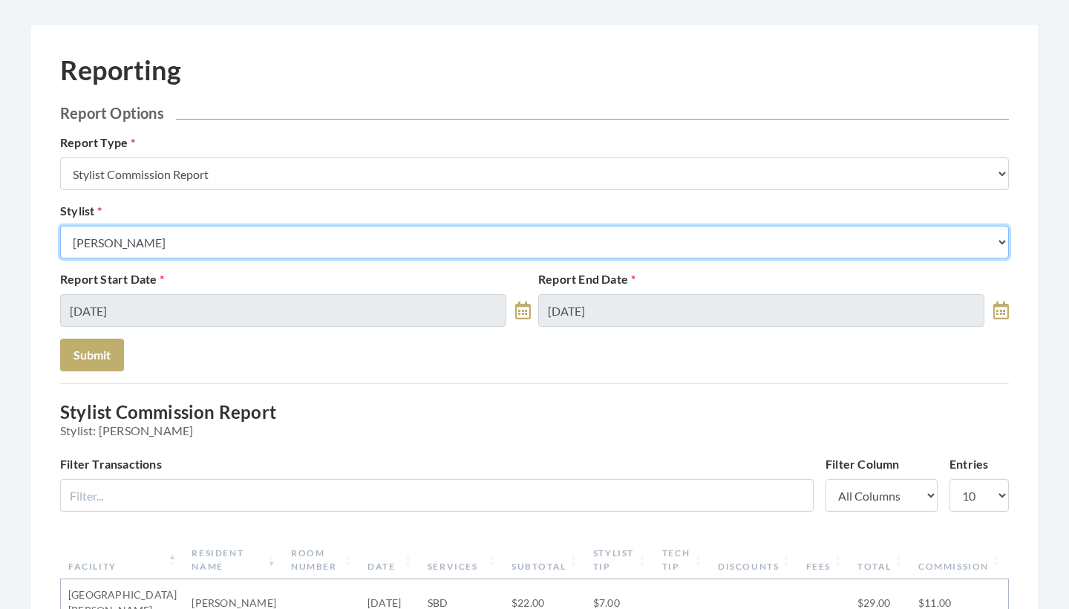
select select "115"
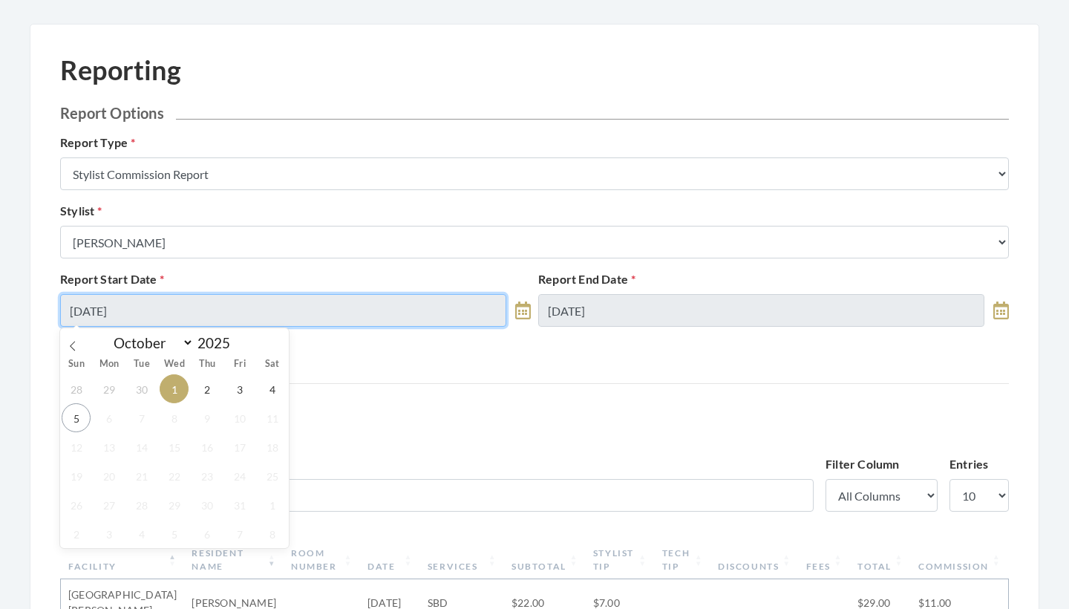
click at [186, 312] on input "[DATE]" at bounding box center [283, 310] width 446 height 33
click at [240, 381] on span "3" at bounding box center [239, 388] width 29 height 29
type input "[DATE]"
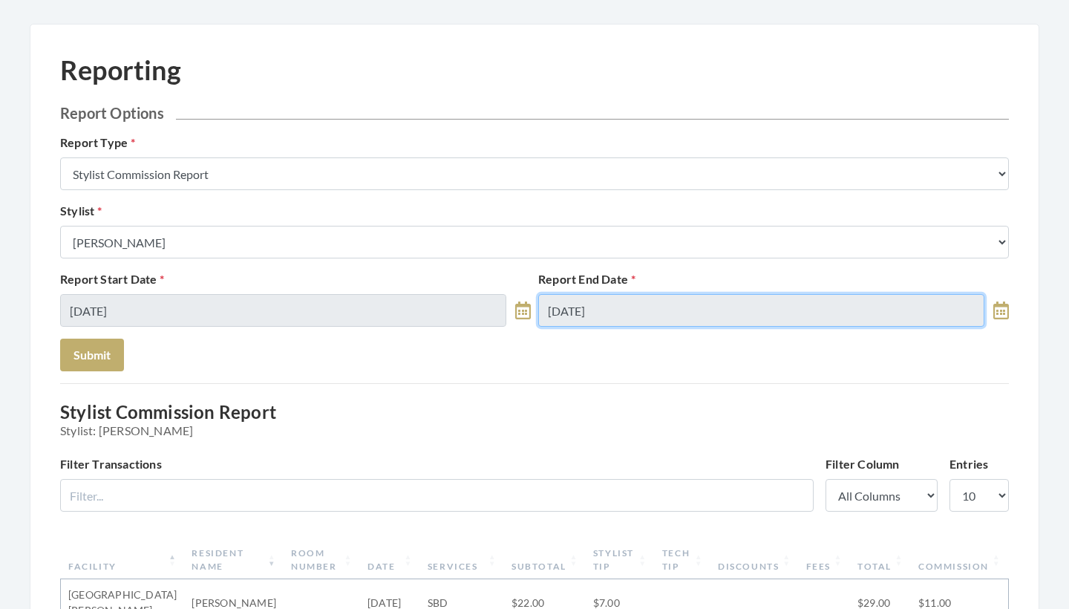
click at [587, 309] on input "[DATE]" at bounding box center [761, 310] width 446 height 33
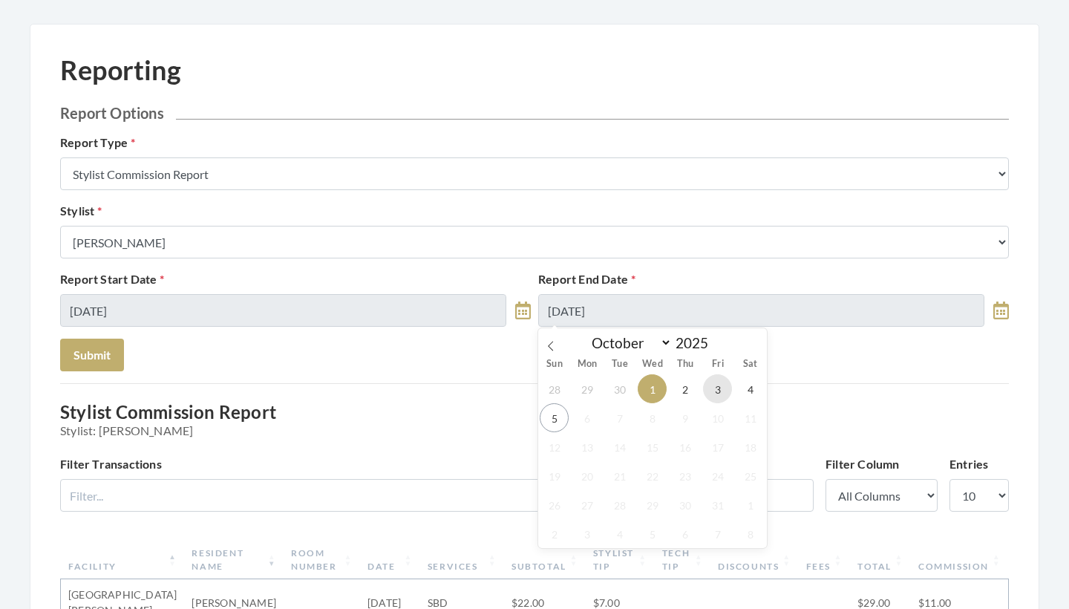
drag, startPoint x: 721, startPoint y: 397, endPoint x: 543, endPoint y: 390, distance: 178.3
click at [721, 397] on span "3" at bounding box center [717, 388] width 29 height 29
type input "[DATE]"
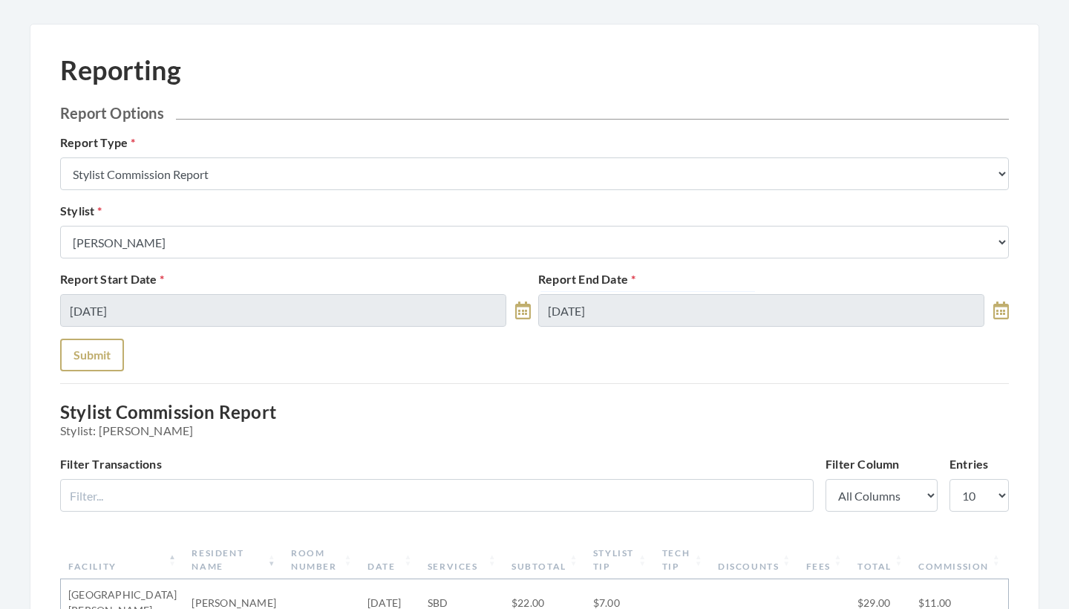
click at [107, 364] on button "Submit" at bounding box center [92, 354] width 64 height 33
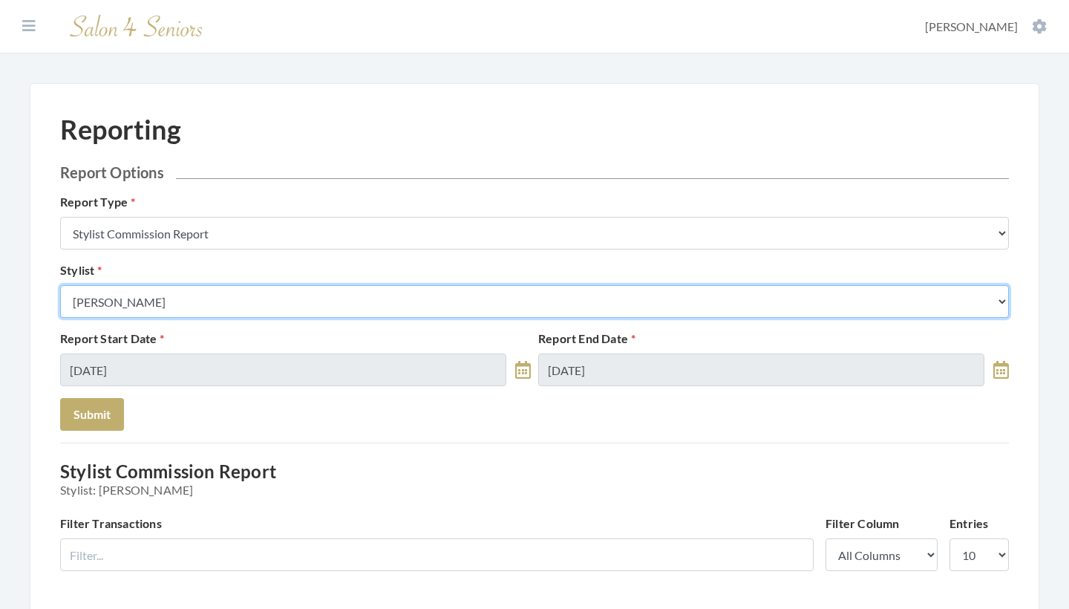
select select "18"
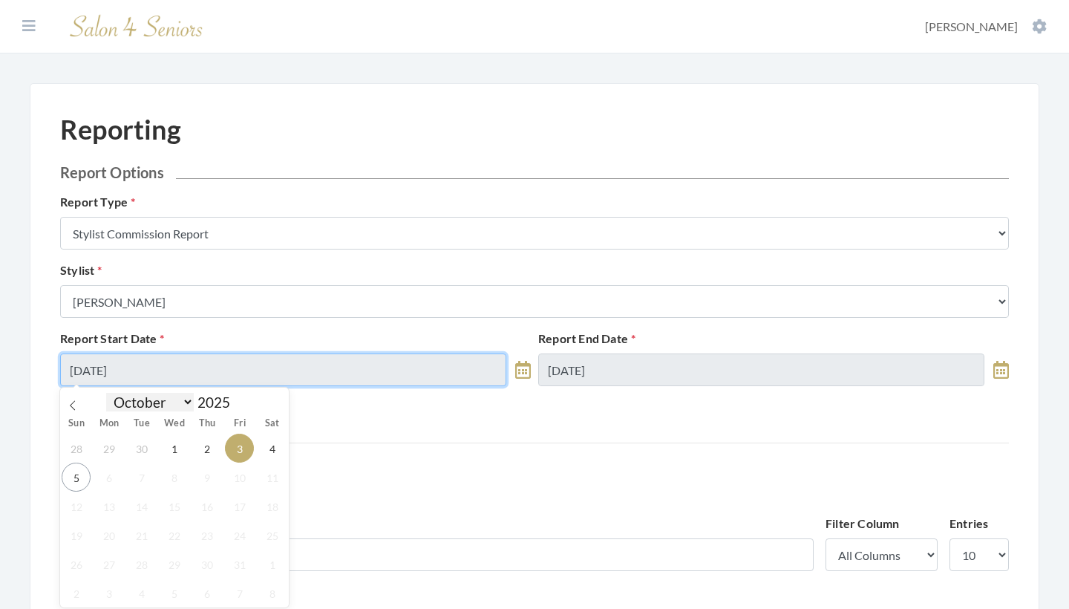
click at [171, 379] on input "[DATE]" at bounding box center [283, 369] width 446 height 33
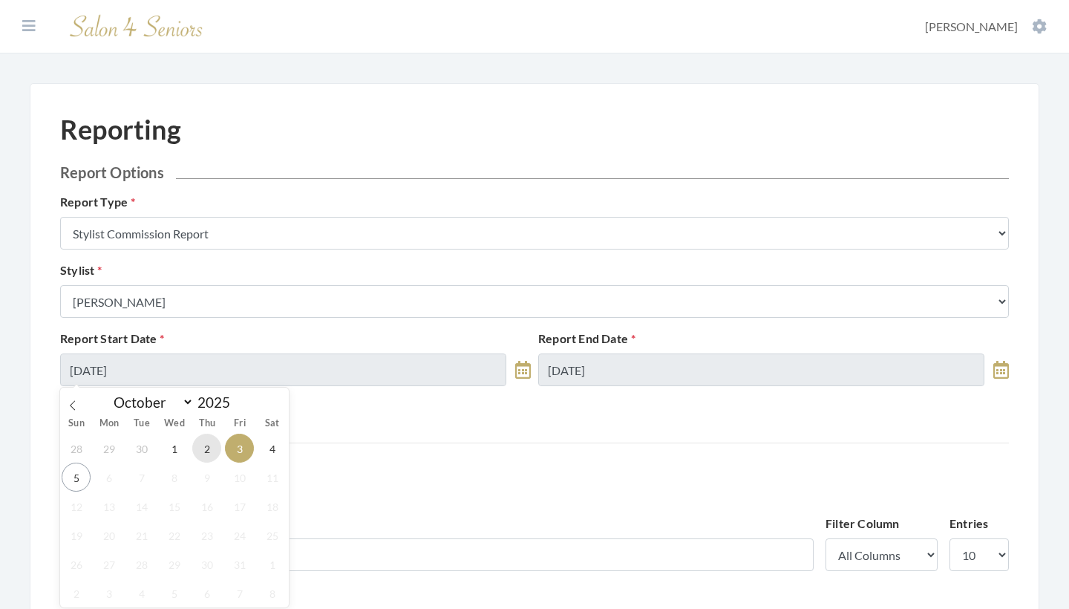
click at [194, 456] on span "2" at bounding box center [206, 447] width 29 height 29
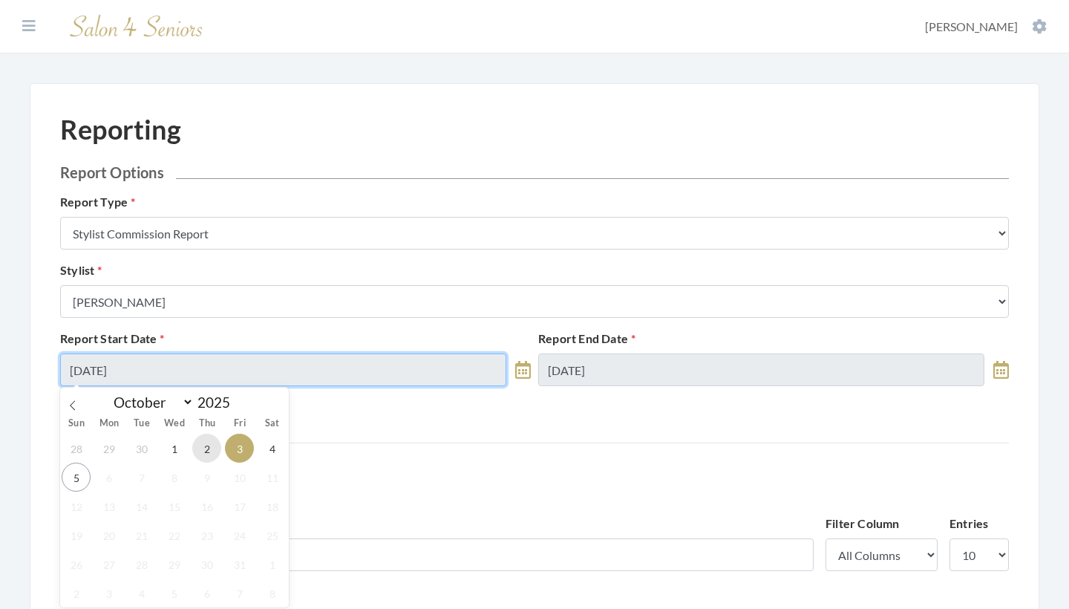
type input "10/02/2025"
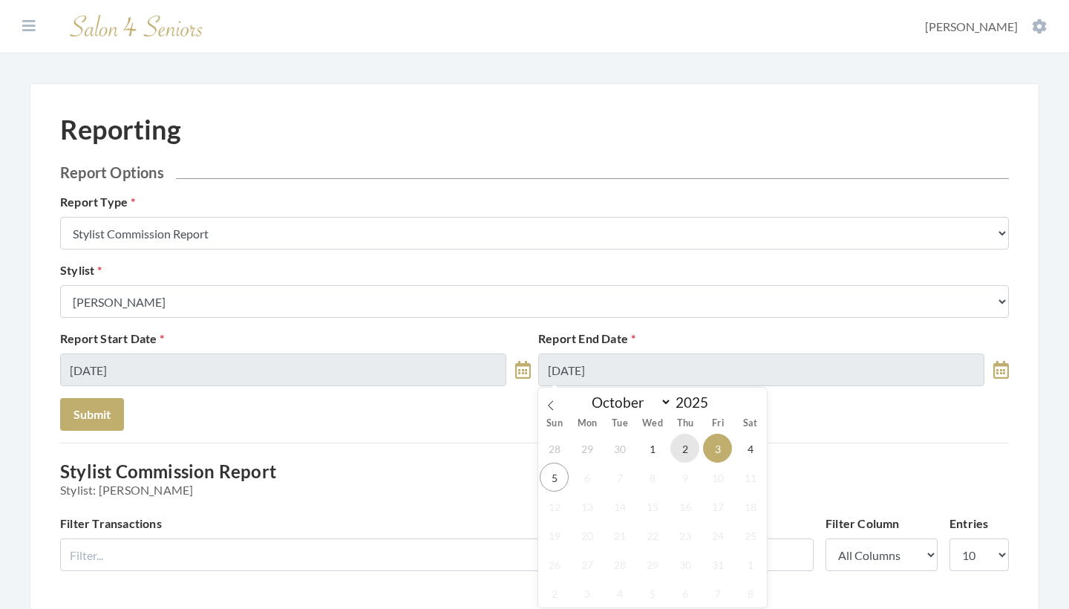
click at [675, 456] on span "2" at bounding box center [684, 447] width 29 height 29
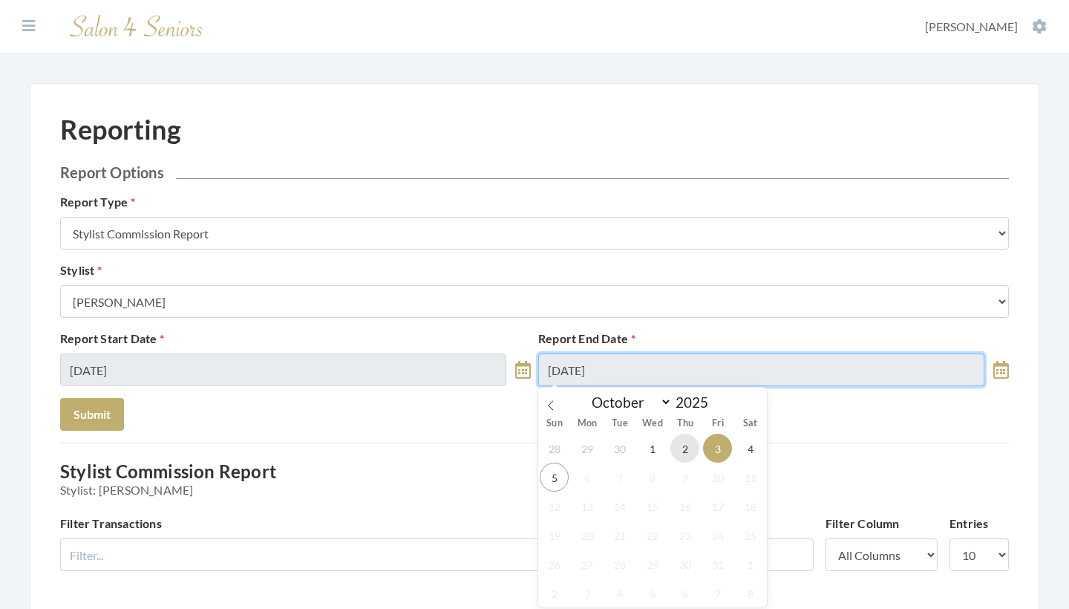
type input "10/02/2025"
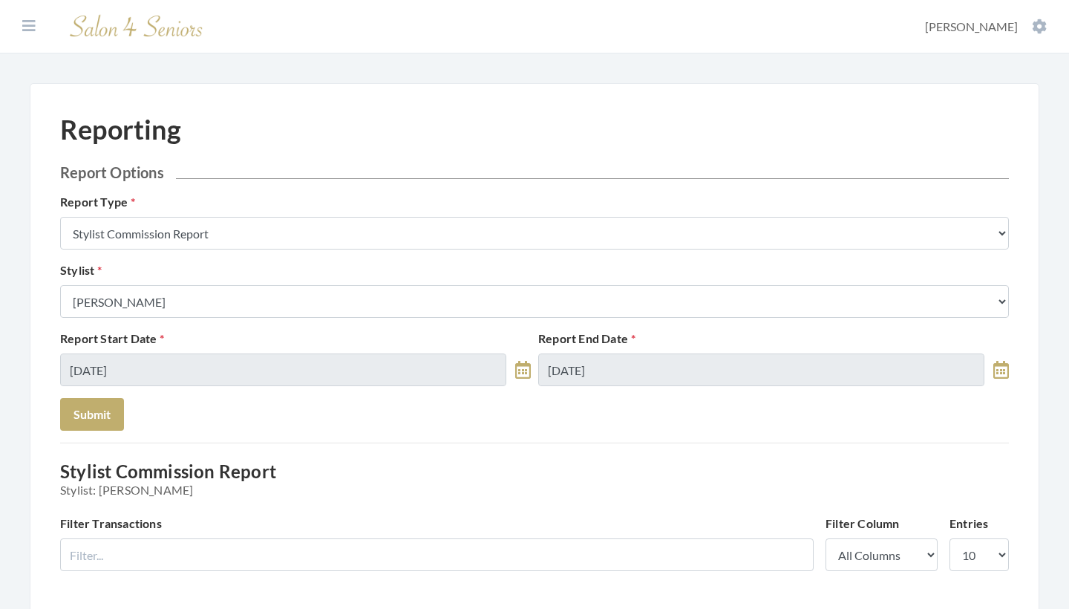
click at [96, 396] on div "Report Start Date 10/02/2025 Report End Date 10/02/2025" at bounding box center [534, 364] width 956 height 68
click at [96, 404] on button "Submit" at bounding box center [92, 414] width 64 height 33
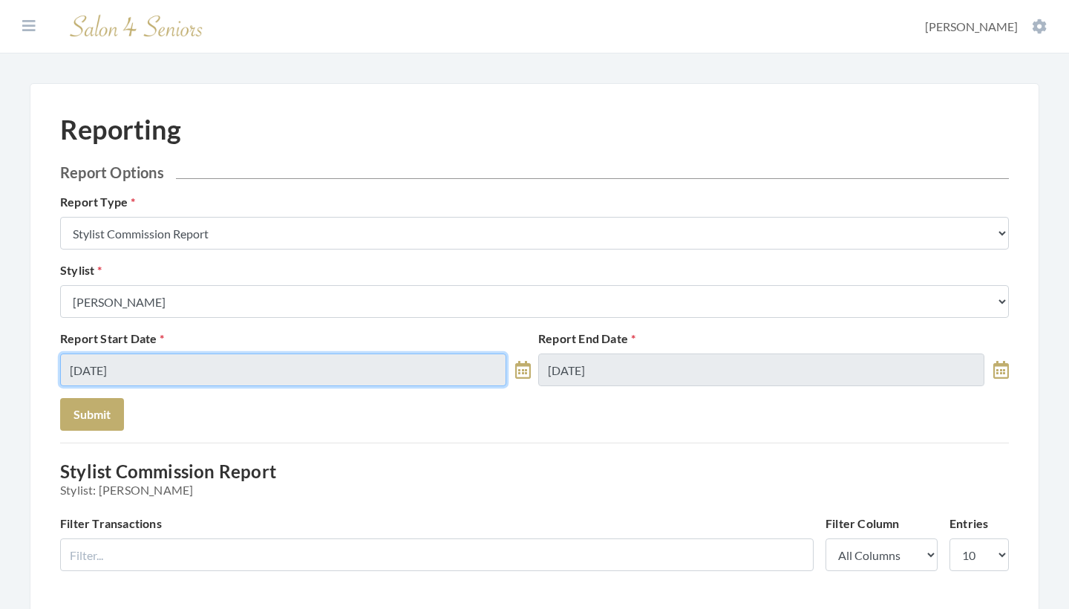
click at [267, 366] on input "[DATE]" at bounding box center [283, 369] width 446 height 33
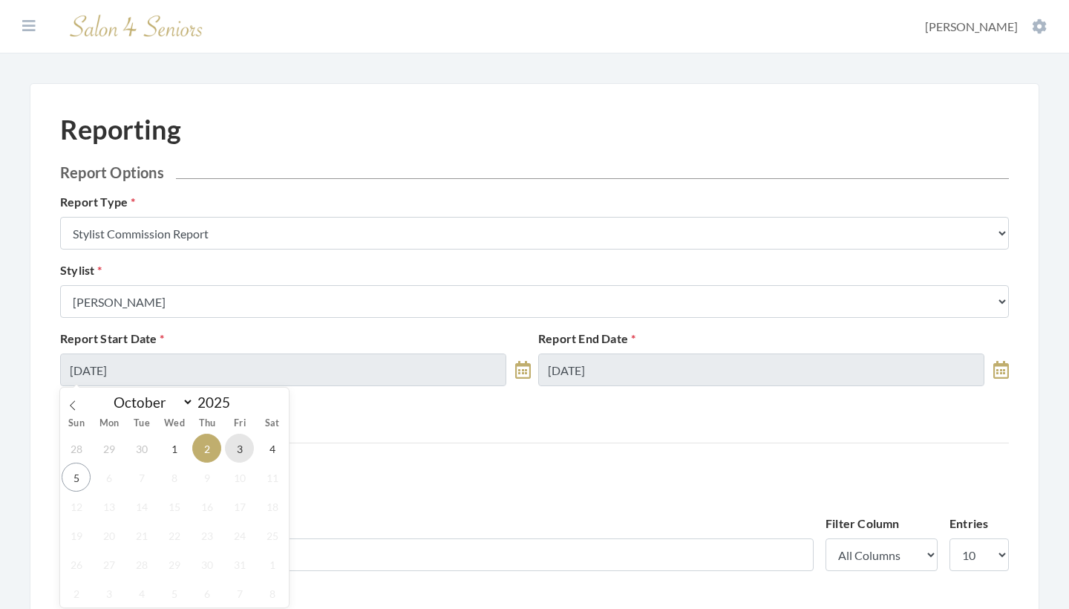
click at [234, 452] on span "3" at bounding box center [239, 447] width 29 height 29
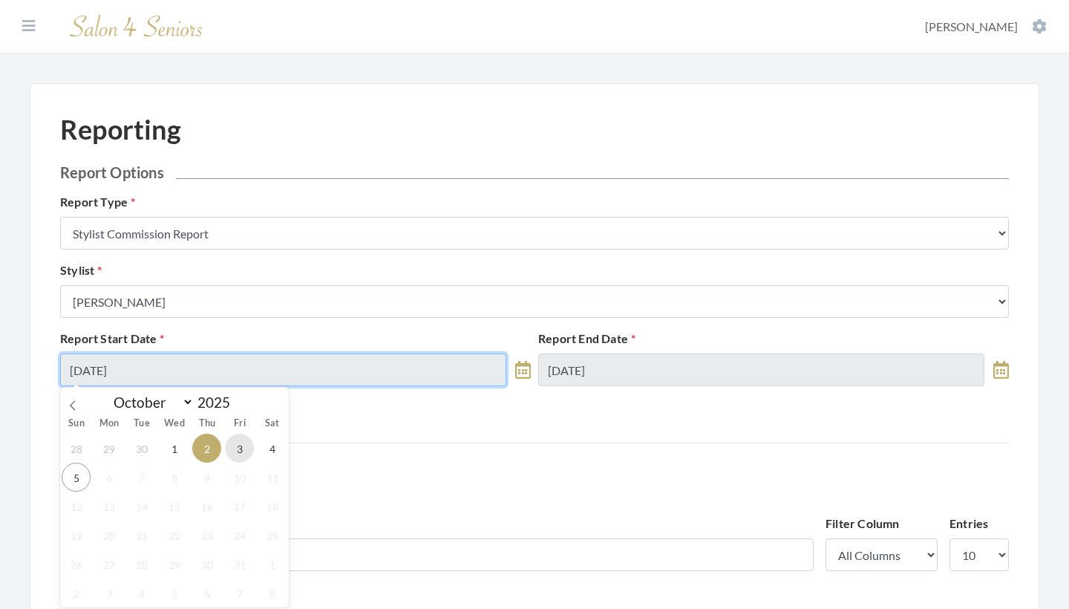
type input "[DATE]"
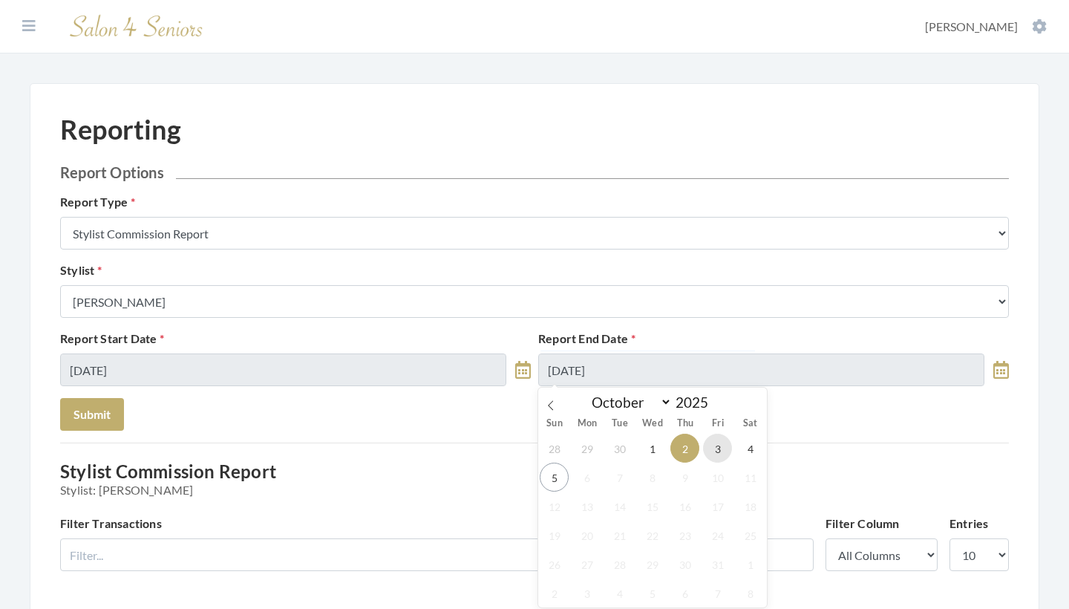
click at [712, 446] on span "3" at bounding box center [717, 447] width 29 height 29
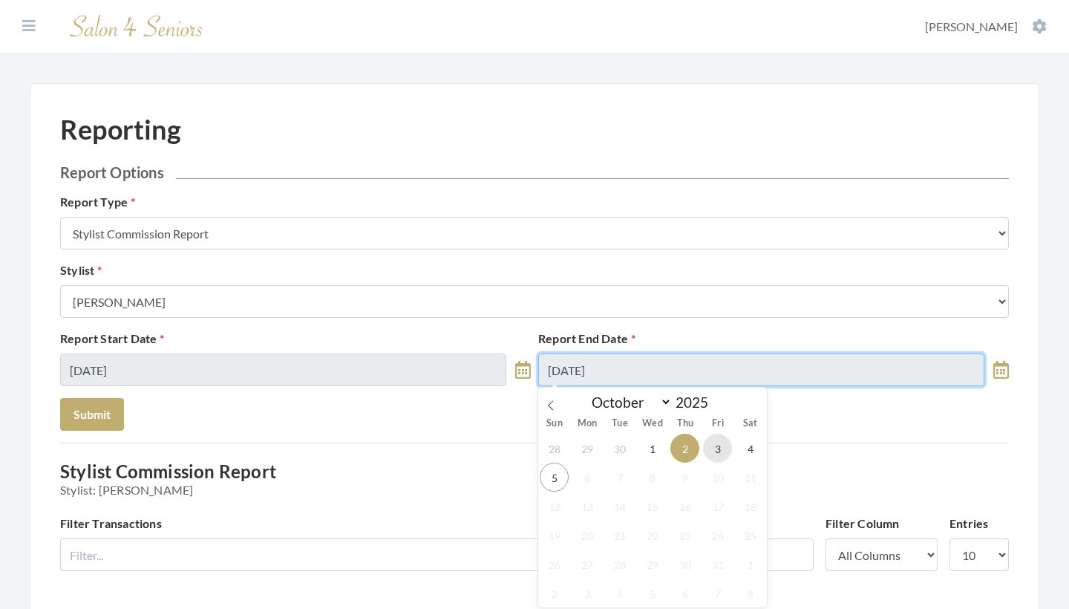
type input "[DATE]"
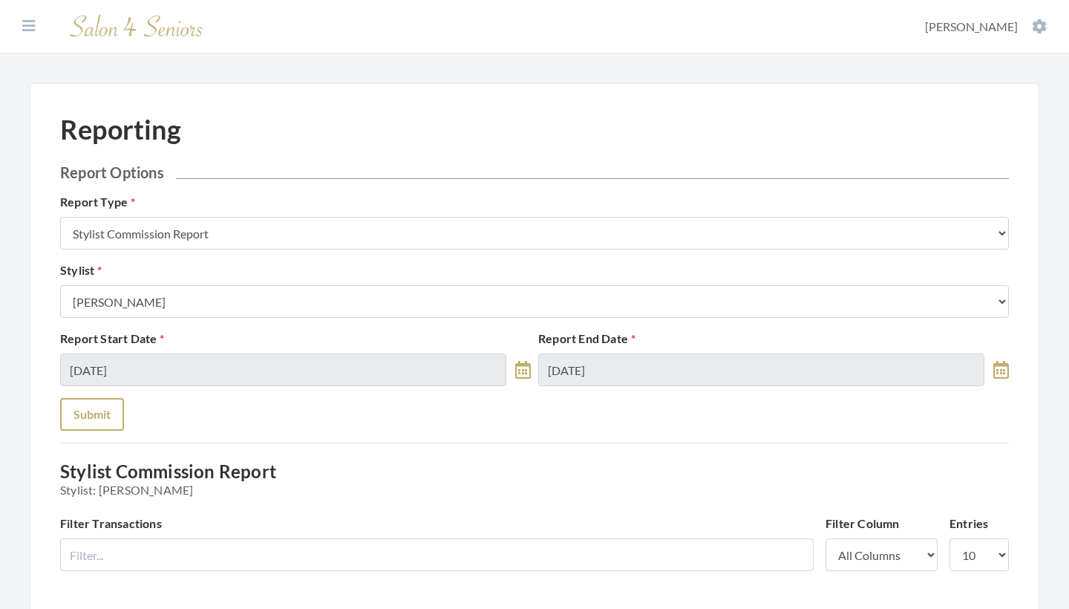
click at [98, 412] on button "Submit" at bounding box center [92, 414] width 64 height 33
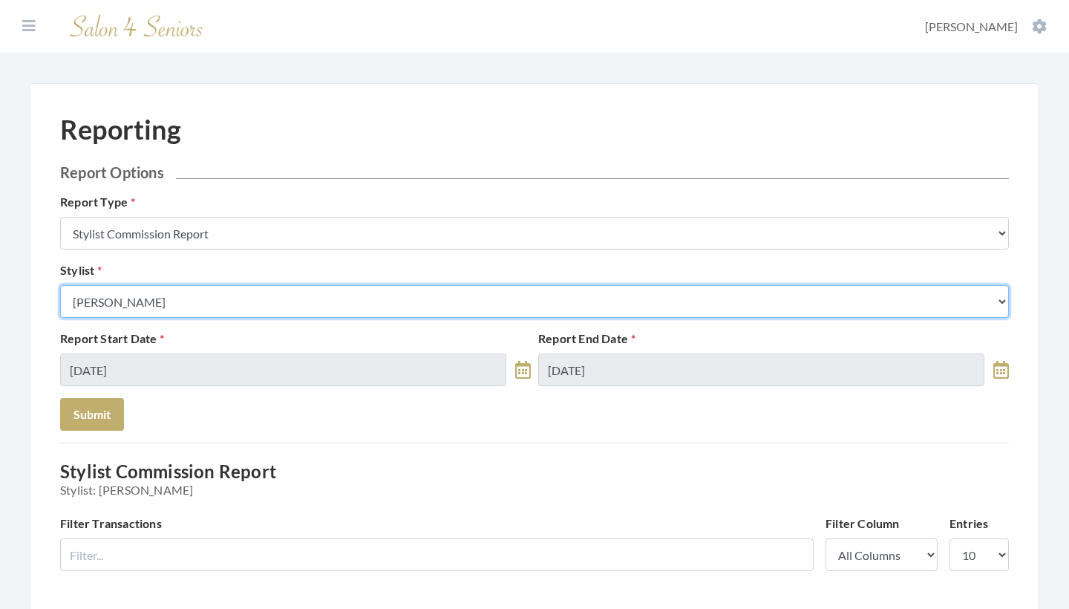
select select "44"
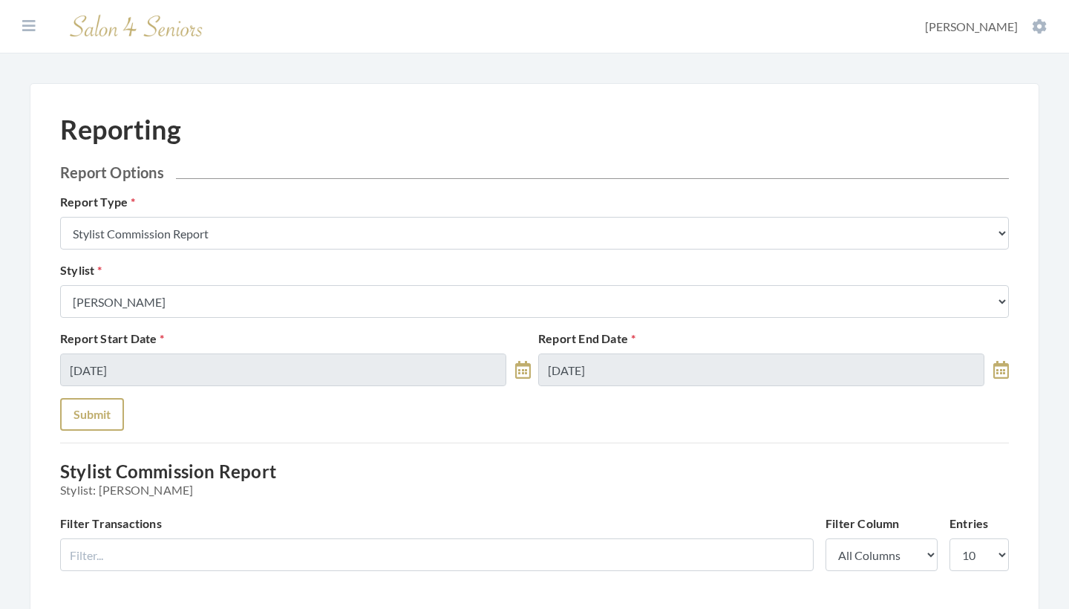
click at [114, 416] on button "Submit" at bounding box center [92, 414] width 64 height 33
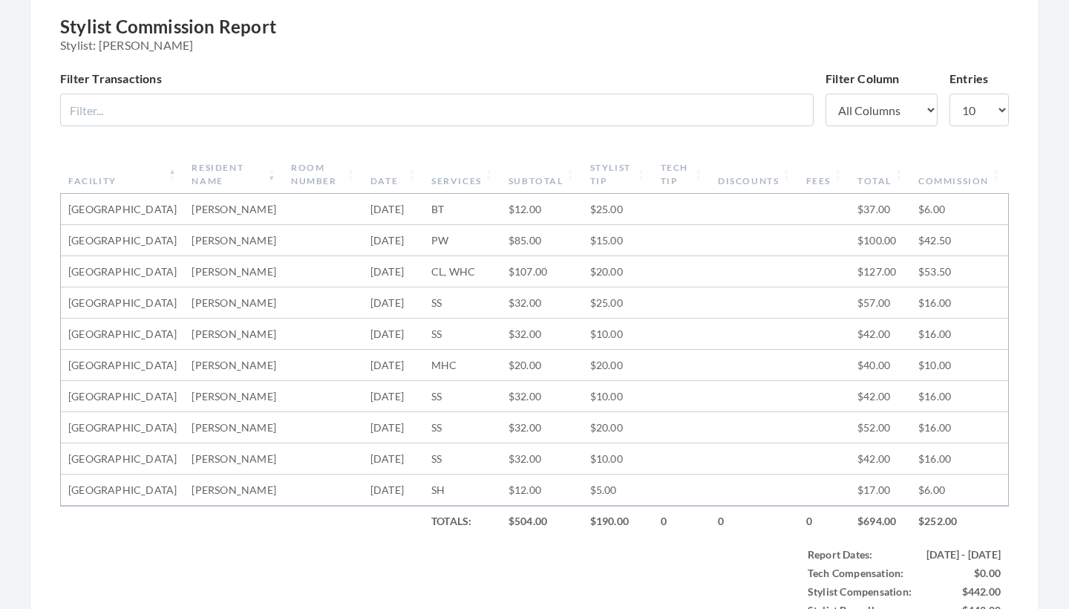
scroll to position [417, 0]
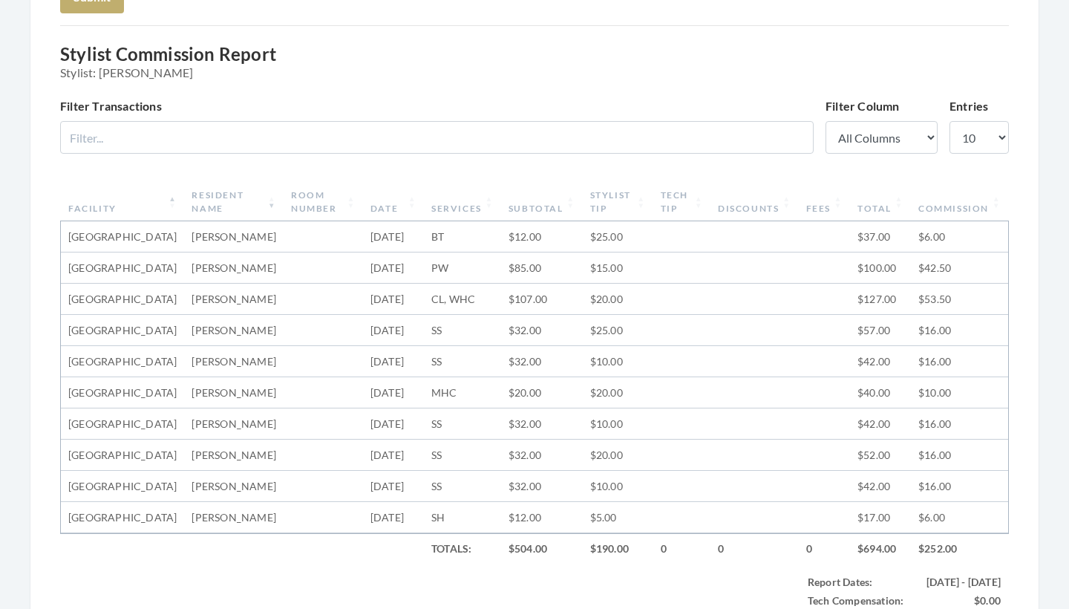
click at [541, 204] on th "Subtotal" at bounding box center [542, 202] width 82 height 39
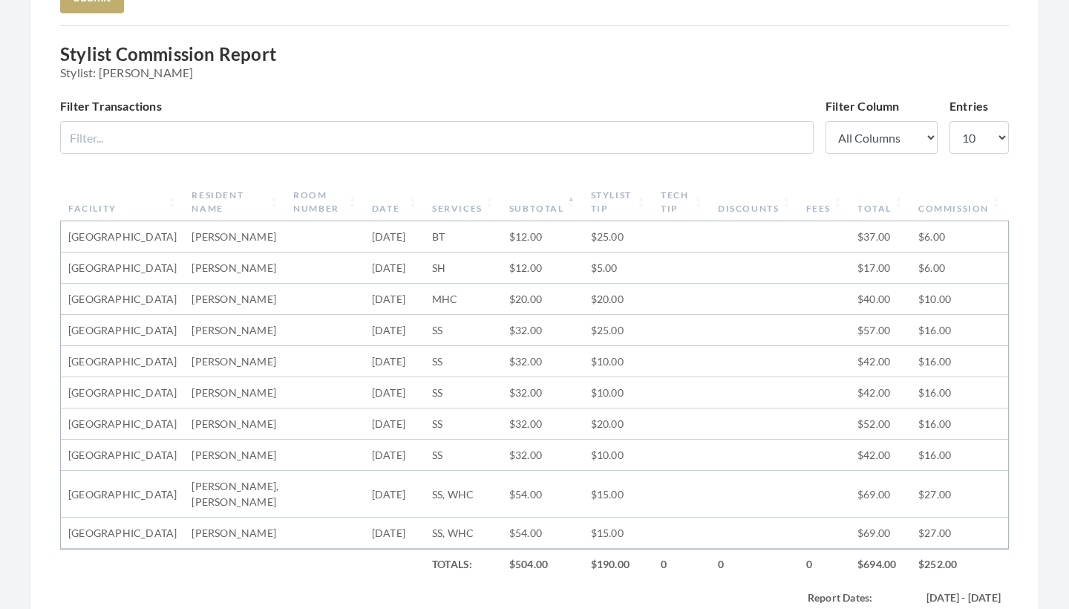
click at [541, 204] on th "Subtotal" at bounding box center [543, 202] width 82 height 39
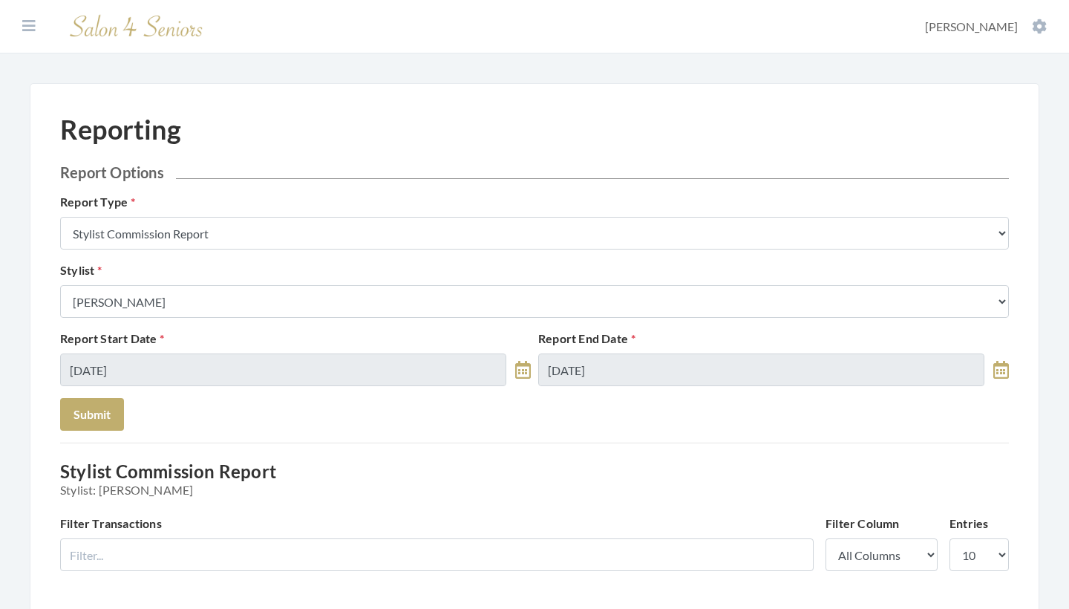
scroll to position [0, 0]
click at [28, 26] on icon at bounding box center [28, 26] width 13 height 15
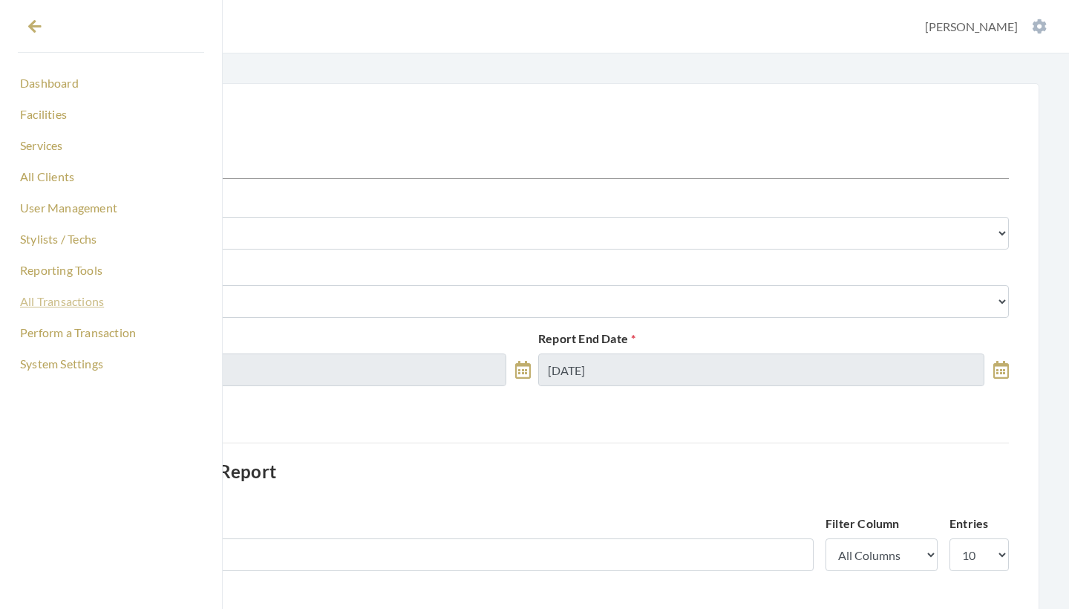
click at [53, 304] on link "All Transactions" at bounding box center [111, 301] width 186 height 25
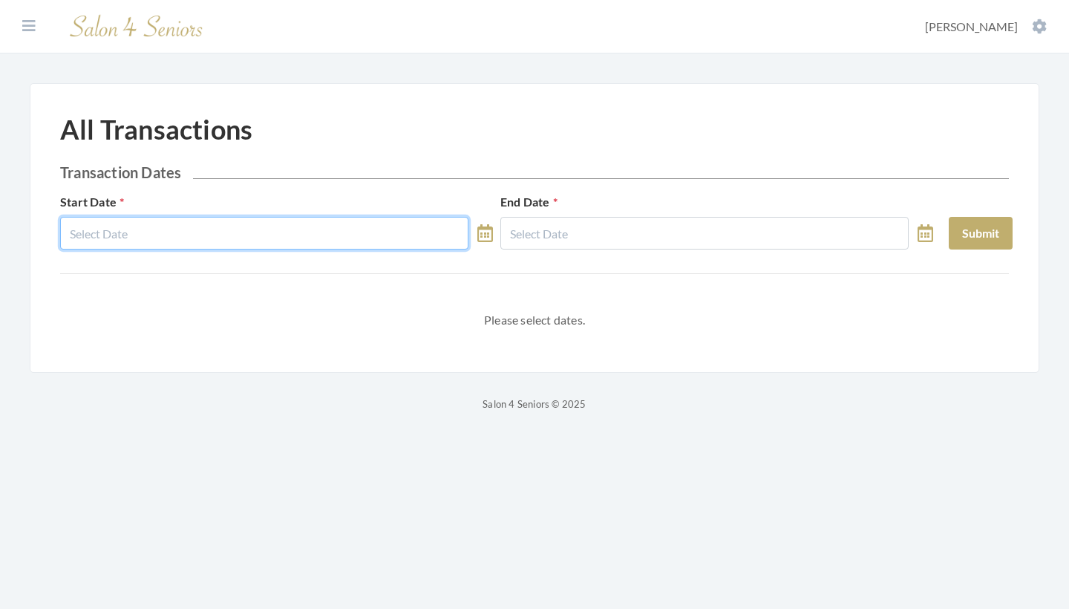
click at [209, 238] on body "Dashboard Facilities Services All Clients User Management Stylists / Techs Repo…" at bounding box center [534, 206] width 1069 height 413
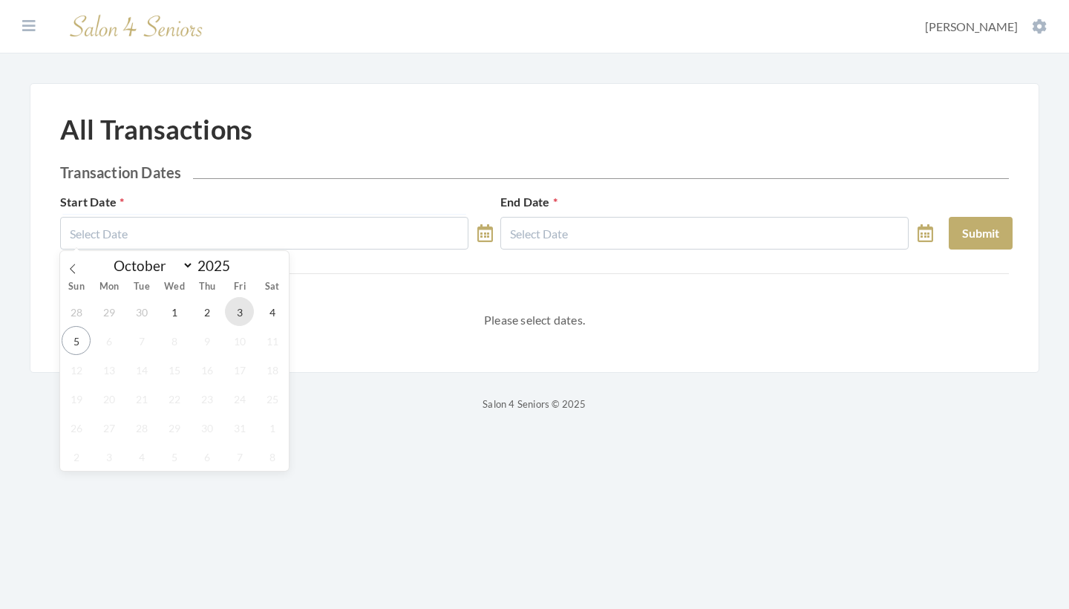
click at [238, 313] on span "3" at bounding box center [239, 311] width 29 height 29
type input "[DATE]"
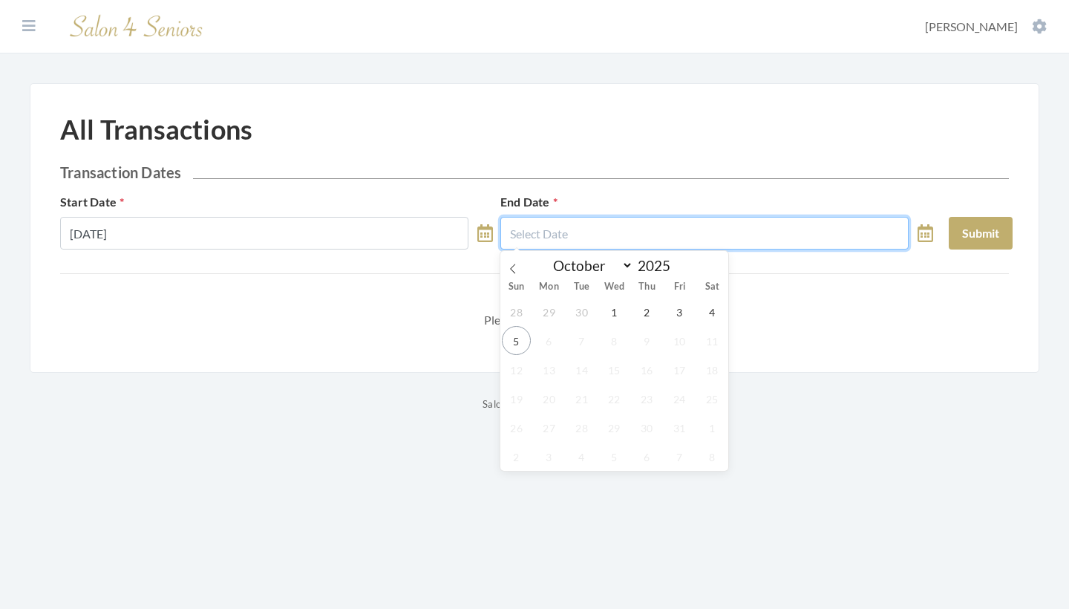
click at [589, 246] on input "text" at bounding box center [704, 233] width 408 height 33
click at [677, 323] on span "3" at bounding box center [679, 311] width 29 height 29
type input "[DATE]"
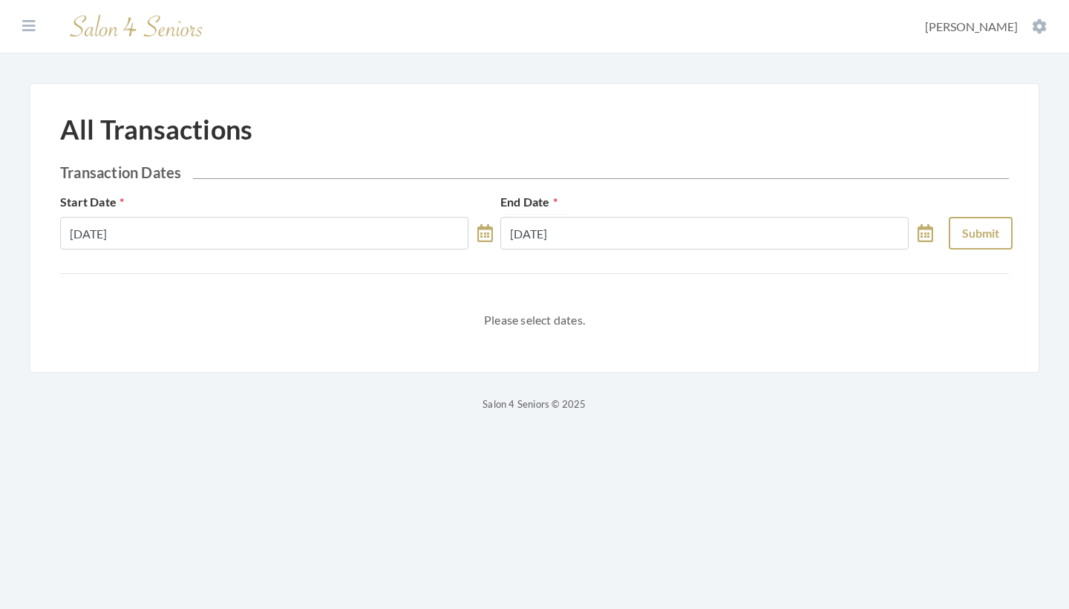
click at [975, 228] on button "Submit" at bounding box center [981, 233] width 64 height 33
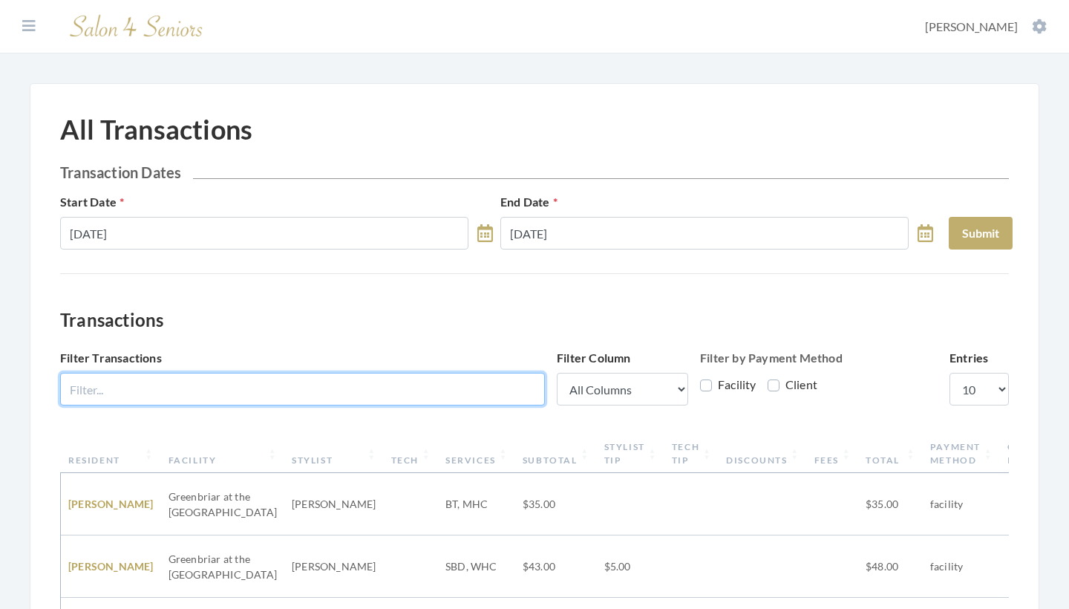
click at [504, 373] on input "Filter Transactions" at bounding box center [302, 389] width 485 height 33
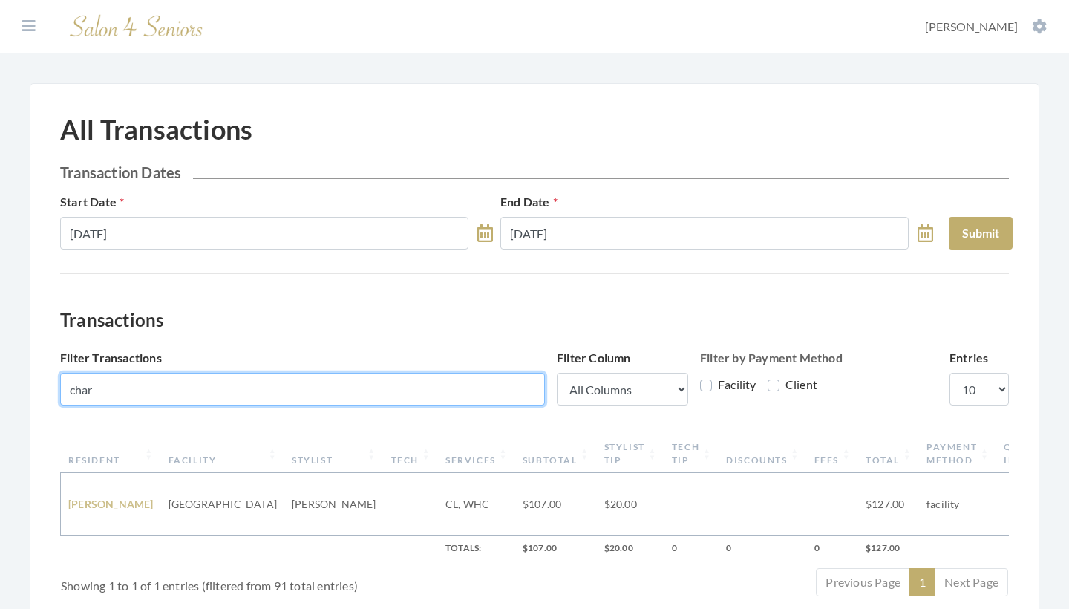
type input "char"
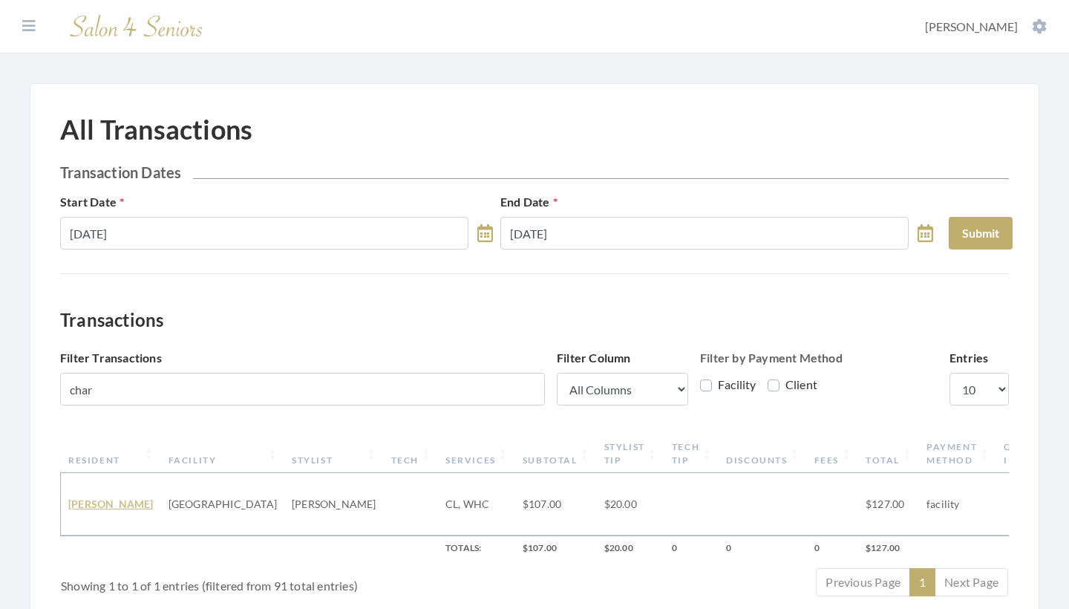
click at [94, 497] on link "Charlotte Shanlever" at bounding box center [110, 503] width 85 height 13
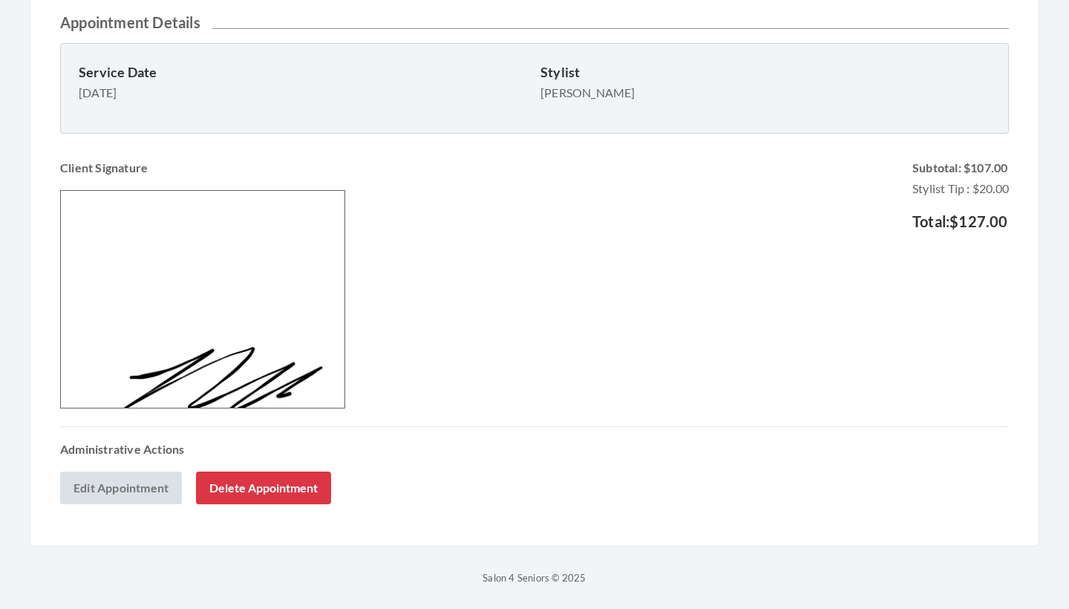
scroll to position [482, 0]
click at [125, 480] on link "Edit Appointment" at bounding box center [121, 487] width 122 height 33
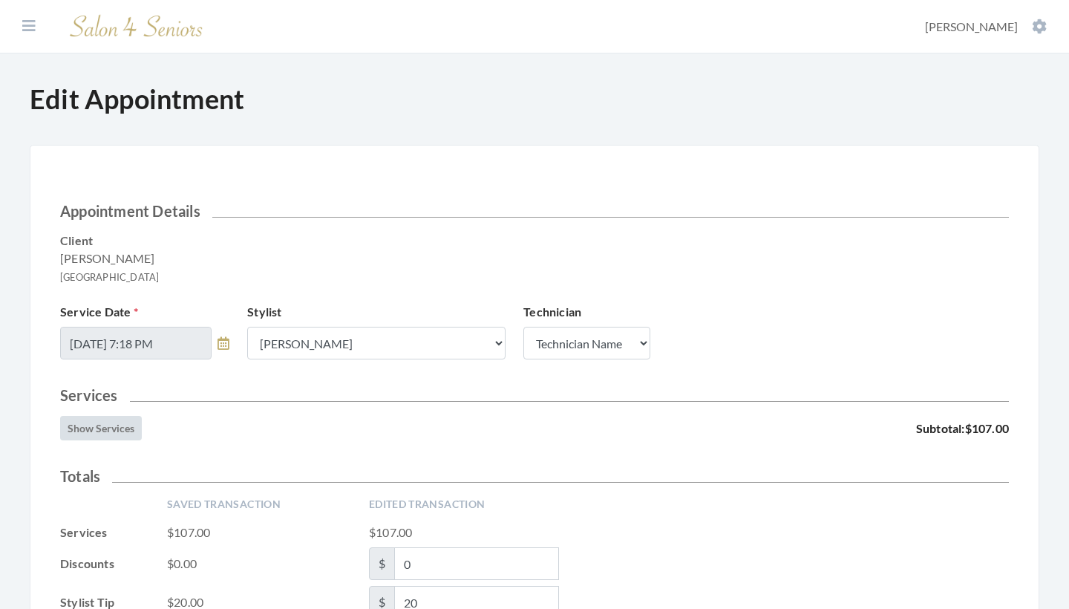
scroll to position [231, 0]
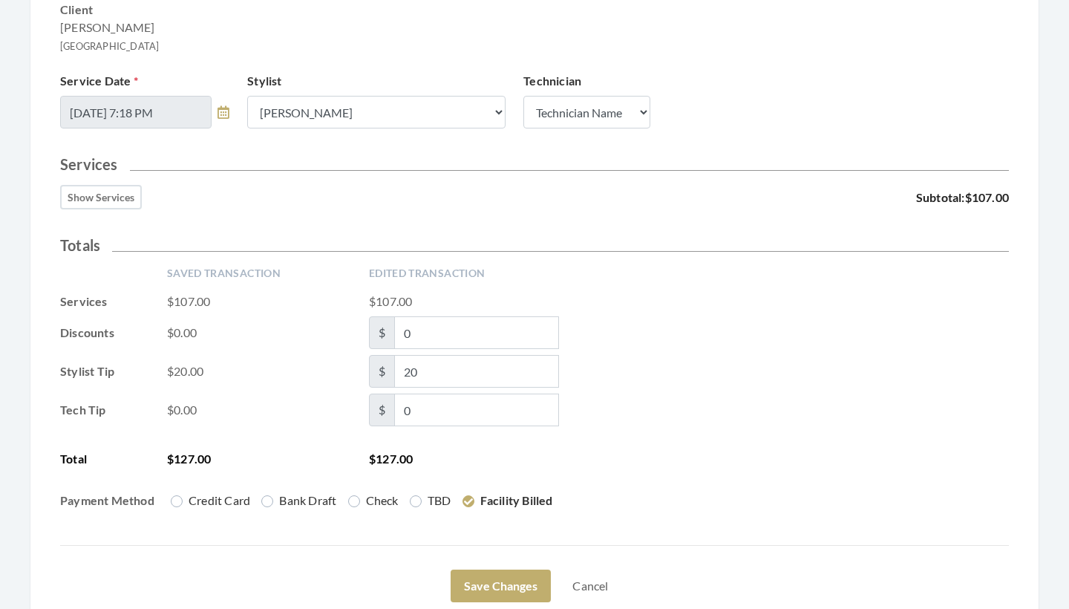
click at [101, 200] on button "Show Services" at bounding box center [101, 197] width 82 height 24
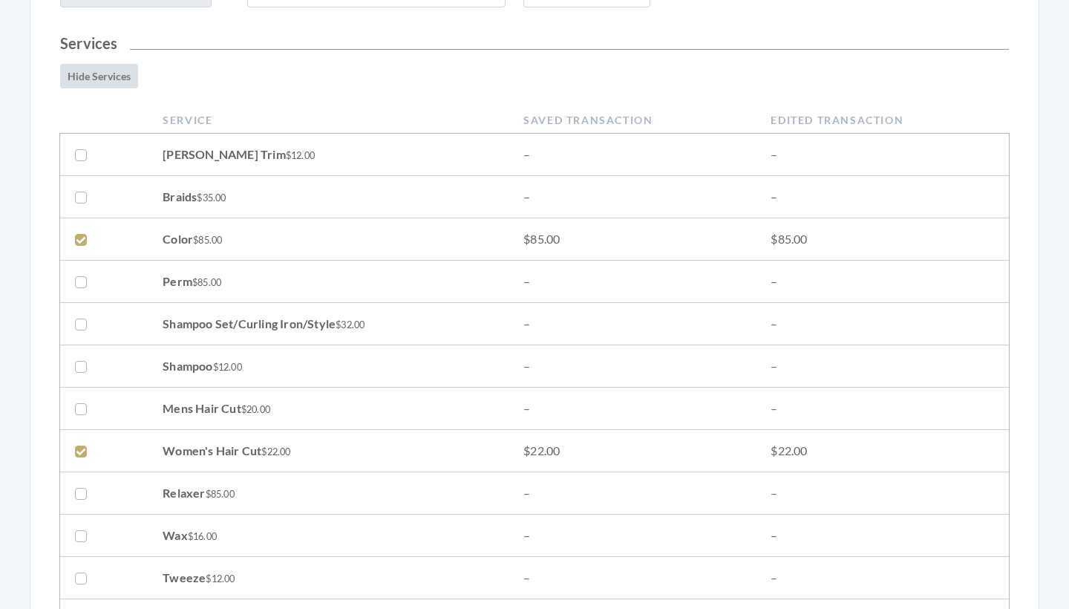
scroll to position [379, 0]
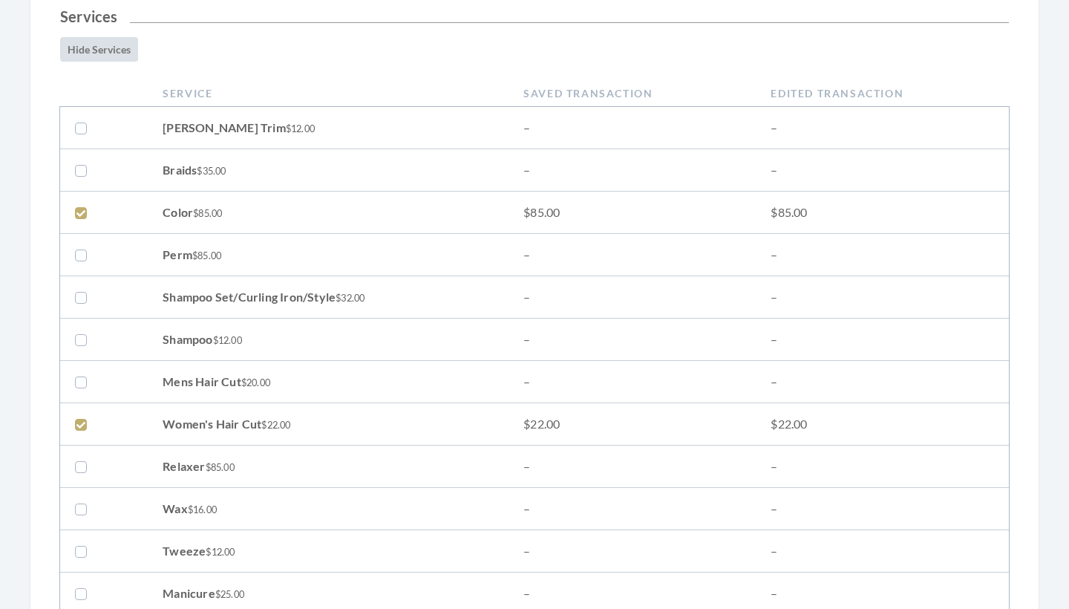
click at [83, 422] on label at bounding box center [84, 424] width 18 height 18
checkbox input "false"
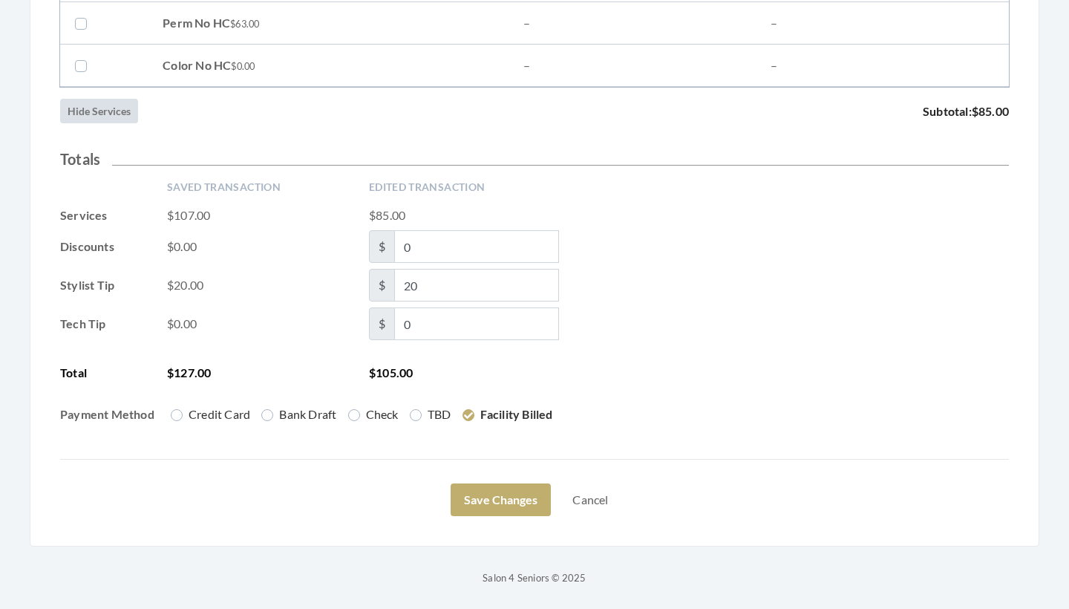
scroll to position [2429, 0]
click at [497, 493] on button "Save Changes" at bounding box center [501, 499] width 100 height 33
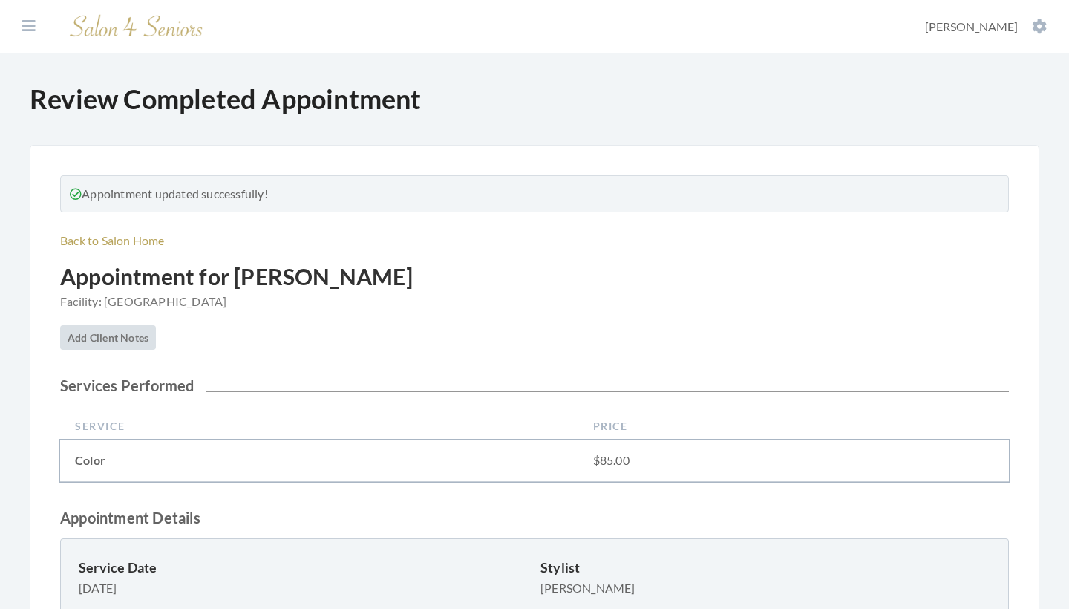
click at [27, 23] on icon at bounding box center [28, 26] width 13 height 15
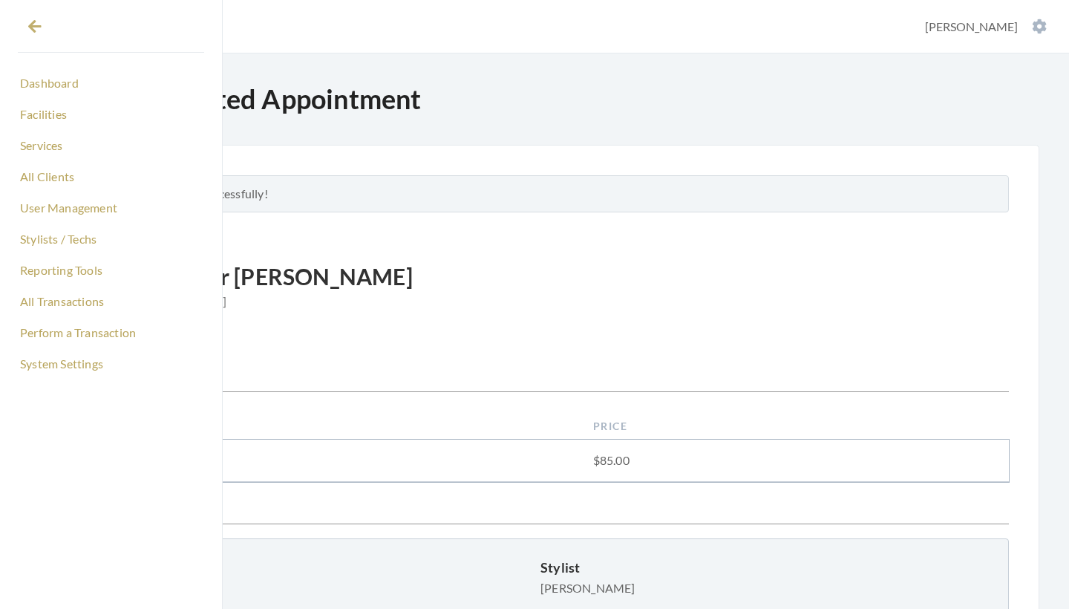
click at [47, 68] on li "Dashboard" at bounding box center [111, 83] width 186 height 31
click at [47, 84] on link "Dashboard" at bounding box center [111, 83] width 186 height 25
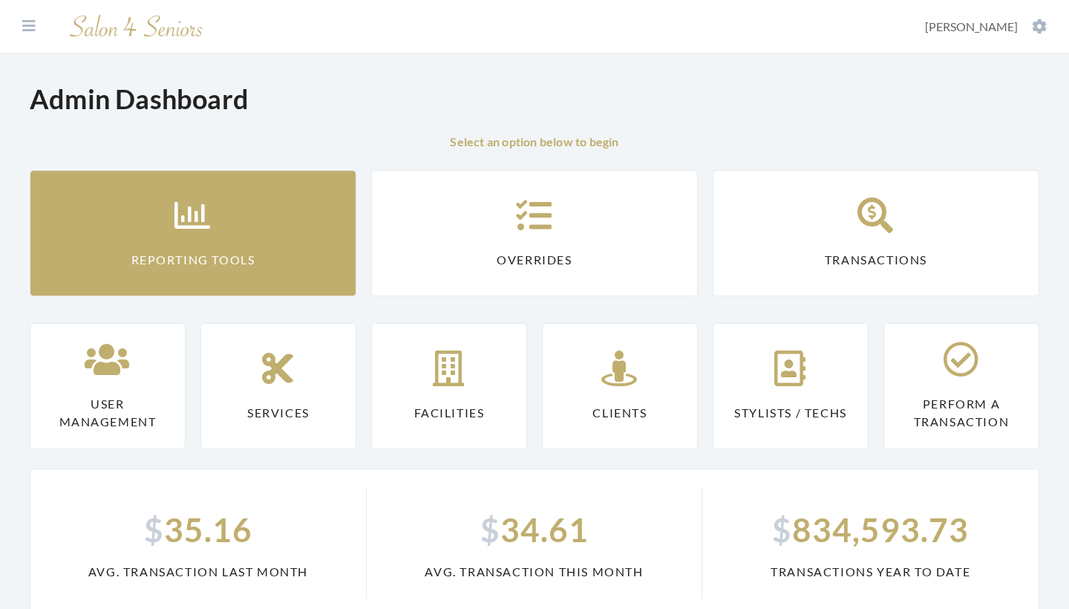
click at [226, 214] on link "Reporting Tools" at bounding box center [193, 233] width 327 height 126
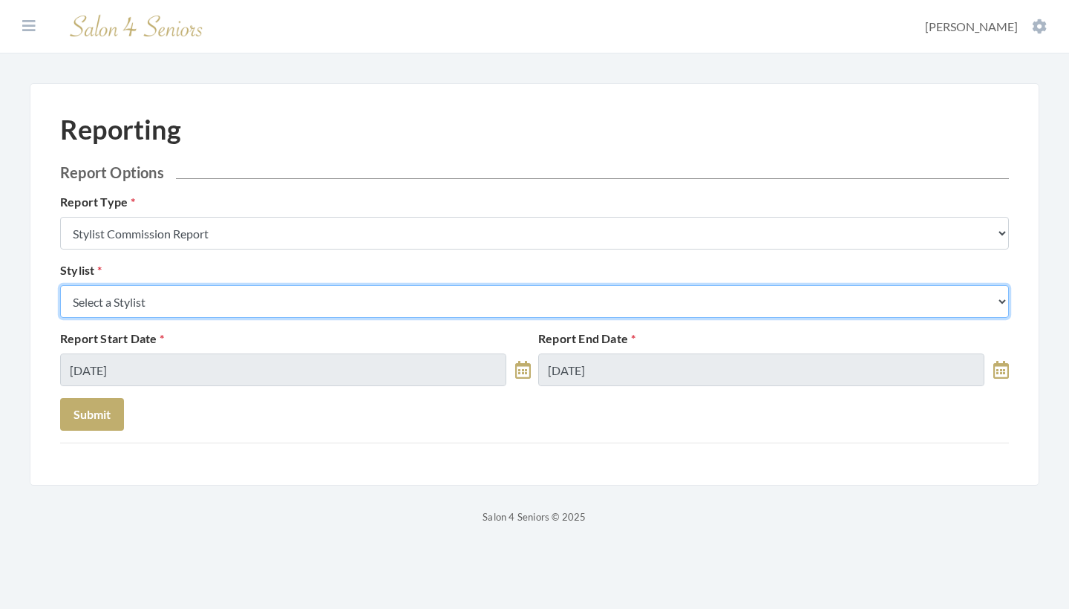
click at [284, 307] on select "Select a Stylist Alaina Krumm Alisha Teasley Anna White Ashley Venable Cassie B…" at bounding box center [534, 301] width 949 height 33
select select "44"
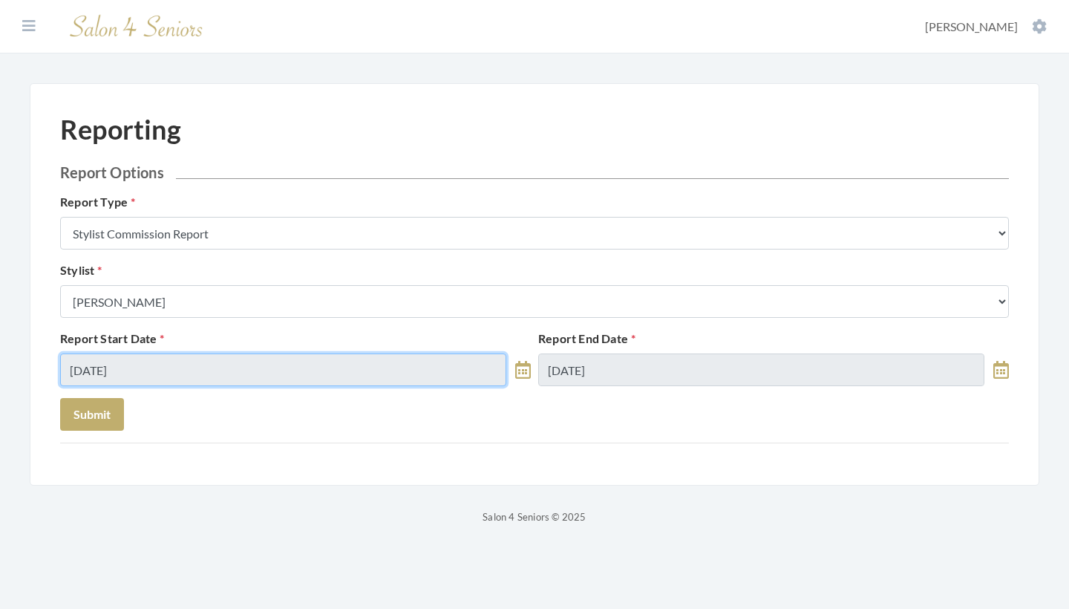
click at [171, 356] on input "10/05/2025" at bounding box center [283, 369] width 446 height 33
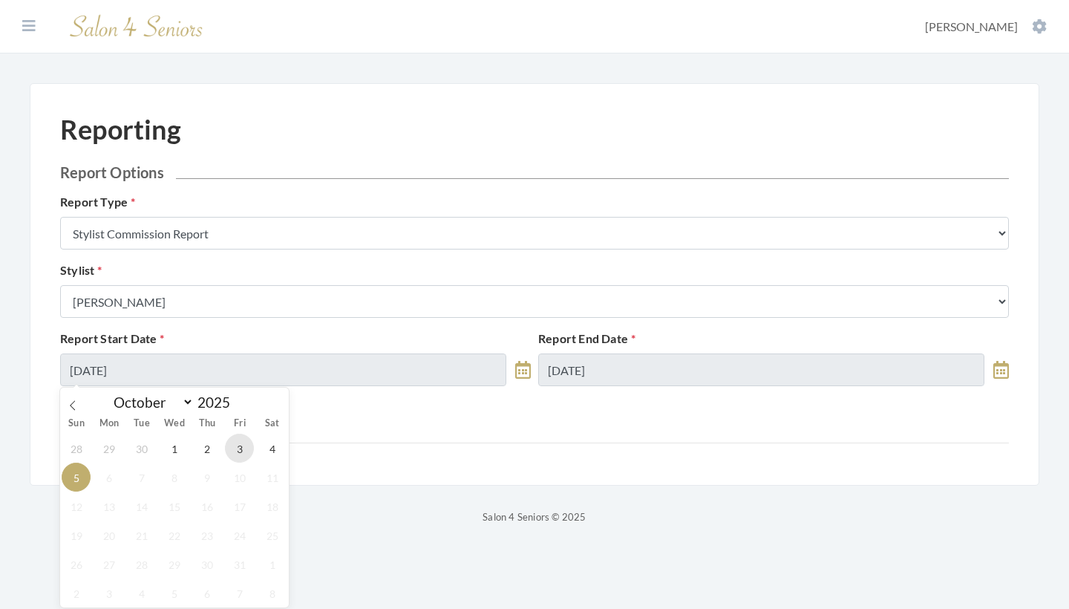
click at [231, 444] on span "3" at bounding box center [239, 447] width 29 height 29
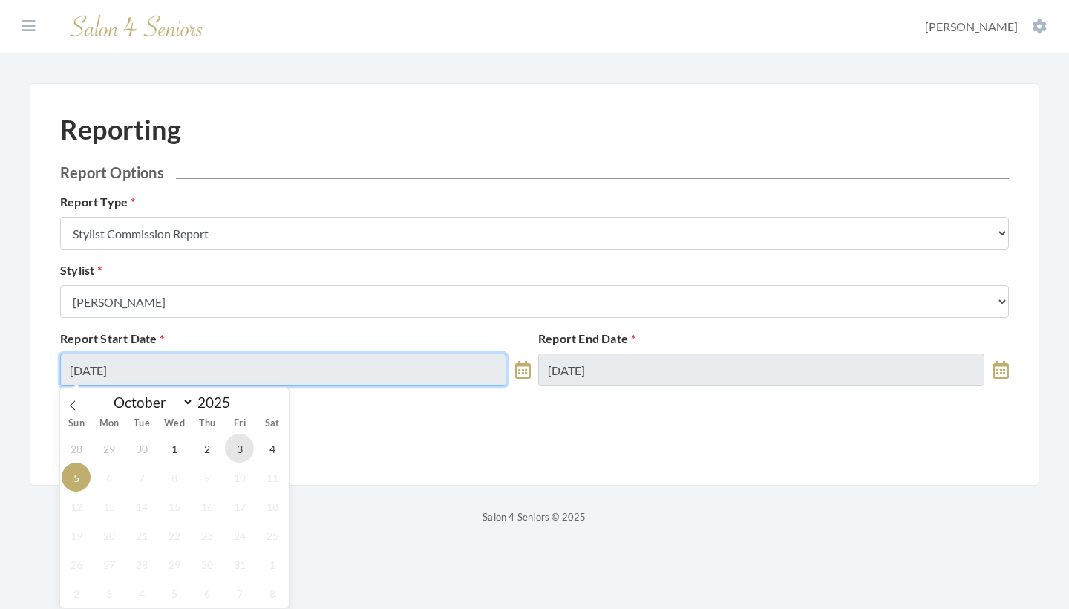
type input "[DATE]"
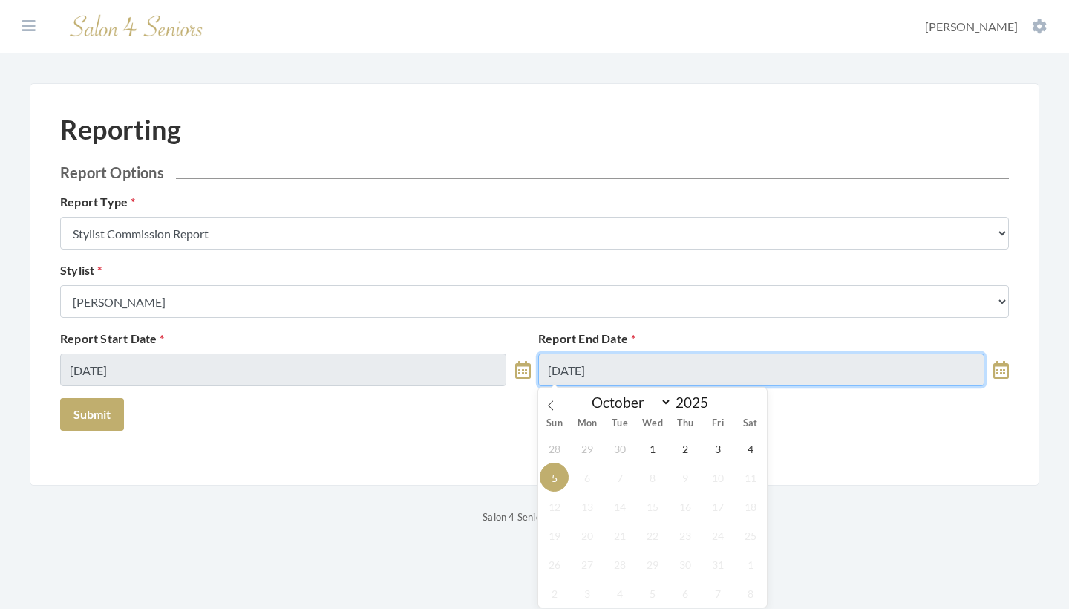
click at [581, 373] on input "10/05/2025" at bounding box center [761, 369] width 446 height 33
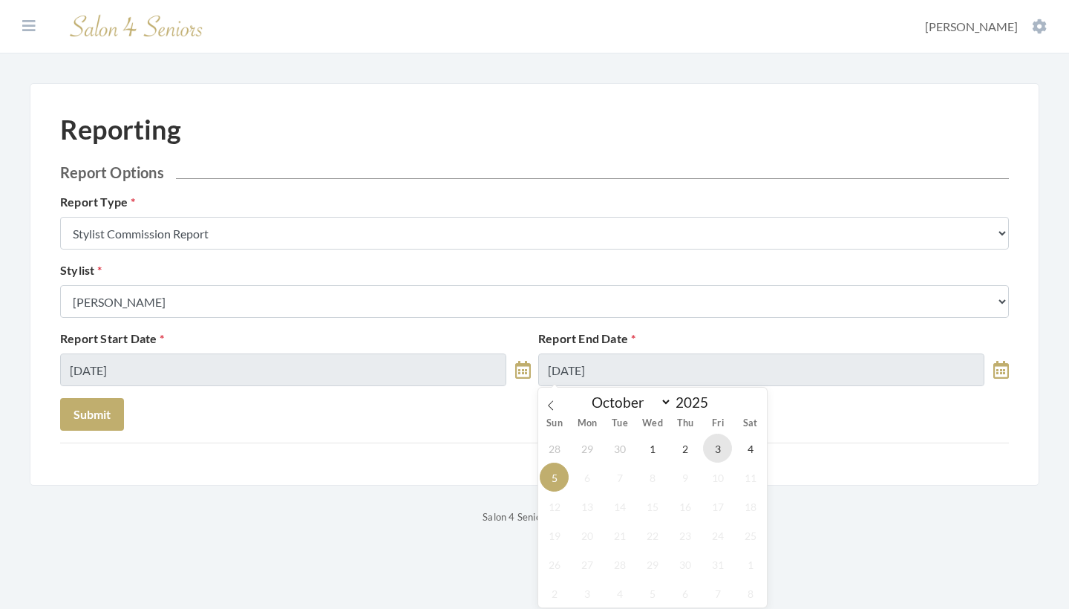
click at [711, 453] on span "3" at bounding box center [717, 447] width 29 height 29
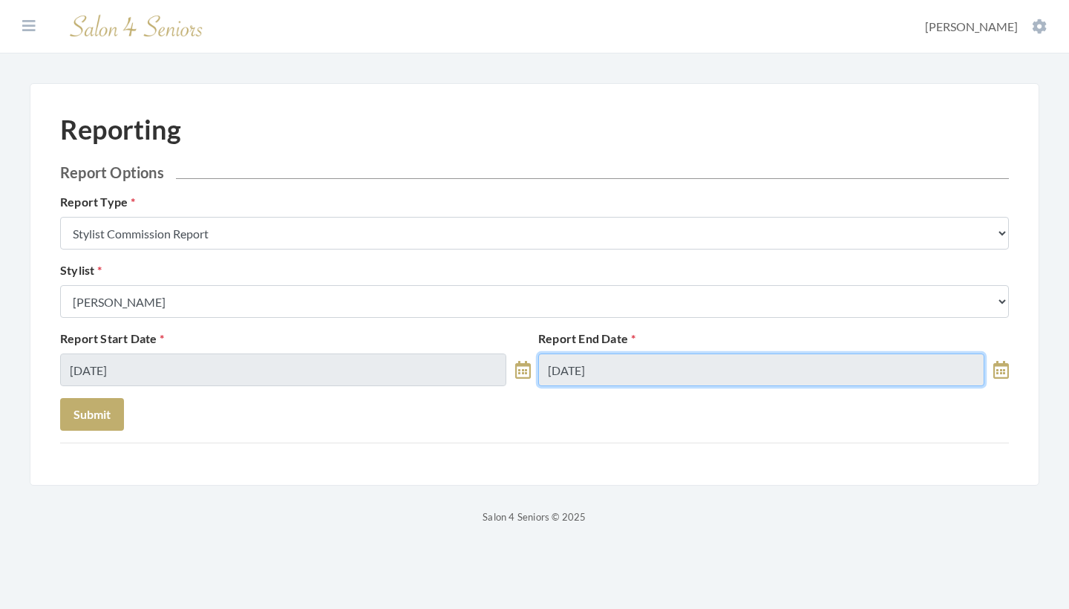
type input "[DATE]"
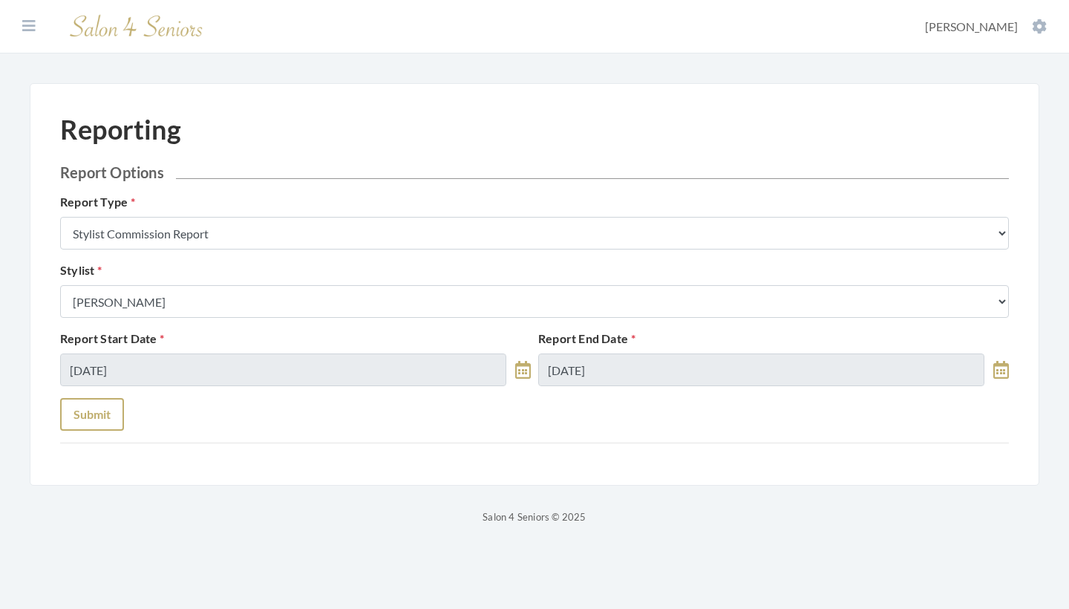
click at [112, 408] on button "Submit" at bounding box center [92, 414] width 64 height 33
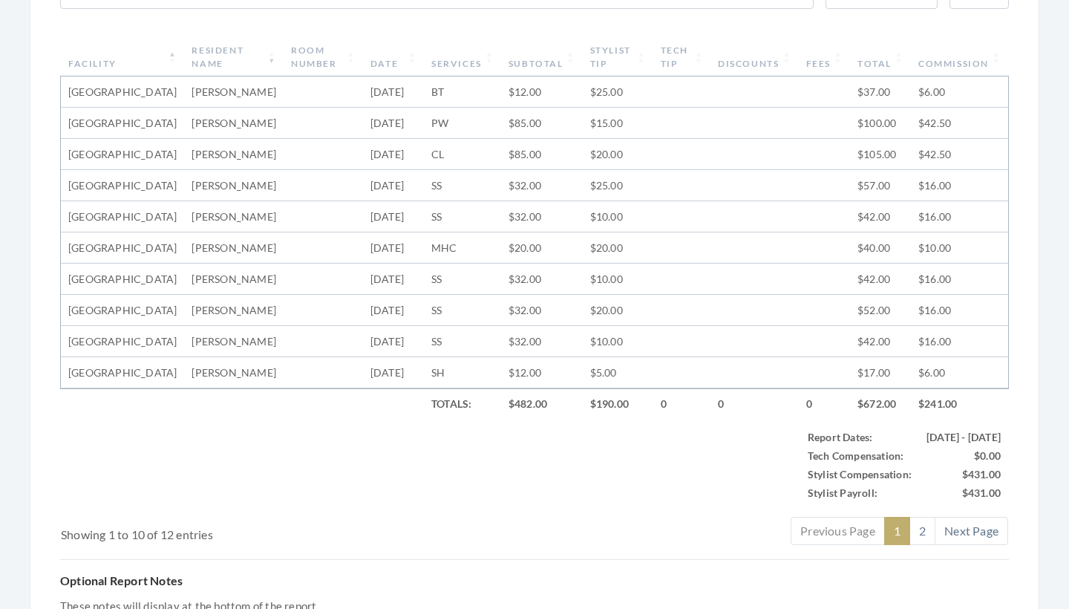
scroll to position [453, 0]
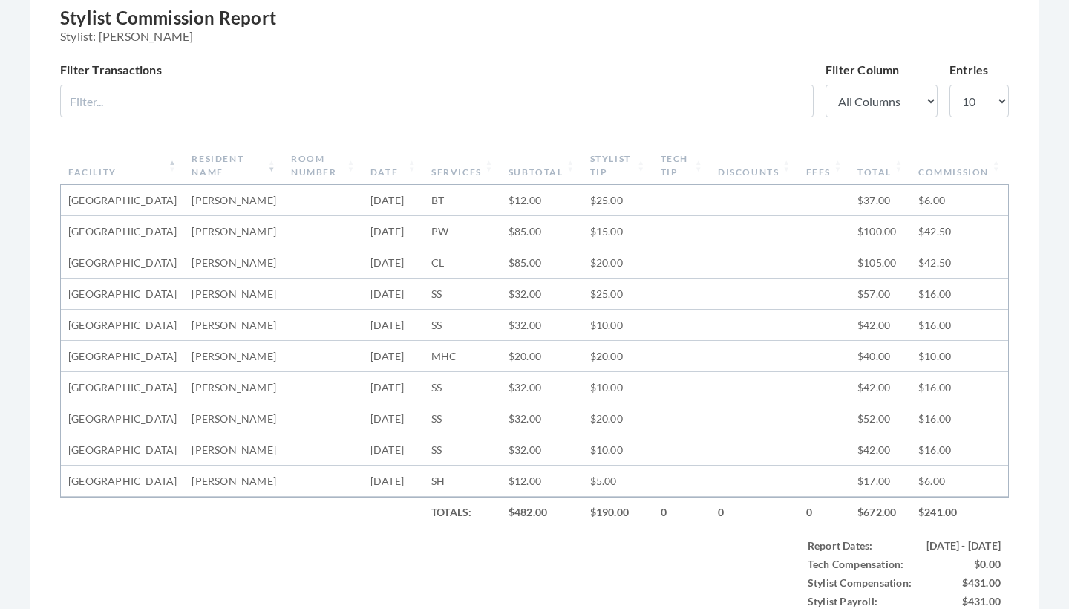
click at [534, 173] on th "Subtotal" at bounding box center [542, 165] width 82 height 39
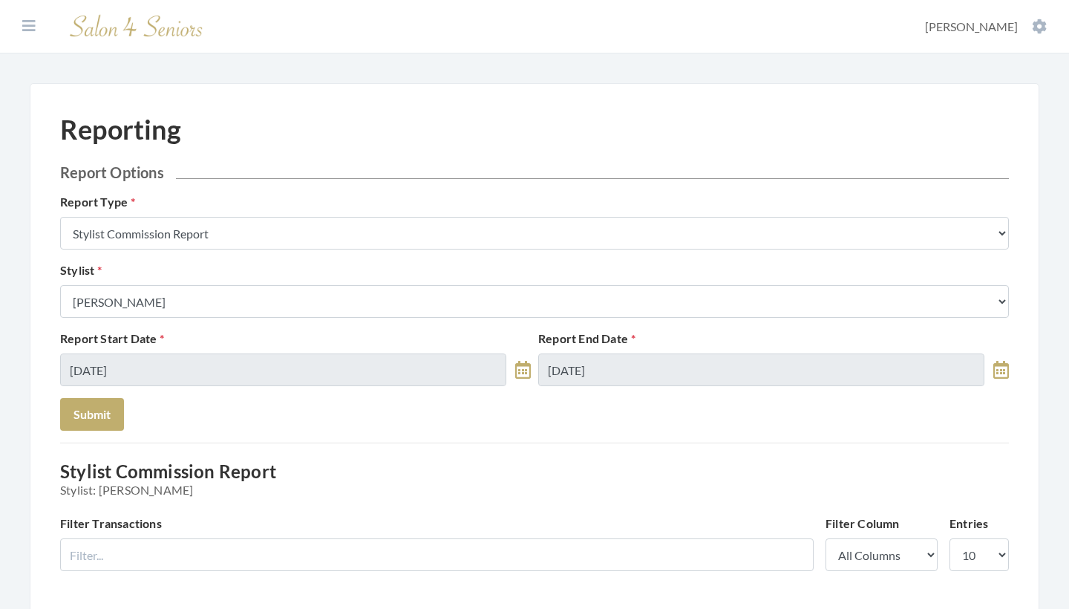
scroll to position [0, 0]
click at [26, 25] on icon at bounding box center [28, 26] width 13 height 15
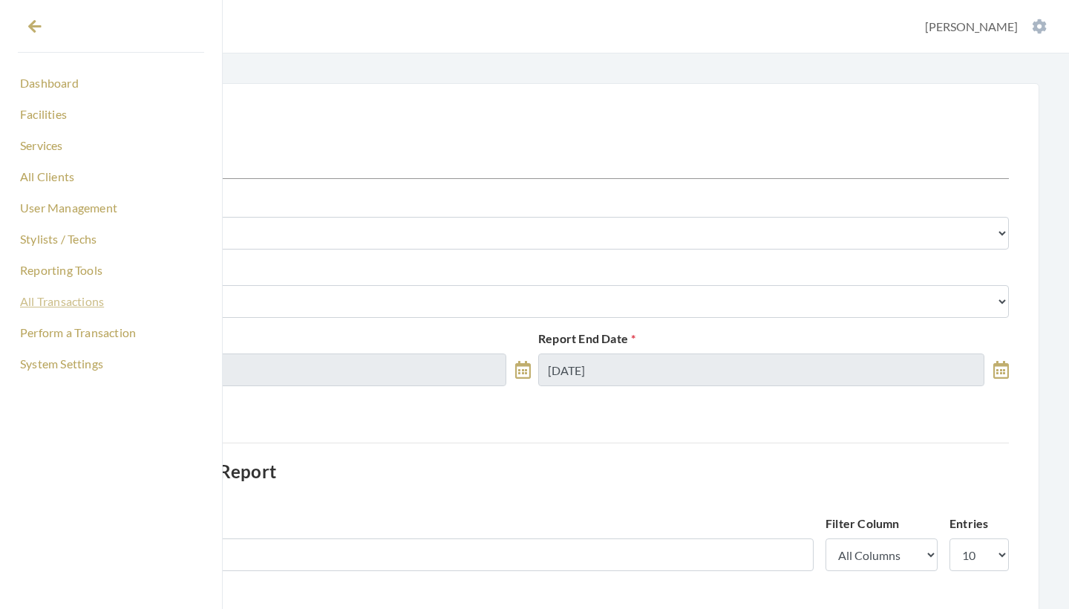
click at [59, 301] on link "All Transactions" at bounding box center [111, 301] width 186 height 25
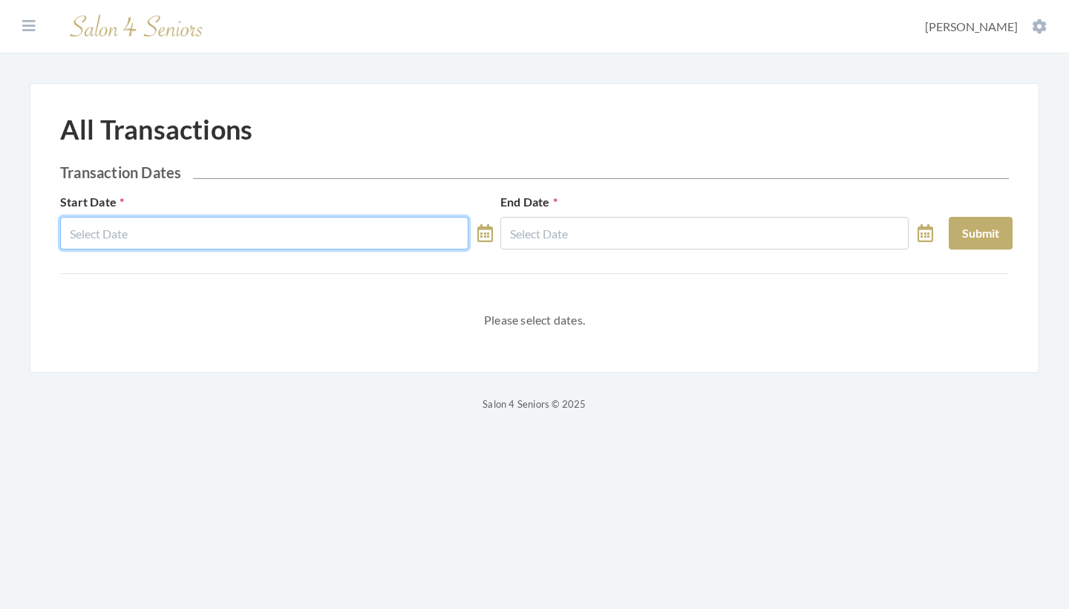
click at [367, 234] on input "text" at bounding box center [264, 233] width 408 height 33
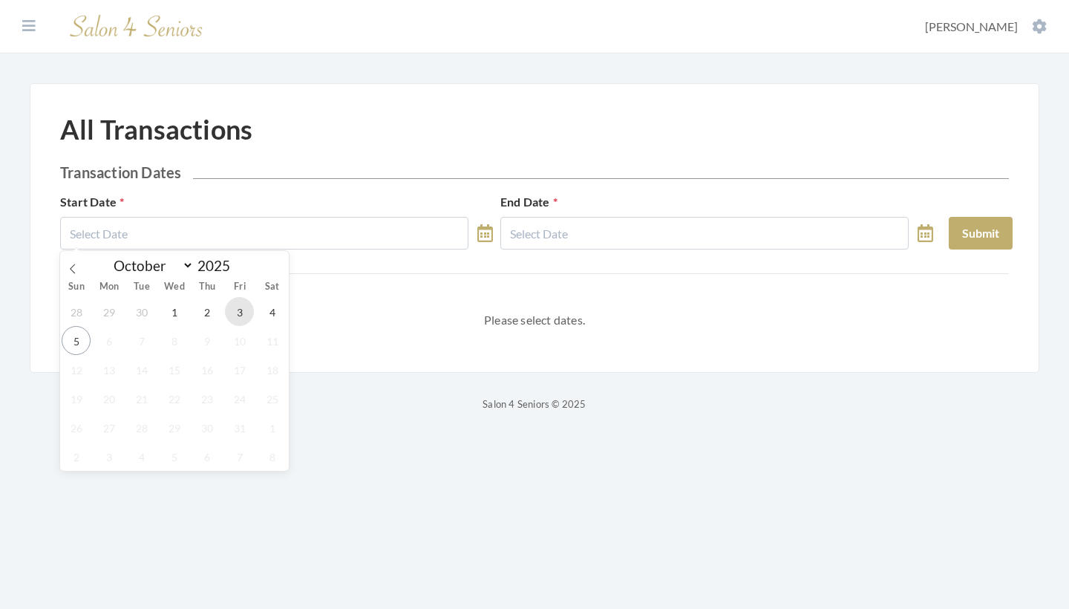
click at [238, 309] on span "3" at bounding box center [239, 311] width 29 height 29
type input "[DATE]"
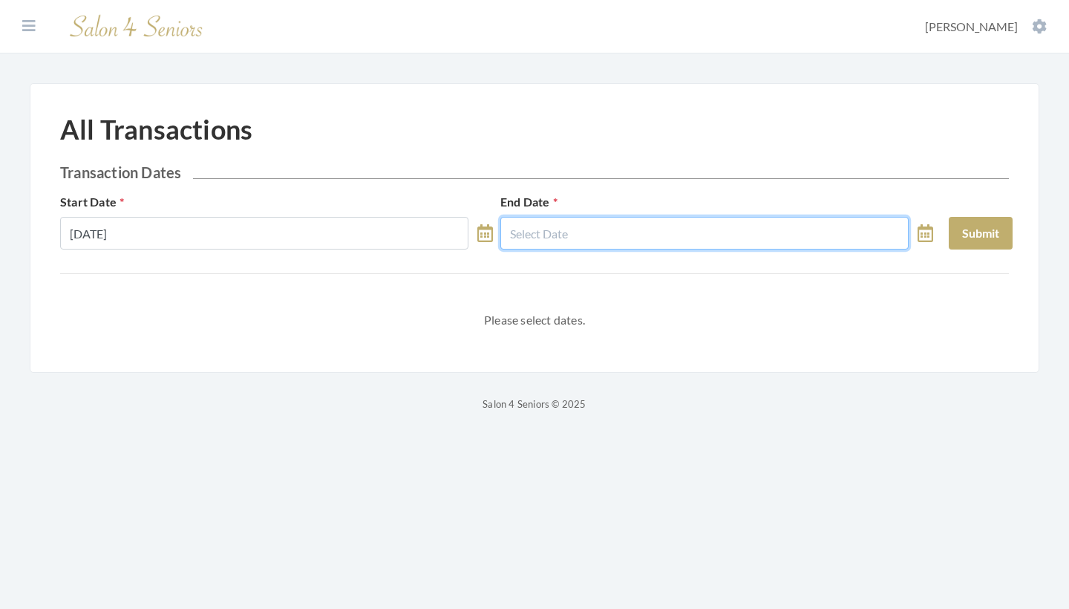
click at [601, 240] on input "text" at bounding box center [704, 233] width 408 height 33
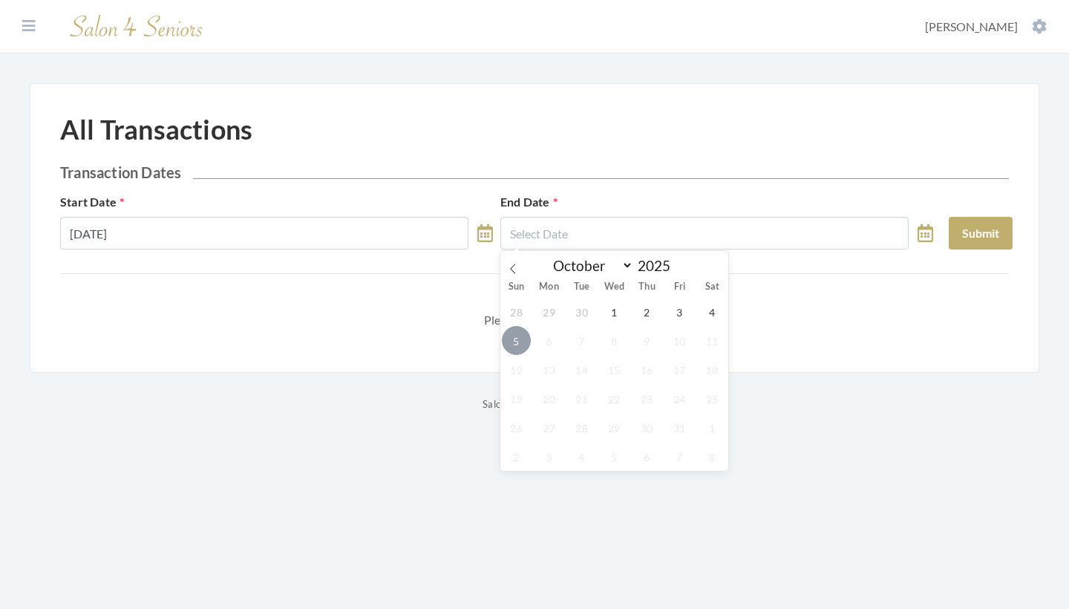
click at [515, 339] on span "5" at bounding box center [516, 340] width 29 height 29
type input "10/05/2025"
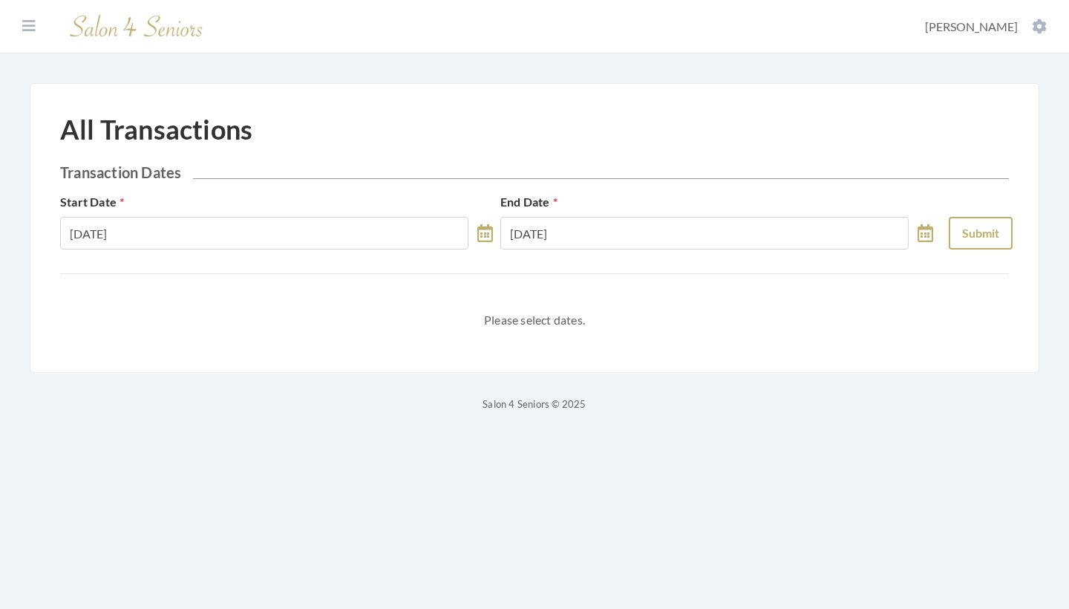
click at [992, 234] on button "Submit" at bounding box center [981, 233] width 64 height 33
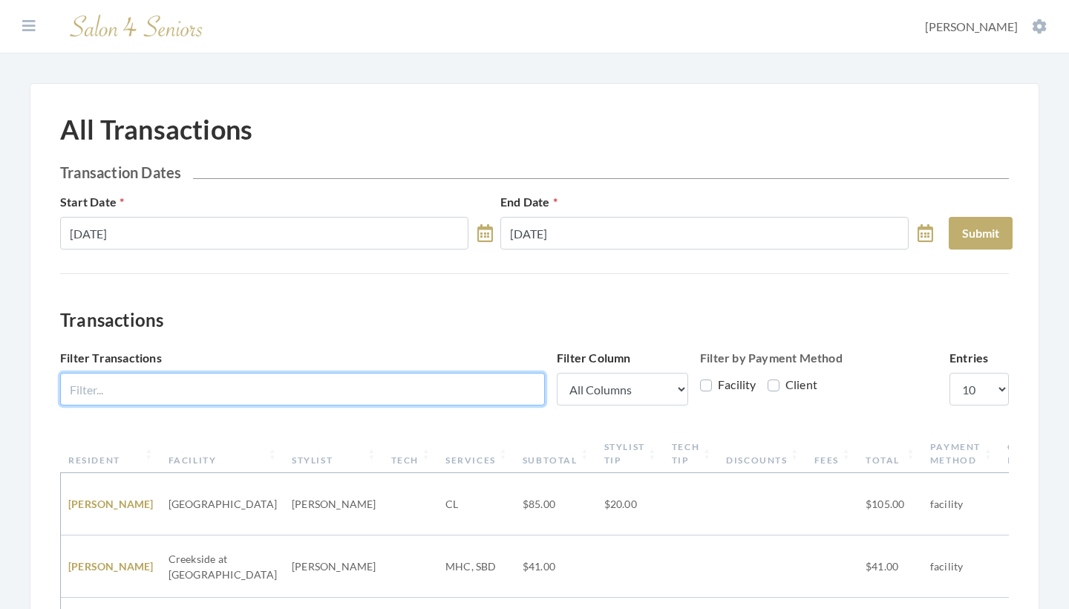
click at [421, 375] on input "Filter Transactions" at bounding box center [302, 389] width 485 height 33
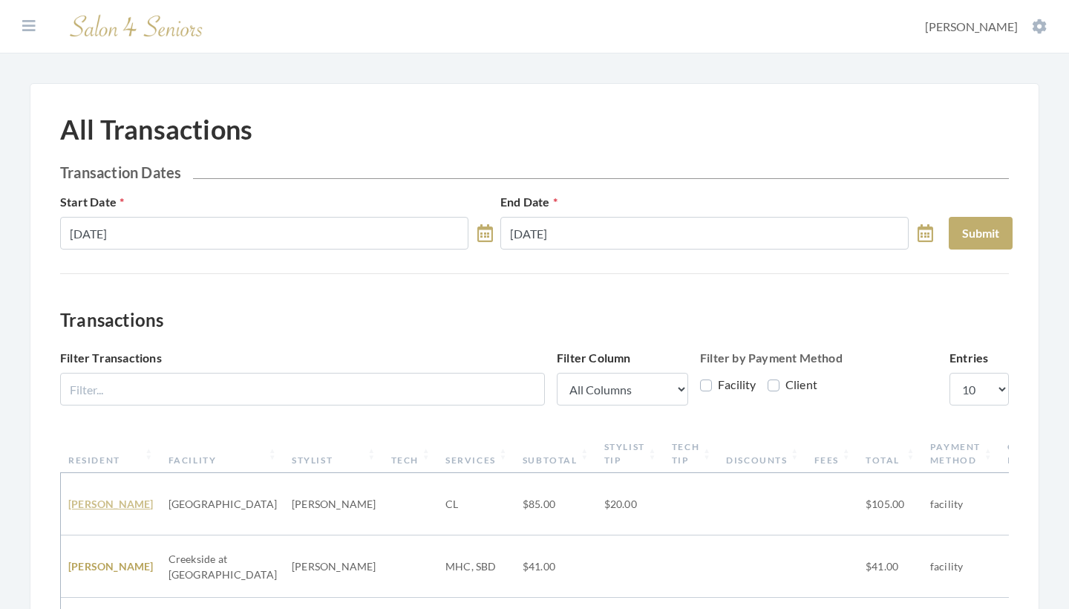
click at [92, 499] on link "Charlotte Shanlever" at bounding box center [110, 503] width 85 height 13
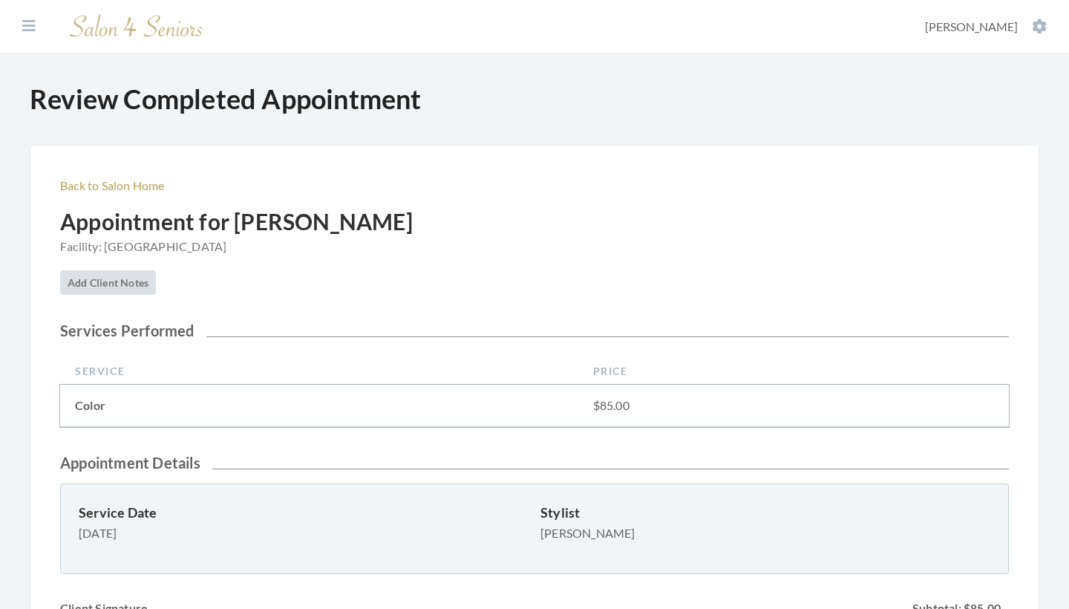
scroll to position [440, 0]
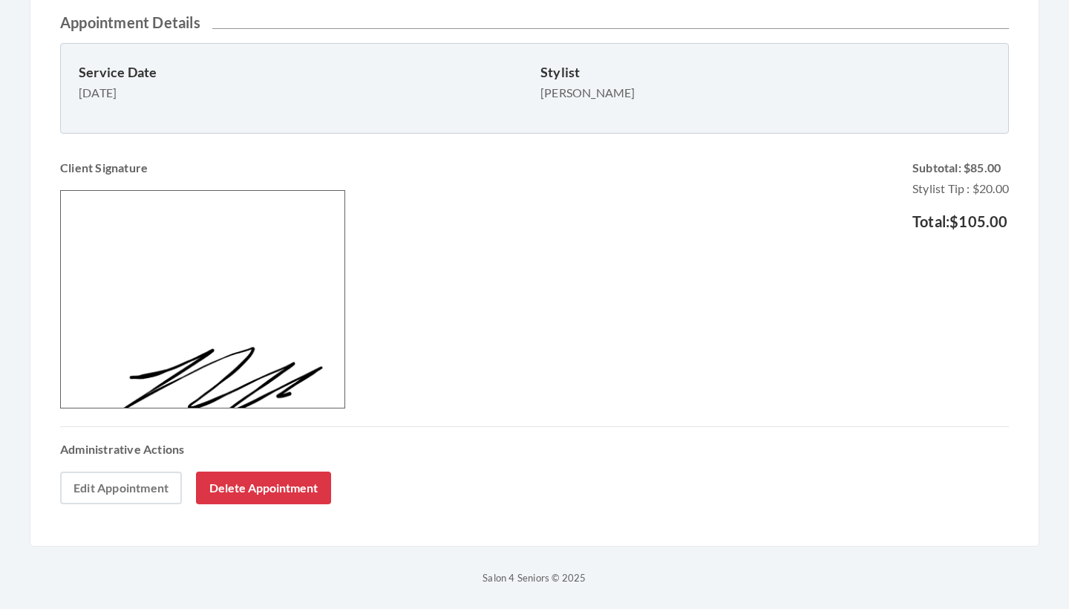
click at [150, 491] on link "Edit Appointment" at bounding box center [121, 487] width 122 height 33
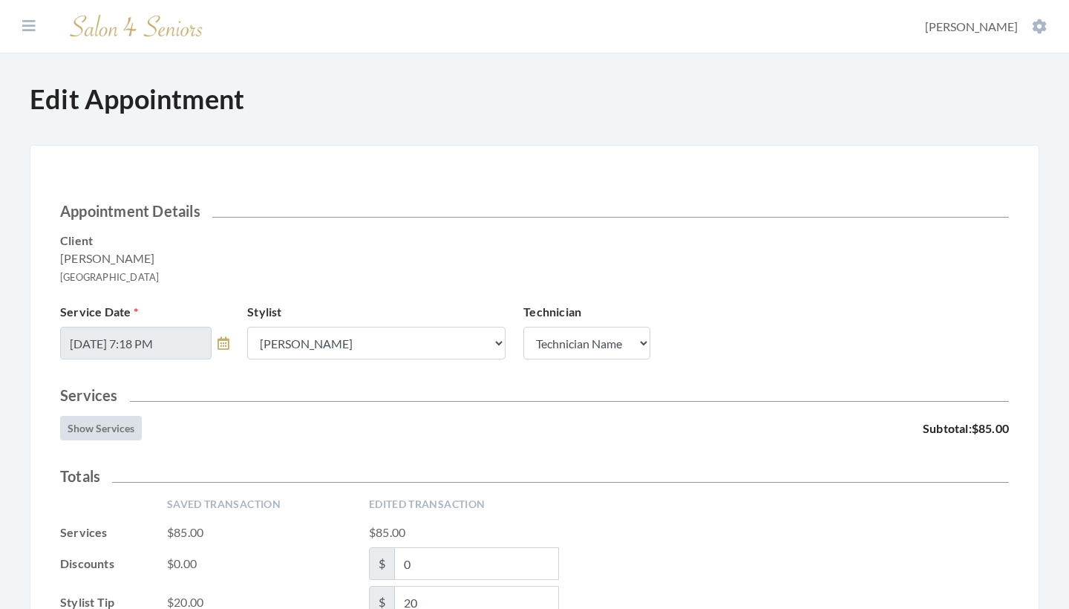
scroll to position [317, 0]
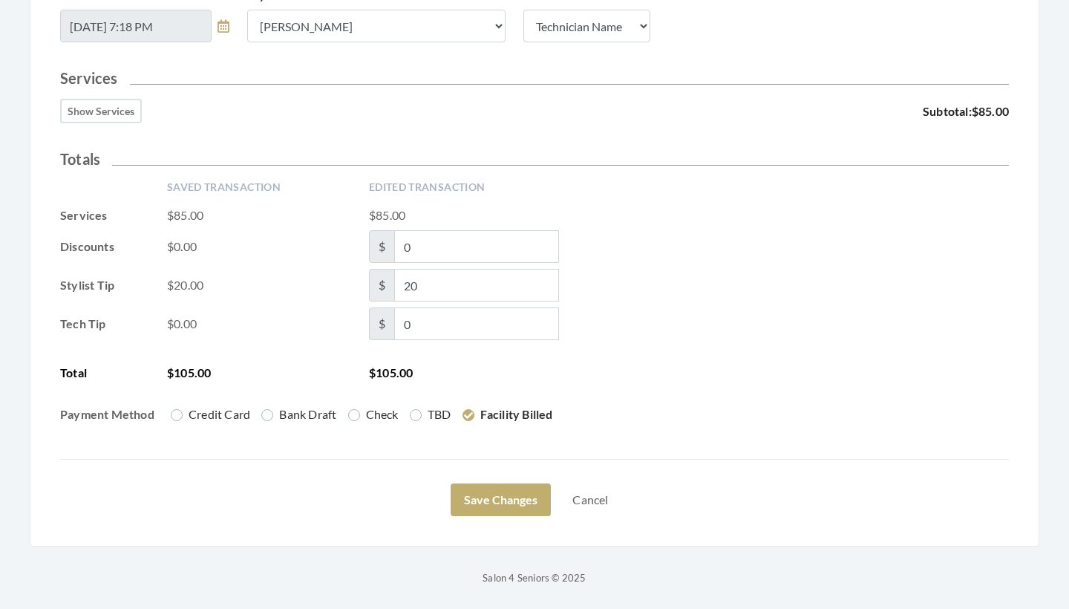
click at [104, 114] on button "Show Services" at bounding box center [101, 111] width 82 height 24
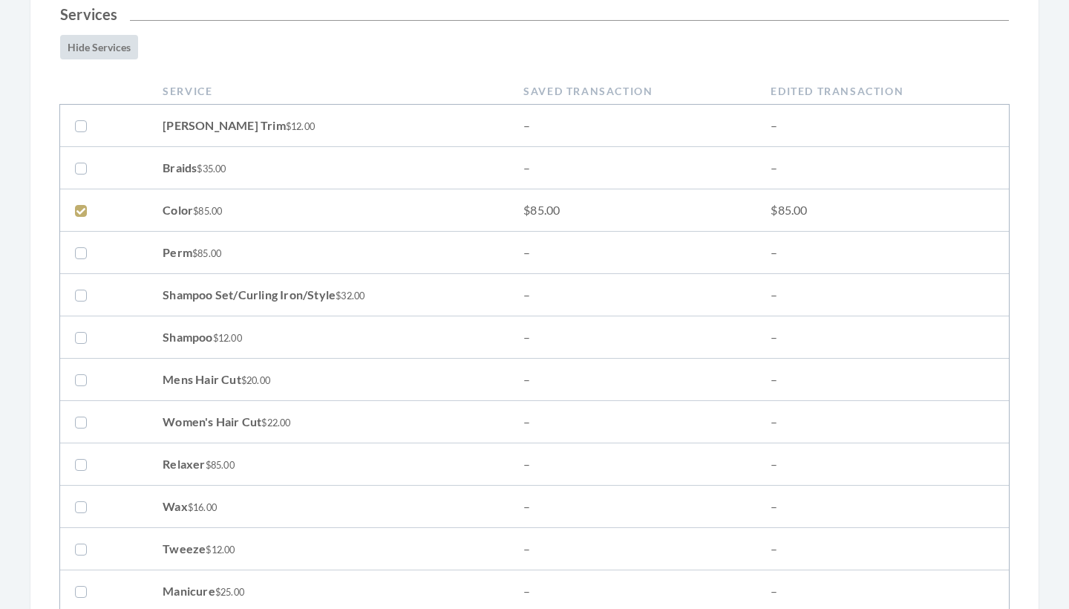
scroll to position [381, 0]
click at [76, 421] on label at bounding box center [84, 422] width 18 height 18
checkbox input "true"
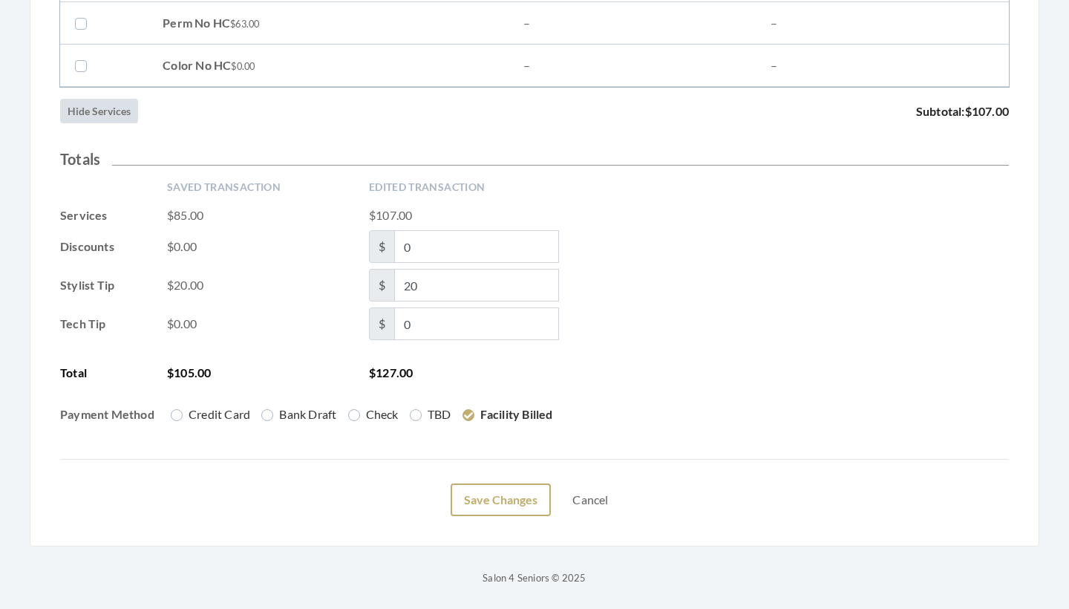
scroll to position [2429, 0]
click at [485, 488] on button "Save Changes" at bounding box center [501, 499] width 100 height 33
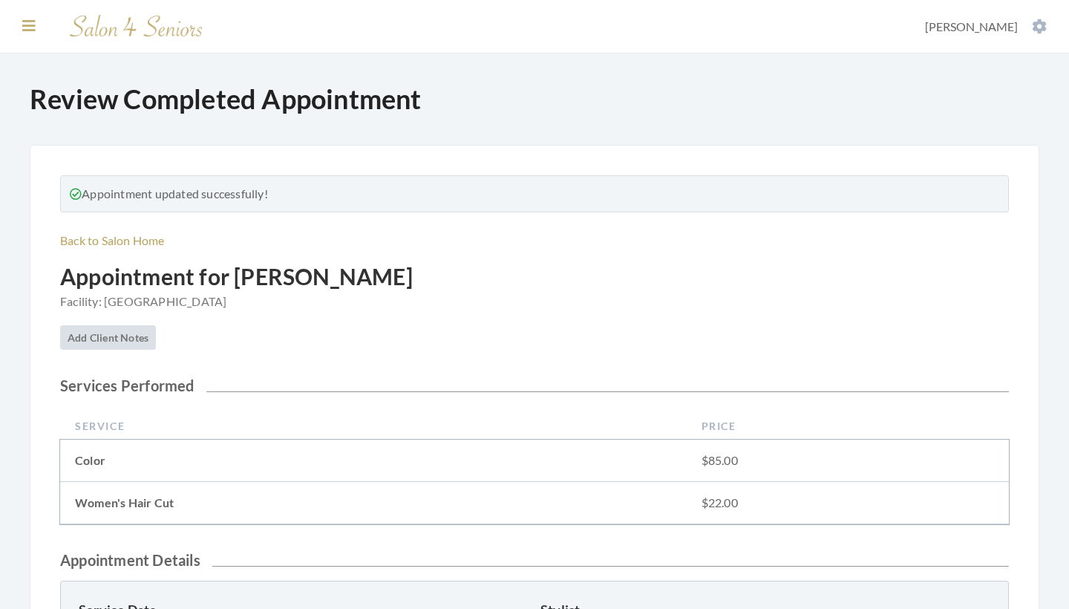
click at [30, 25] on icon at bounding box center [28, 26] width 13 height 15
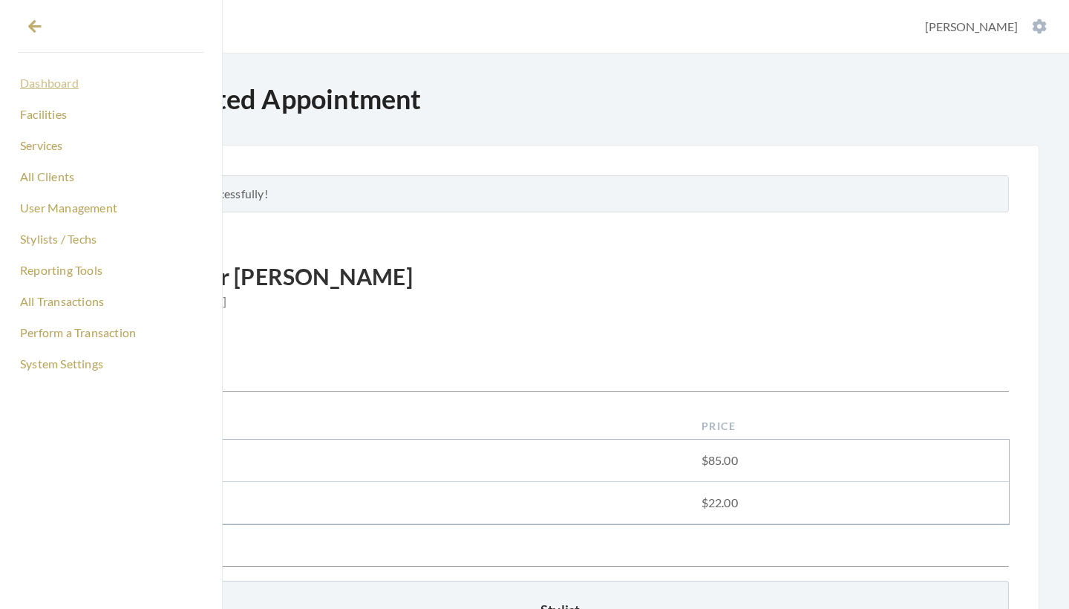
click at [62, 86] on link "Dashboard" at bounding box center [111, 83] width 186 height 25
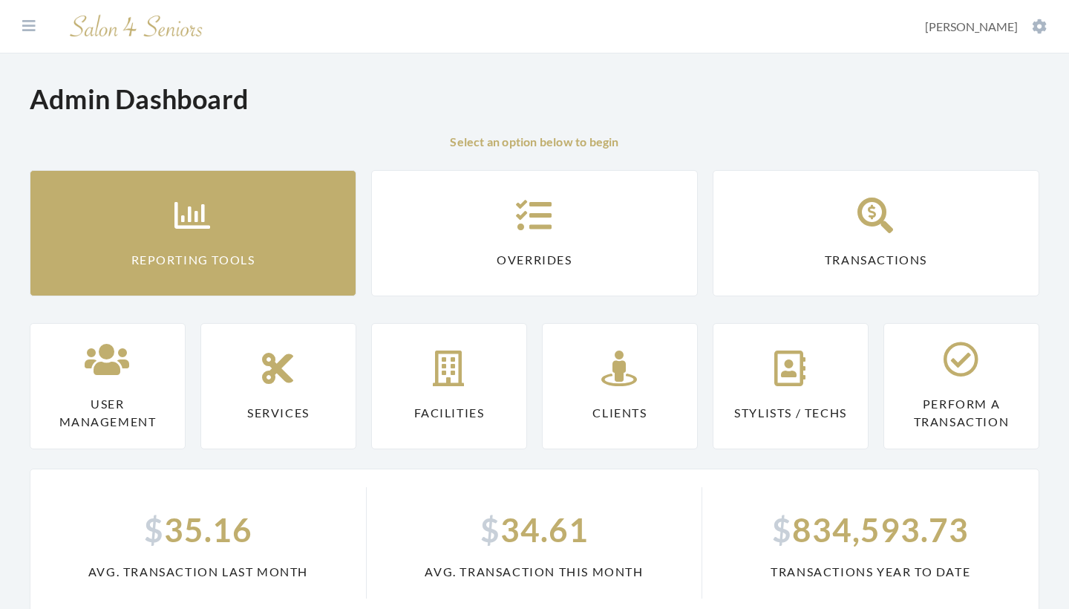
click at [180, 212] on icon at bounding box center [192, 215] width 37 height 36
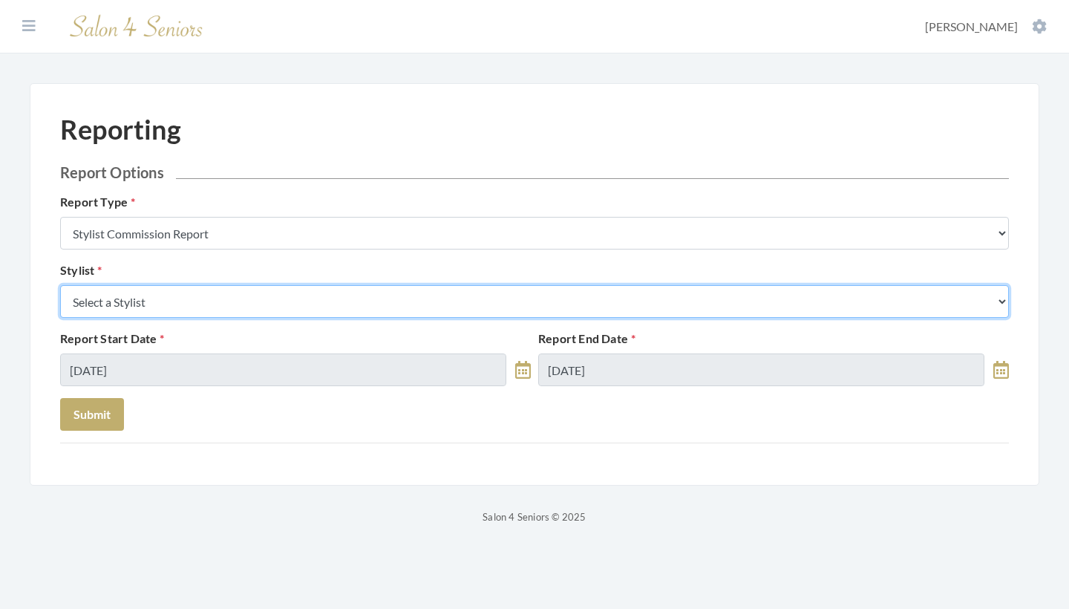
click at [177, 298] on select "Select a Stylist [PERSON_NAME] [PERSON_NAME] [PERSON_NAME] [PERSON_NAME] [PERSO…" at bounding box center [534, 301] width 949 height 33
select select "44"
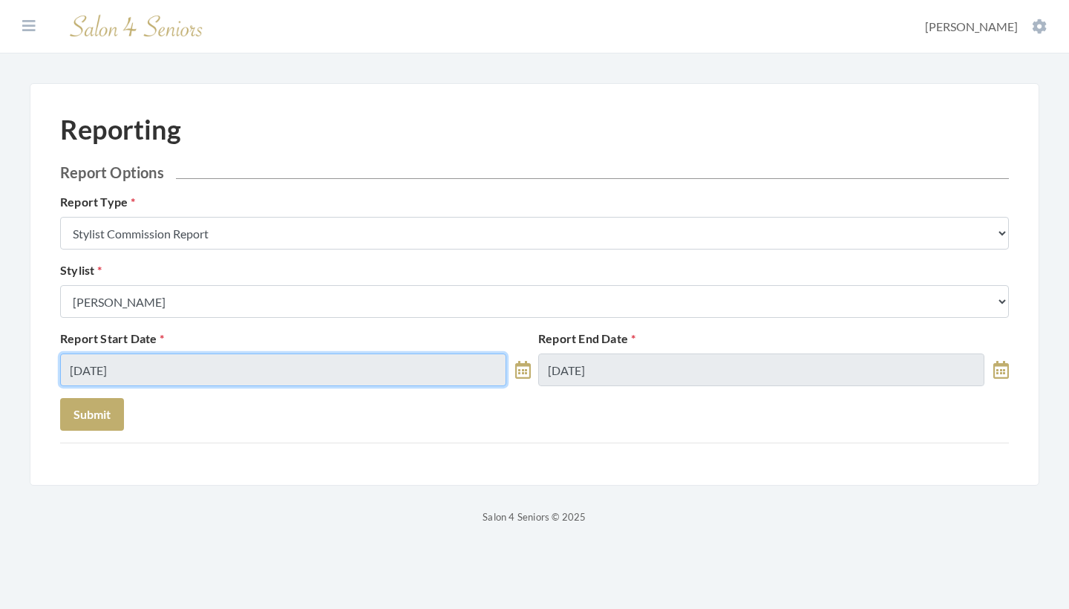
click at [228, 376] on input "10/05/2025" at bounding box center [283, 369] width 446 height 33
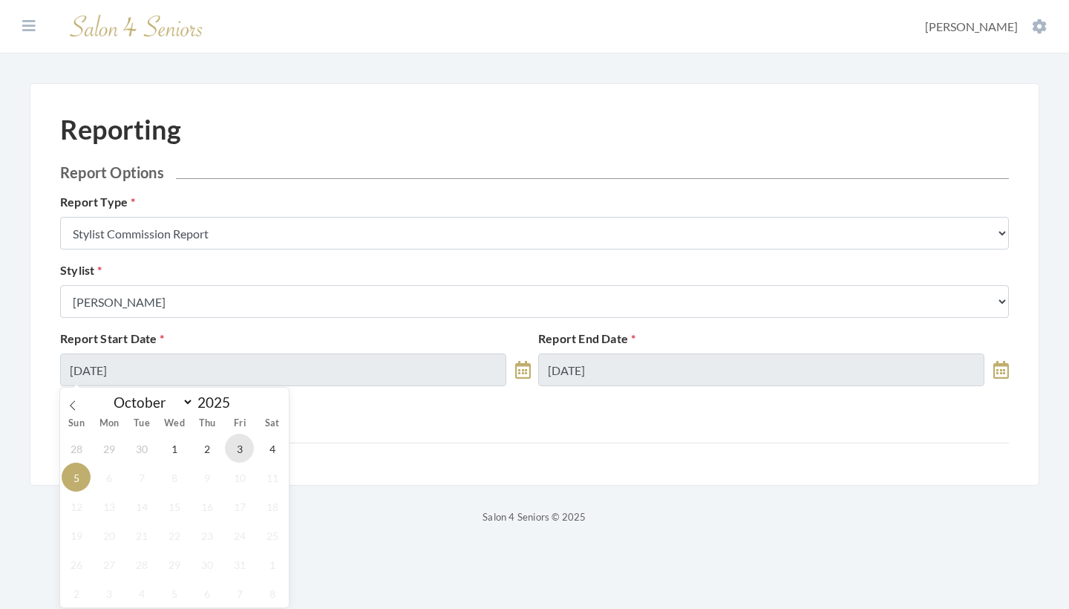
click at [238, 448] on span "3" at bounding box center [239, 447] width 29 height 29
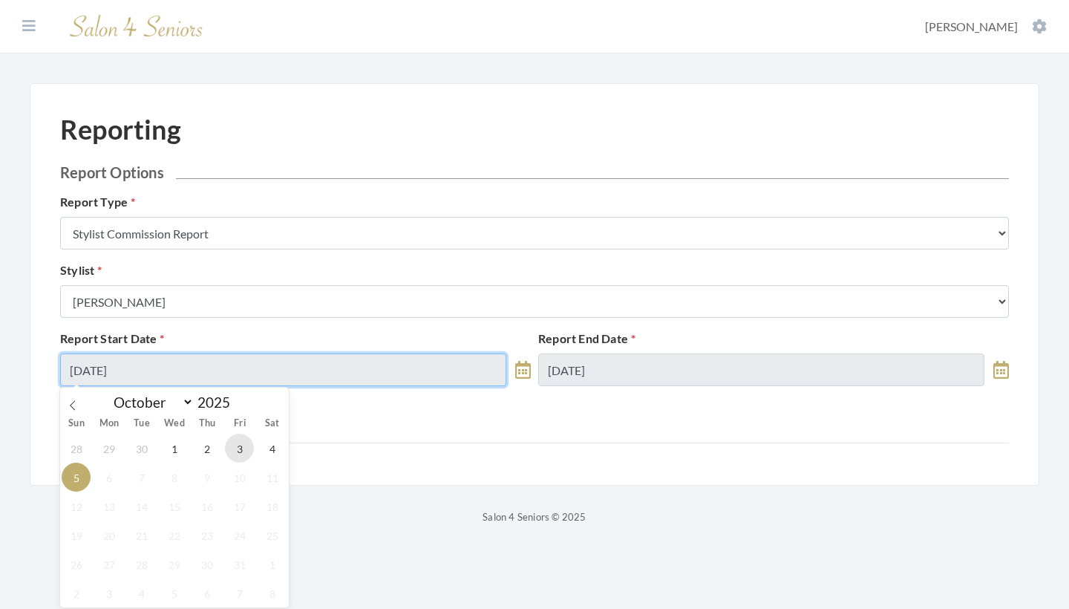
type input "[DATE]"
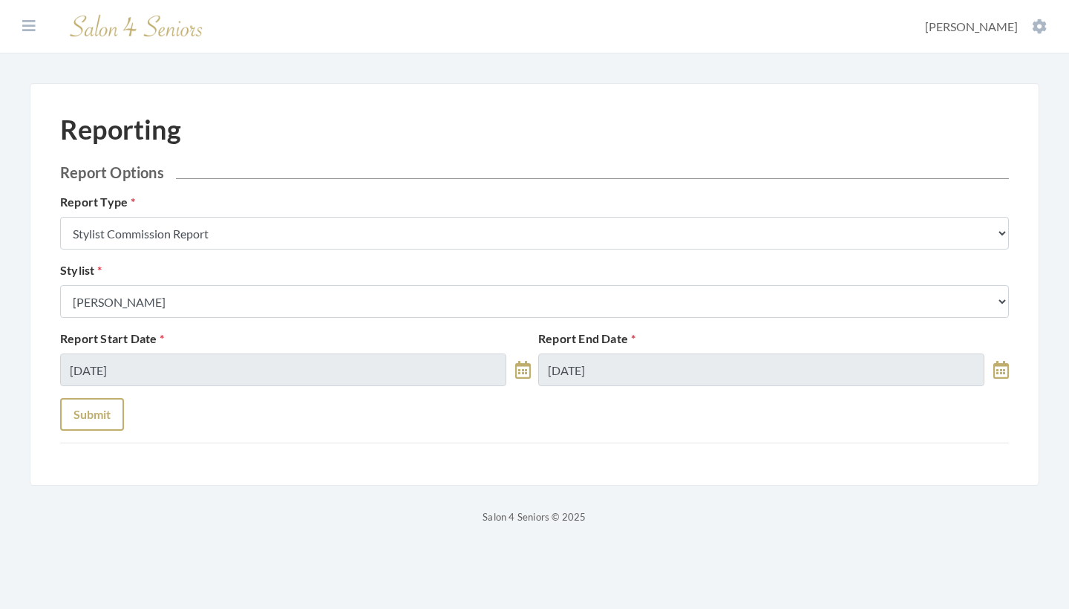
click at [74, 429] on button "Submit" at bounding box center [92, 414] width 64 height 33
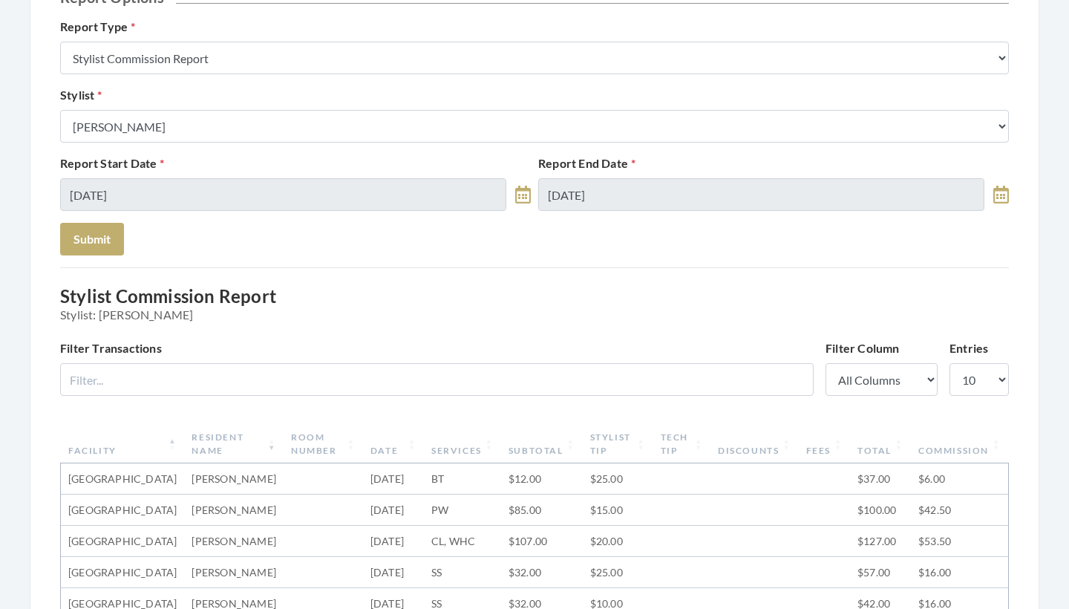
scroll to position [171, 0]
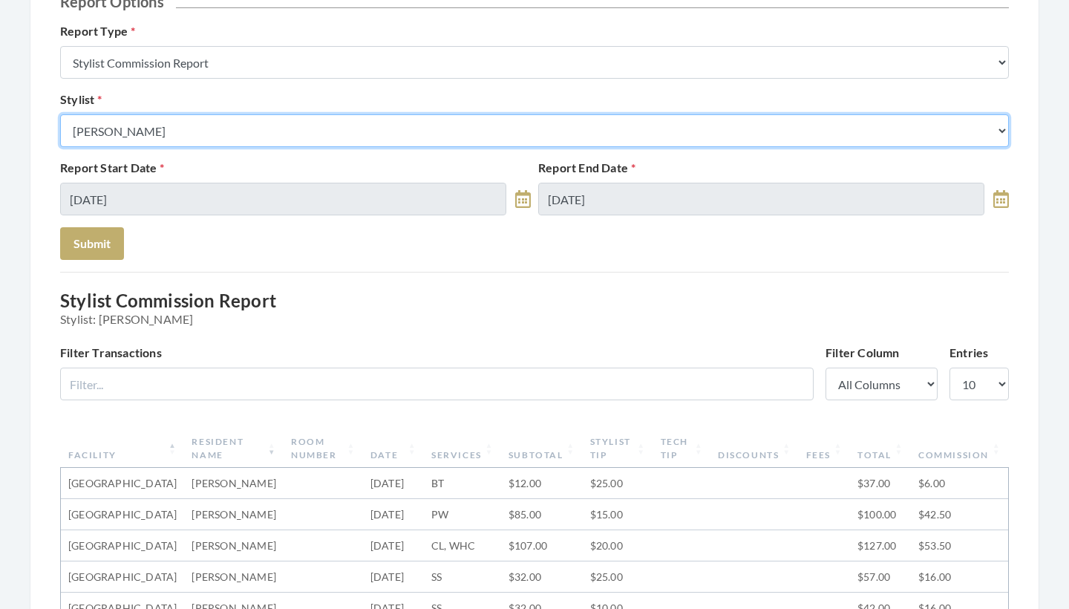
select select "153"
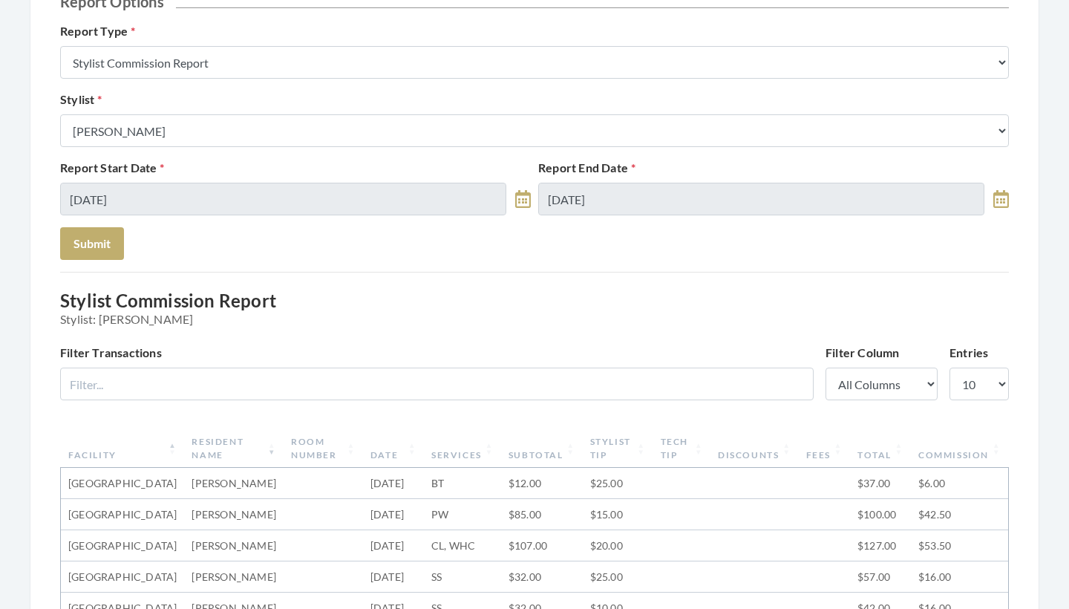
click at [174, 182] on div "Report Start Date [DATE]" at bounding box center [295, 187] width 478 height 56
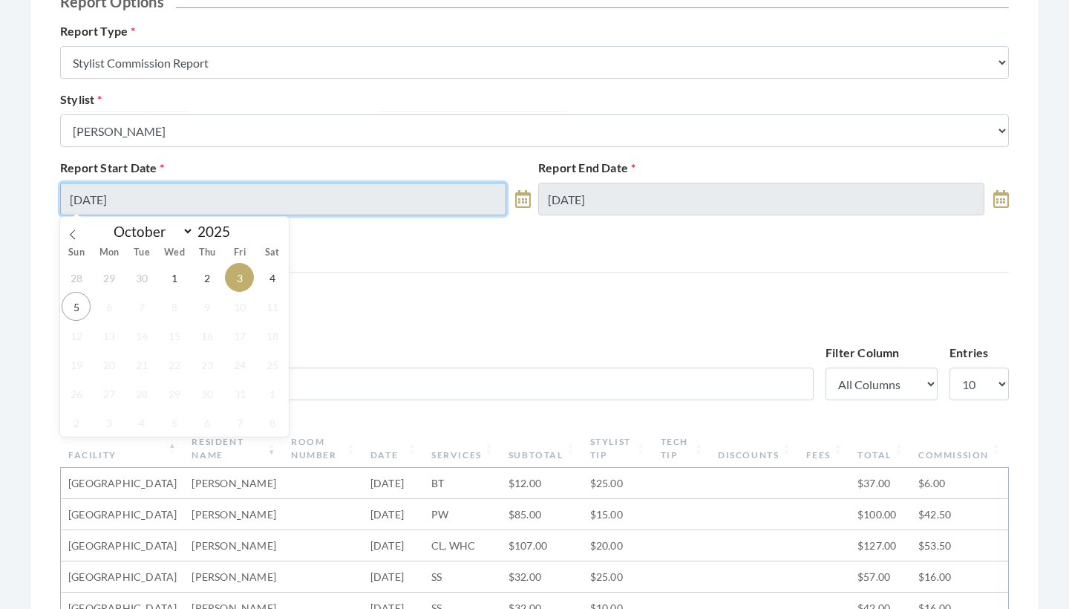
click at [177, 194] on input "[DATE]" at bounding box center [283, 199] width 446 height 33
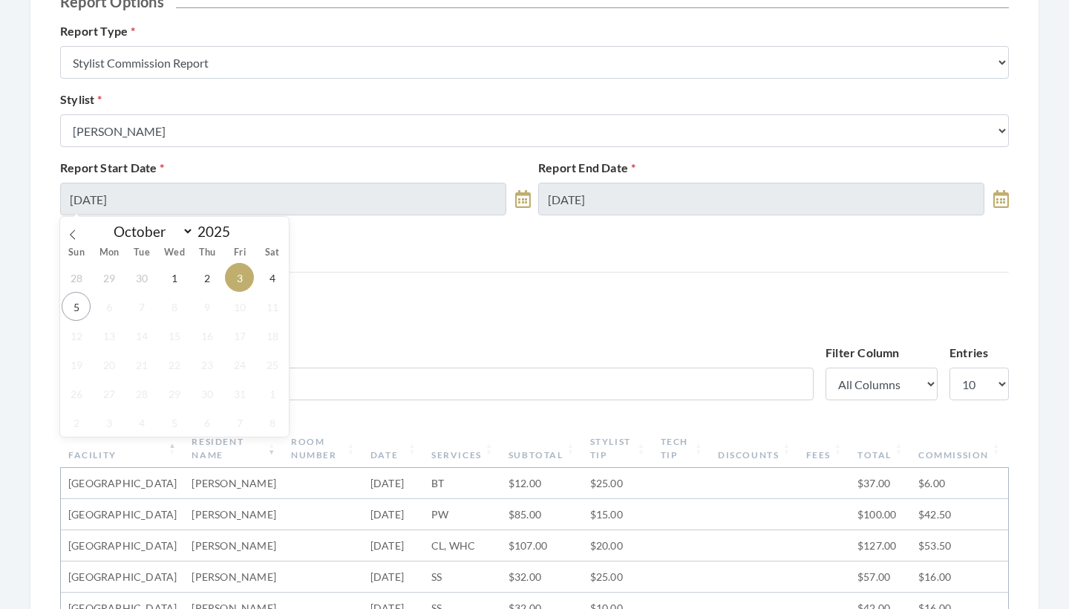
click at [406, 250] on form "Report Options Report Type Stylist Commission Report Tech Payroll Report Facili…" at bounding box center [534, 126] width 949 height 267
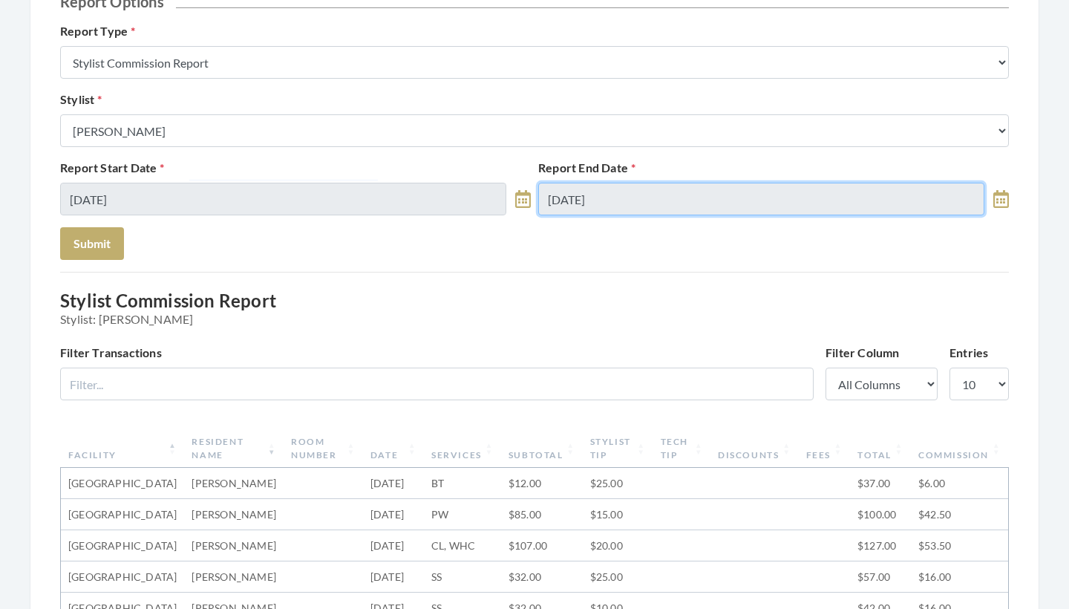
click at [570, 209] on input "[DATE]" at bounding box center [761, 199] width 446 height 33
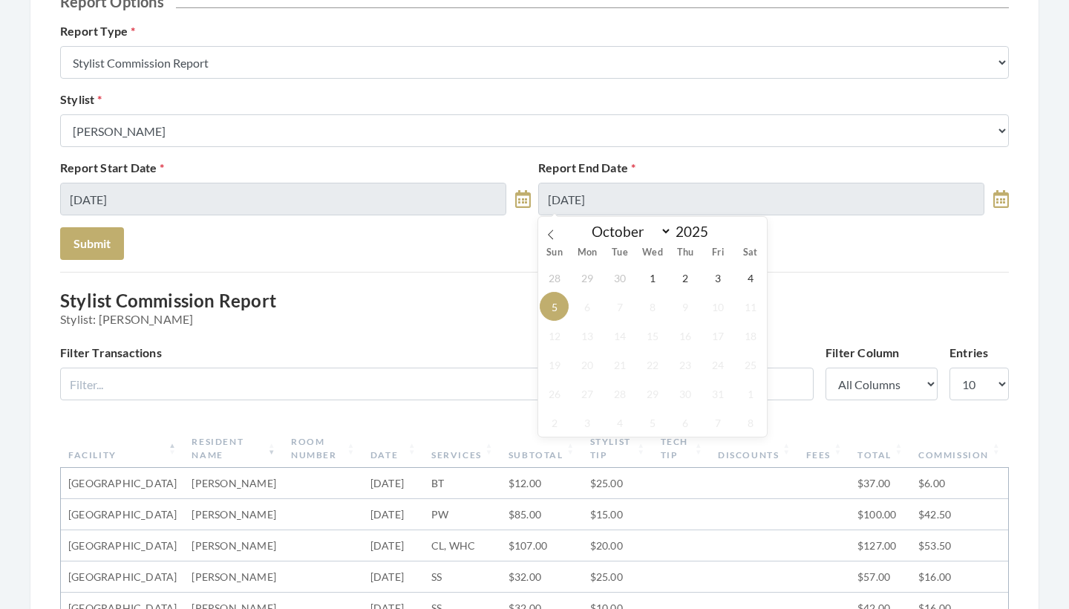
click at [703, 273] on div "28 29 30 1 2 3 4 5 6 7 8 9 10 11 12 13 14 15 16 17 18 19 20 21 22 23 24 25 26 2…" at bounding box center [652, 350] width 229 height 174
click at [706, 273] on span "3" at bounding box center [717, 277] width 29 height 29
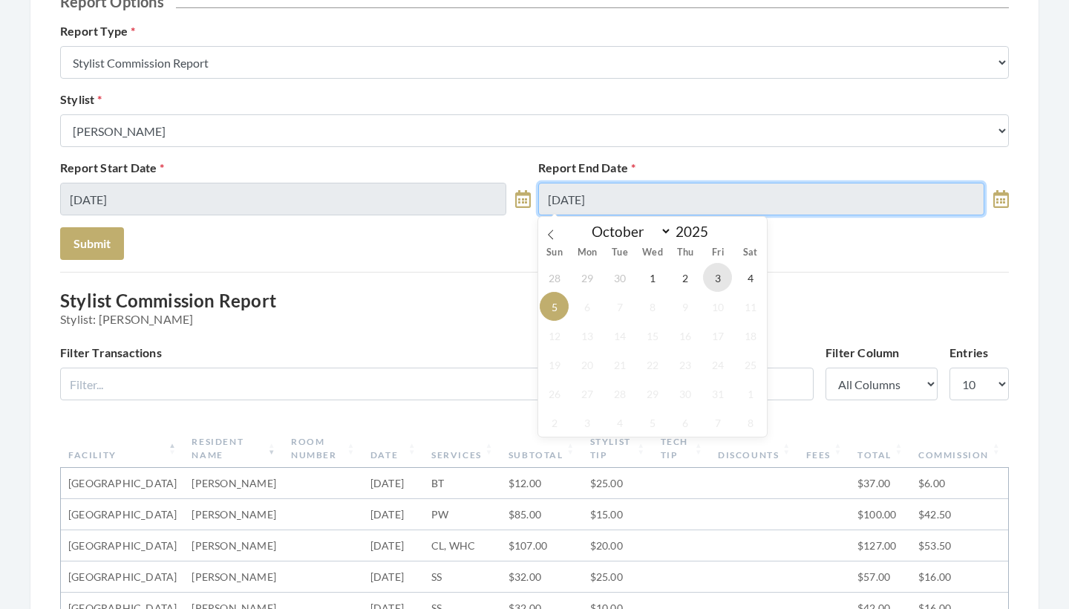
type input "[DATE]"
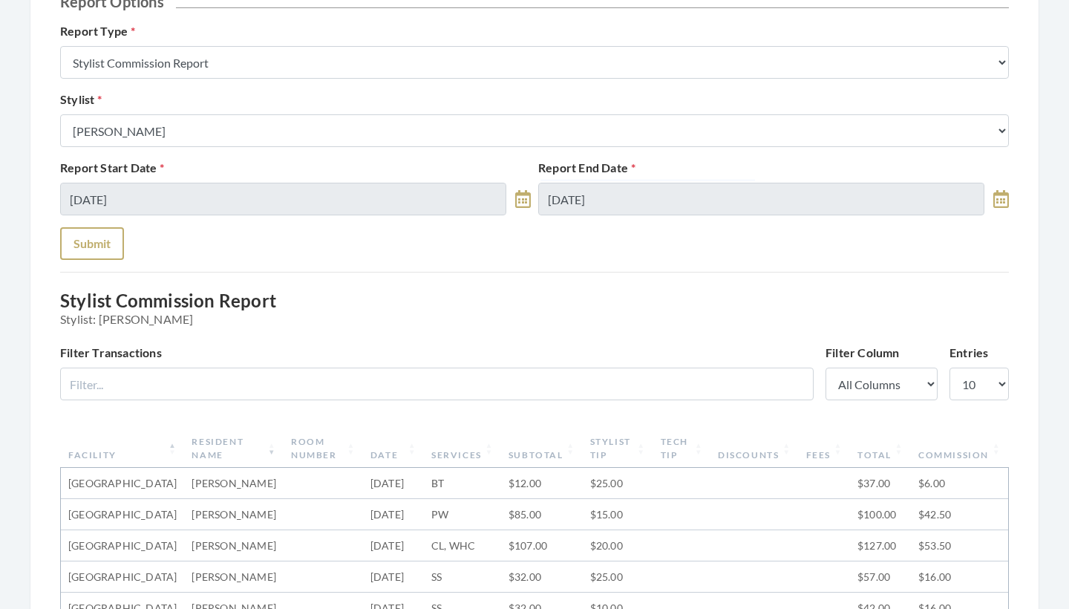
click at [102, 253] on button "Submit" at bounding box center [92, 243] width 64 height 33
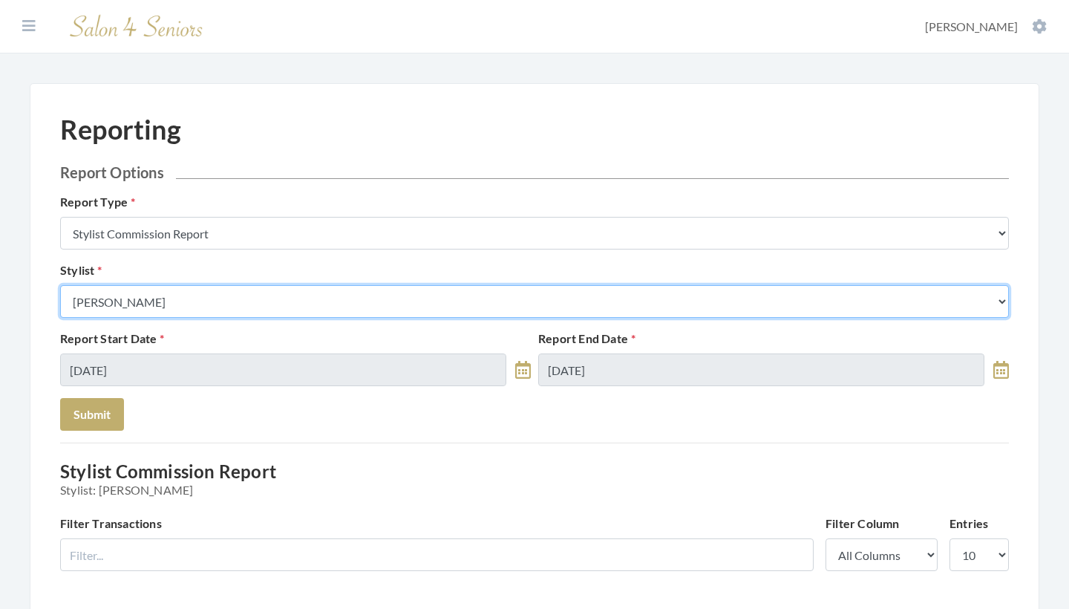
select select "146"
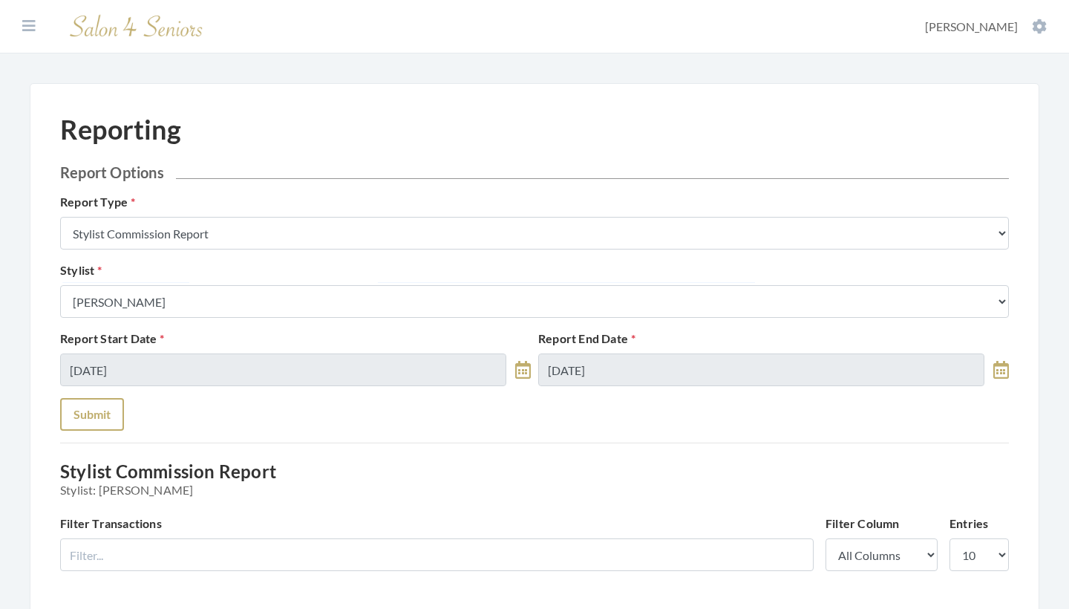
click at [102, 416] on button "Submit" at bounding box center [92, 414] width 64 height 33
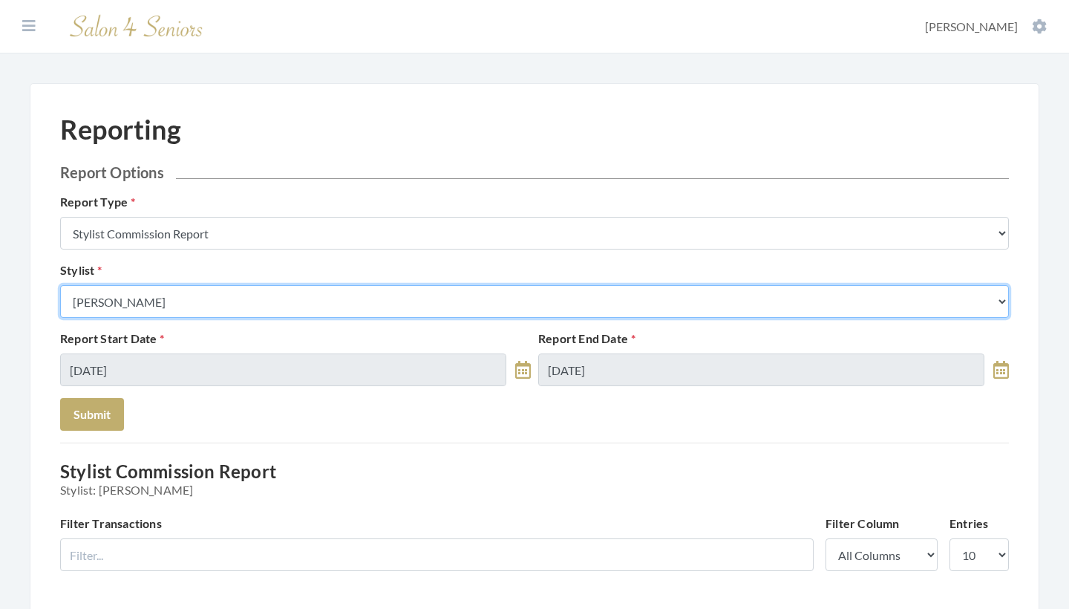
select select "49"
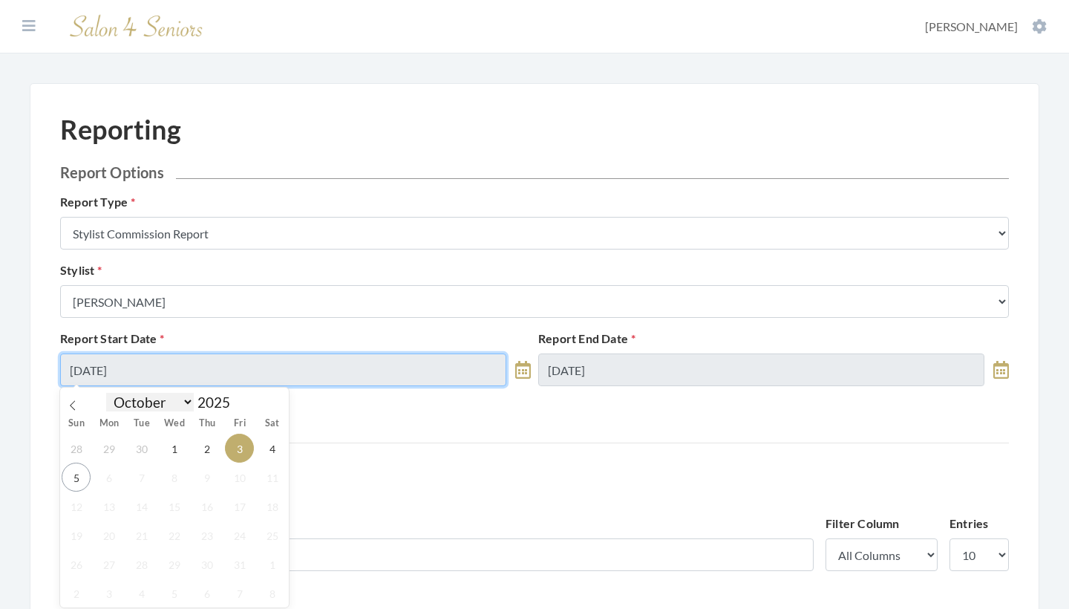
click at [189, 379] on input "[DATE]" at bounding box center [283, 369] width 446 height 33
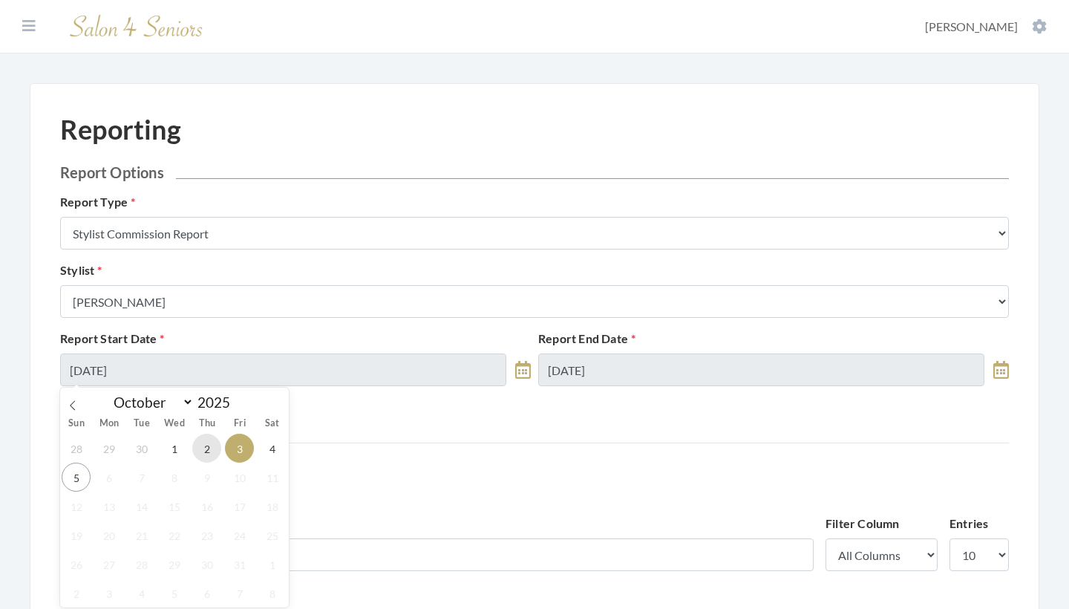
click at [209, 445] on span "2" at bounding box center [206, 447] width 29 height 29
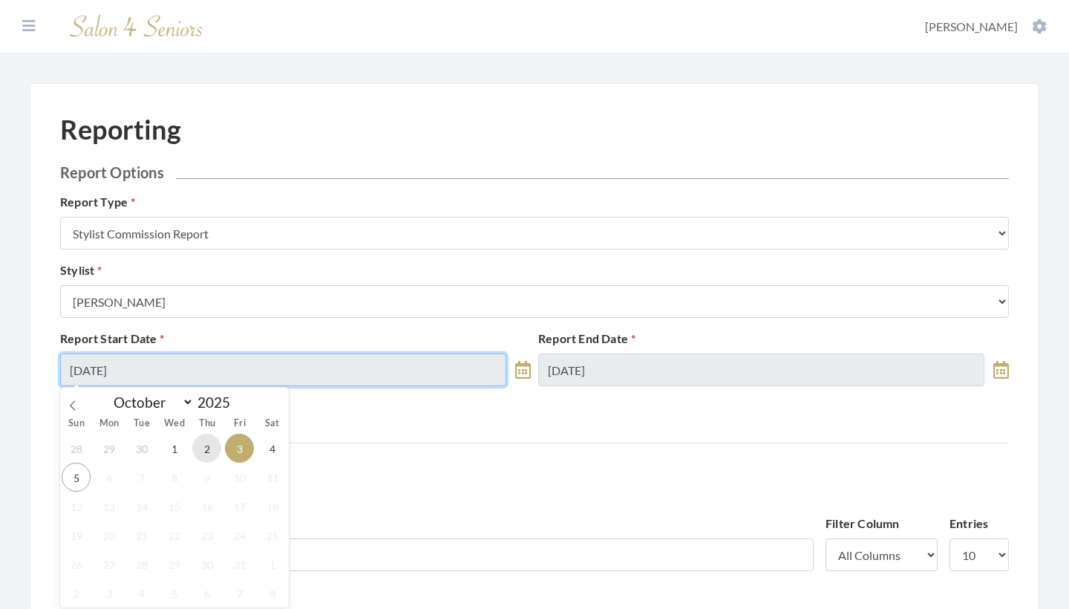
type input "[DATE]"
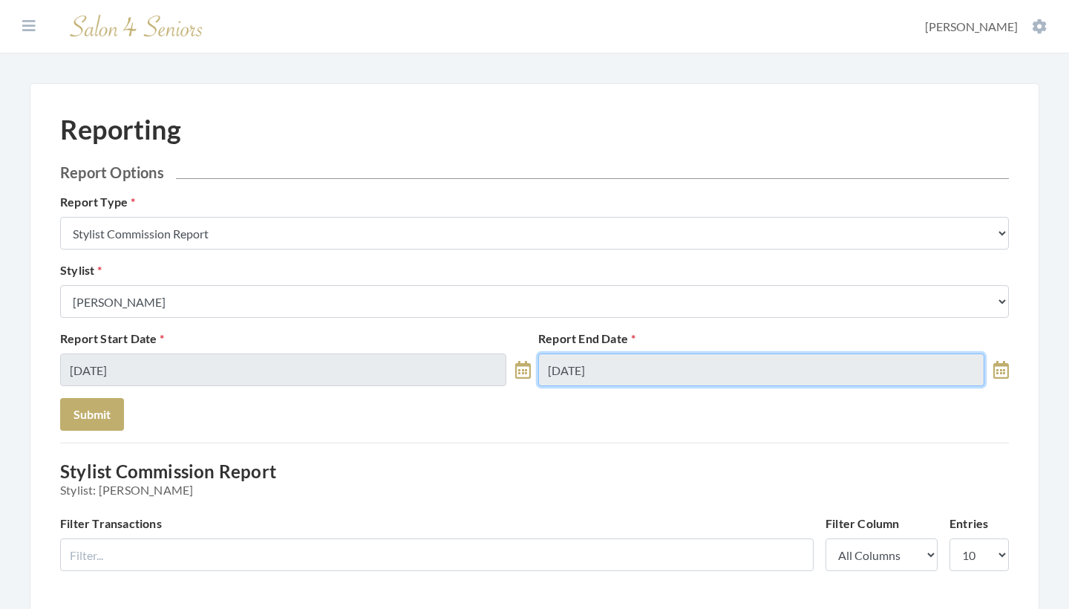
click at [664, 375] on input "[DATE]" at bounding box center [761, 369] width 446 height 33
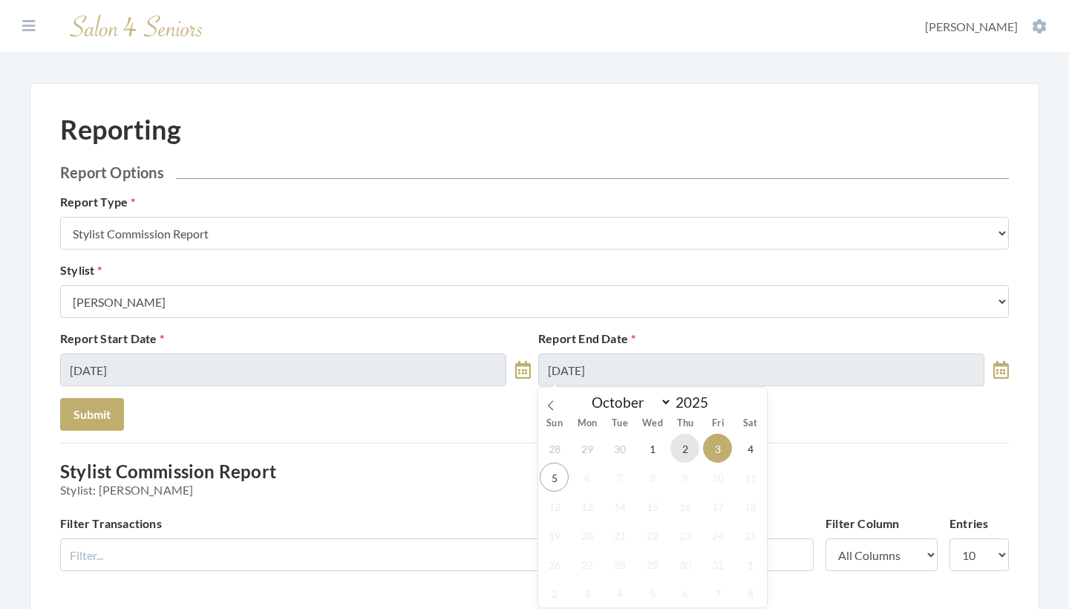
click at [688, 449] on span "2" at bounding box center [684, 447] width 29 height 29
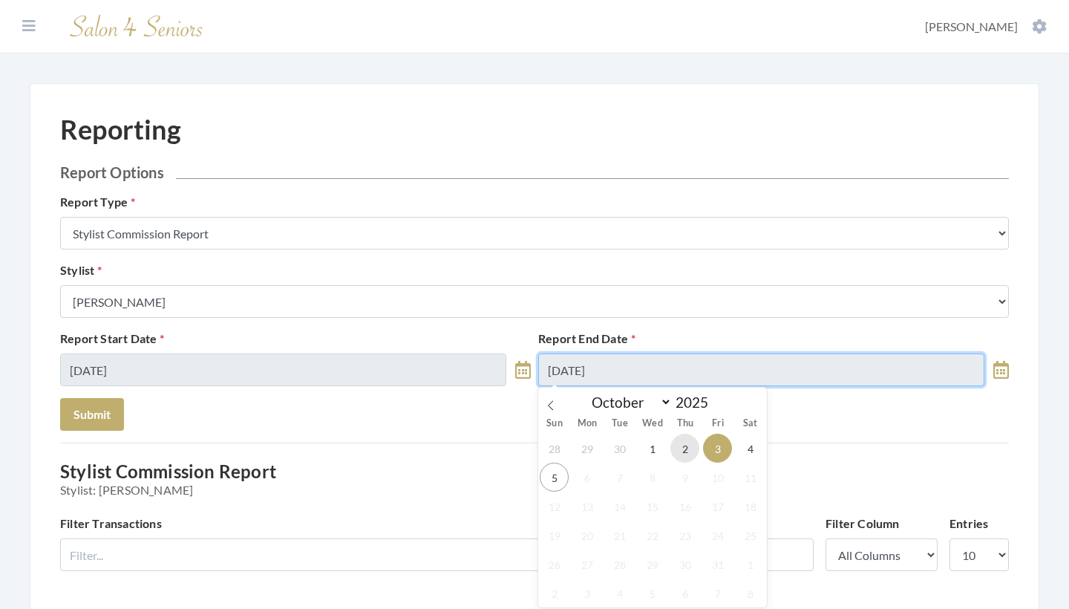
type input "[DATE]"
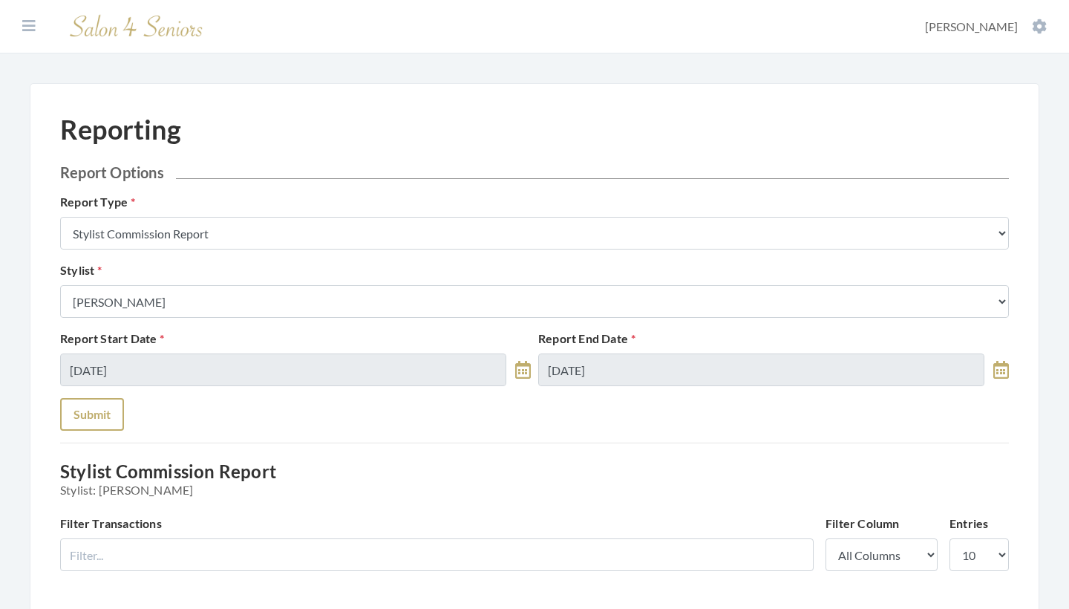
click at [88, 416] on button "Submit" at bounding box center [92, 414] width 64 height 33
